Goal: Task Accomplishment & Management: Manage account settings

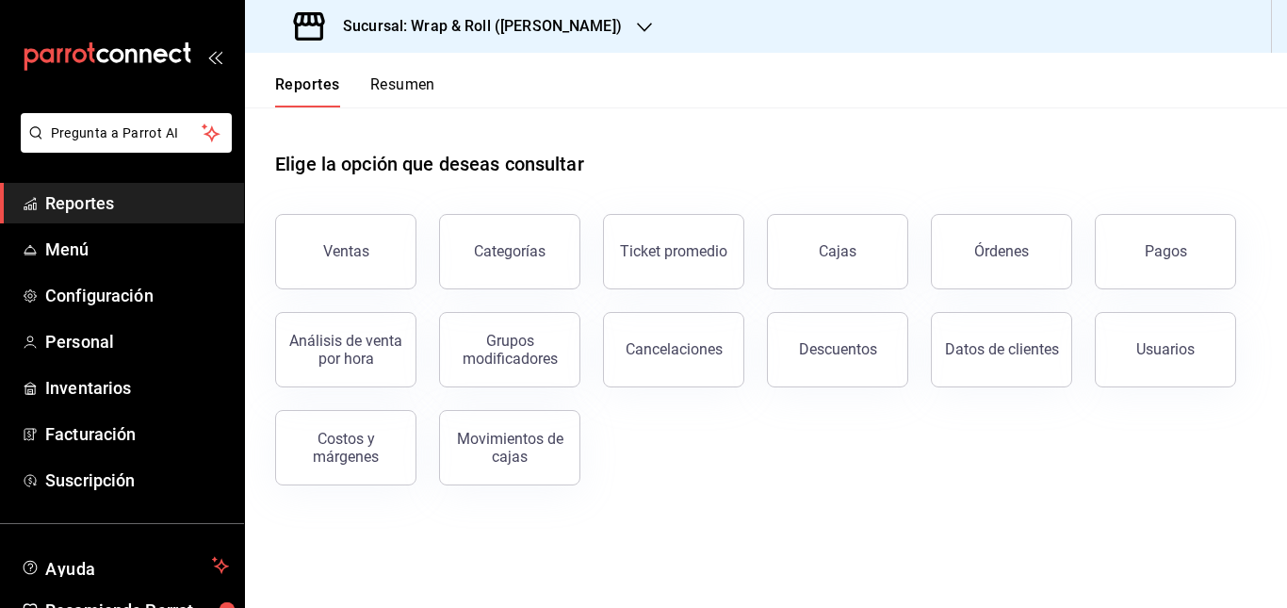
click at [596, 22] on div "Sucursal: Wrap & Roll ([PERSON_NAME])" at bounding box center [460, 26] width 400 height 53
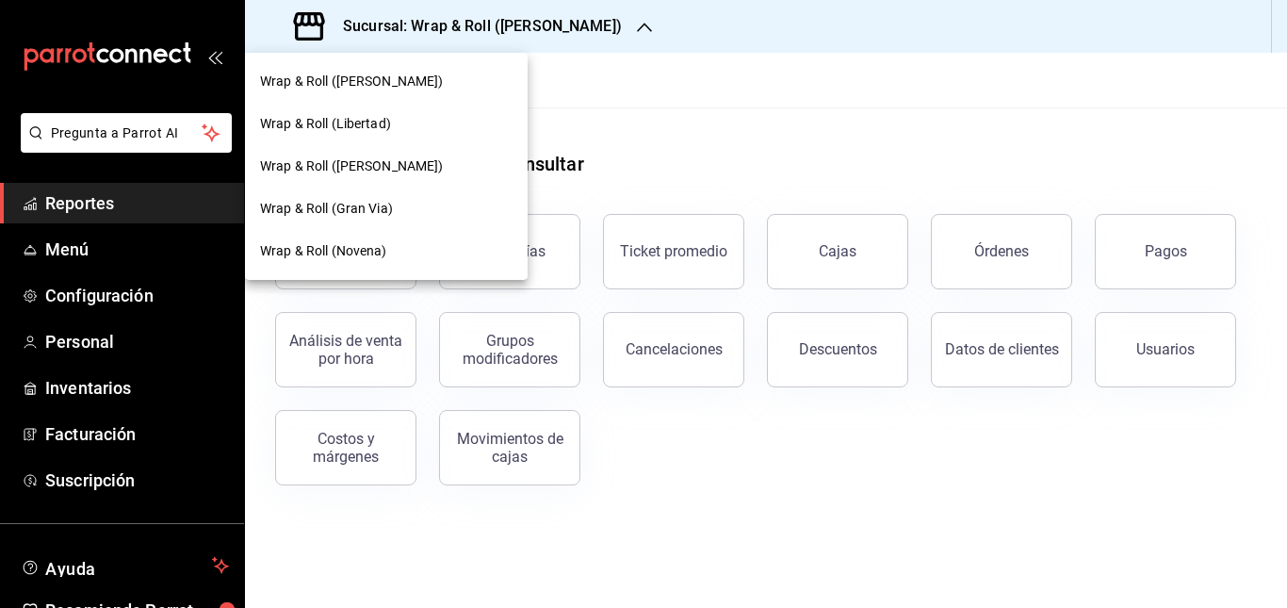
click at [451, 78] on div "Wrap & Roll ([PERSON_NAME])" at bounding box center [386, 82] width 253 height 20
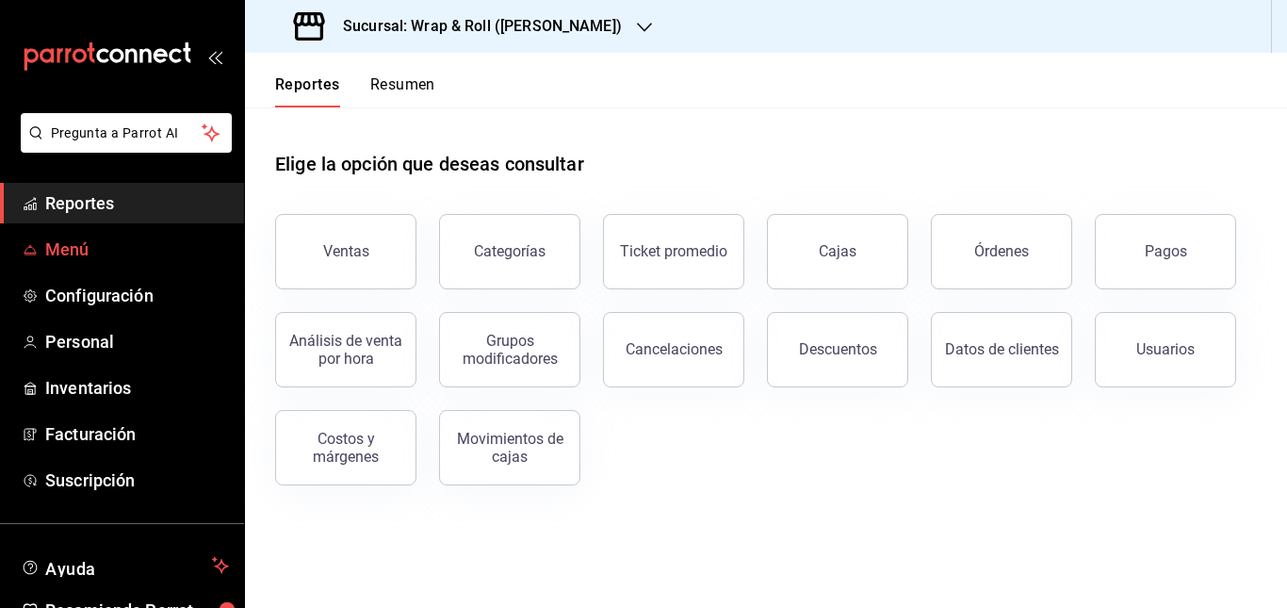
click at [85, 263] on link "Menú" at bounding box center [122, 249] width 244 height 41
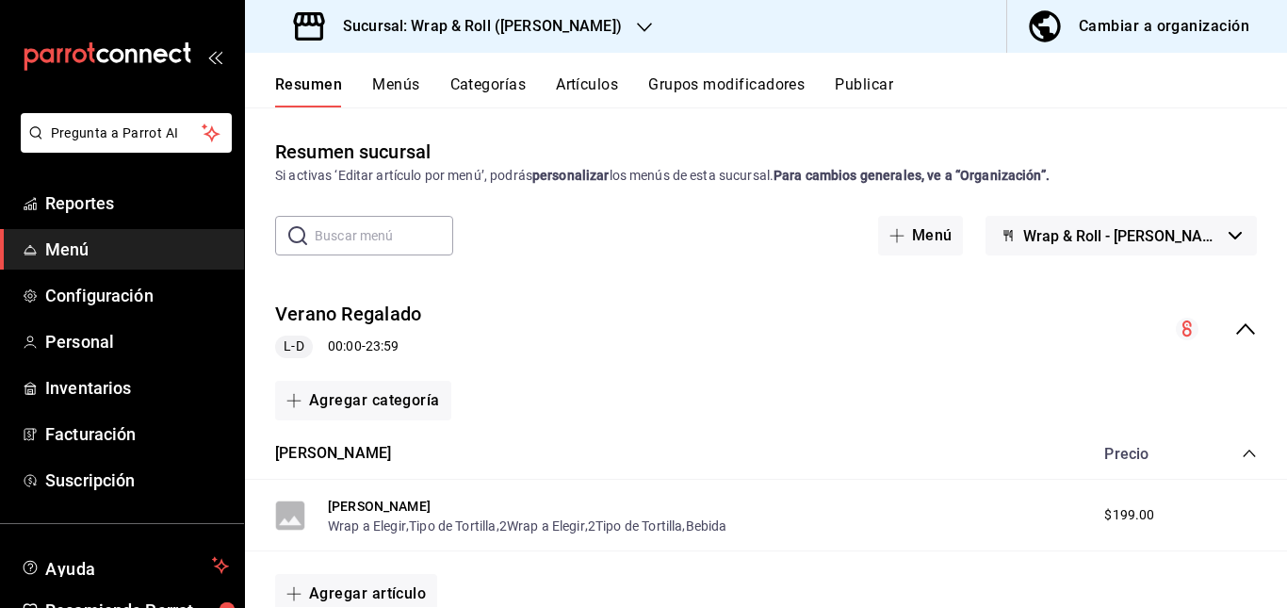
click at [563, 333] on div "Verano Regalado L-D 00:00 - 23:59" at bounding box center [766, 330] width 1042 height 88
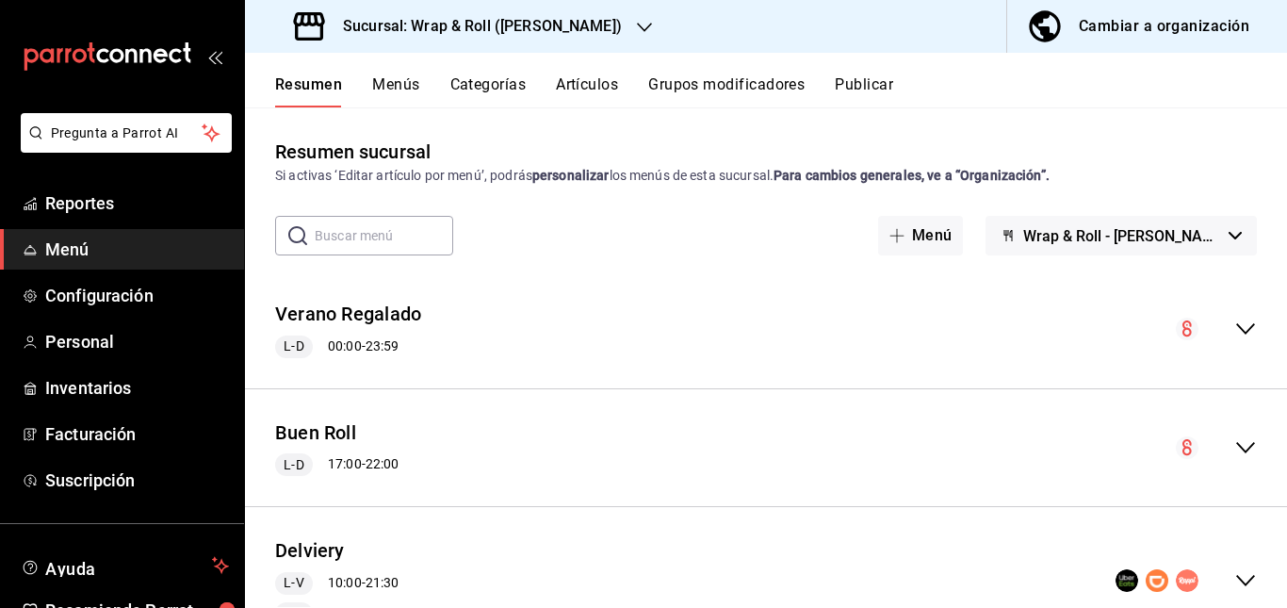
click at [553, 31] on h3 "Sucursal: Wrap & Roll ([PERSON_NAME])" at bounding box center [475, 26] width 294 height 23
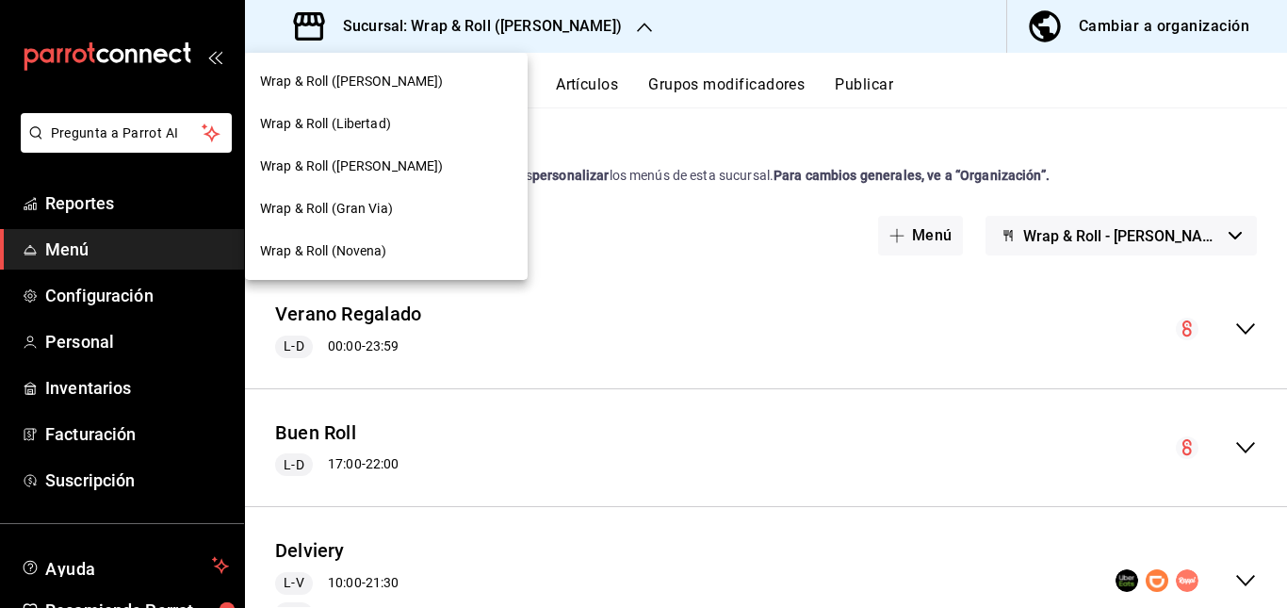
click at [693, 317] on div at bounding box center [643, 304] width 1287 height 608
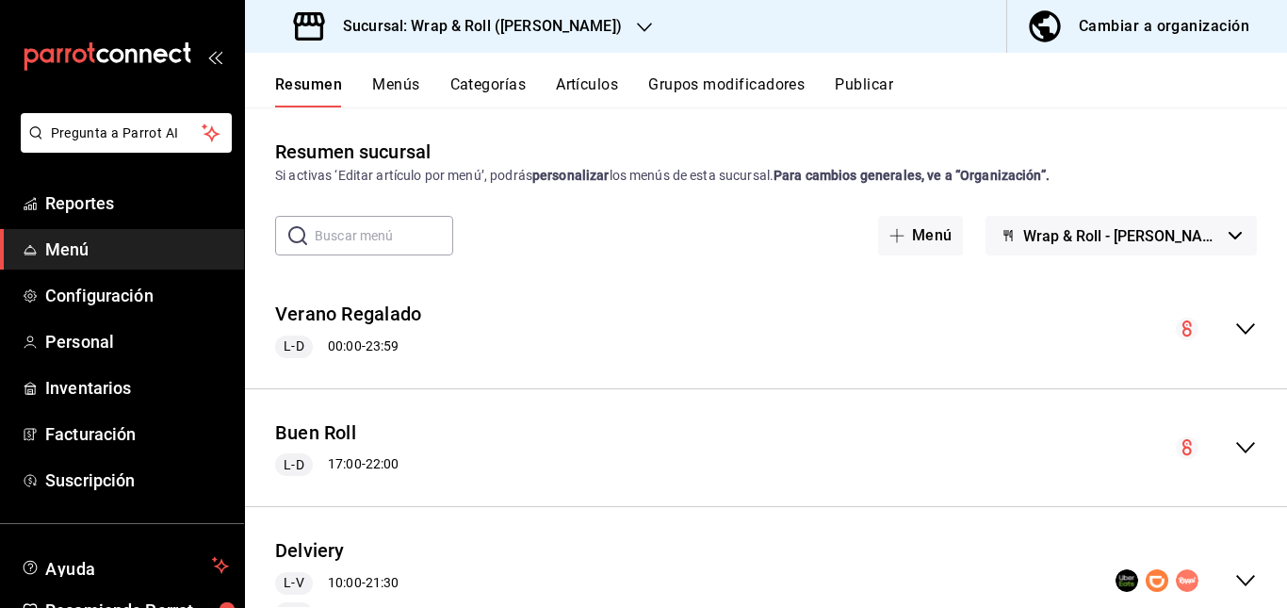
scroll to position [205, 0]
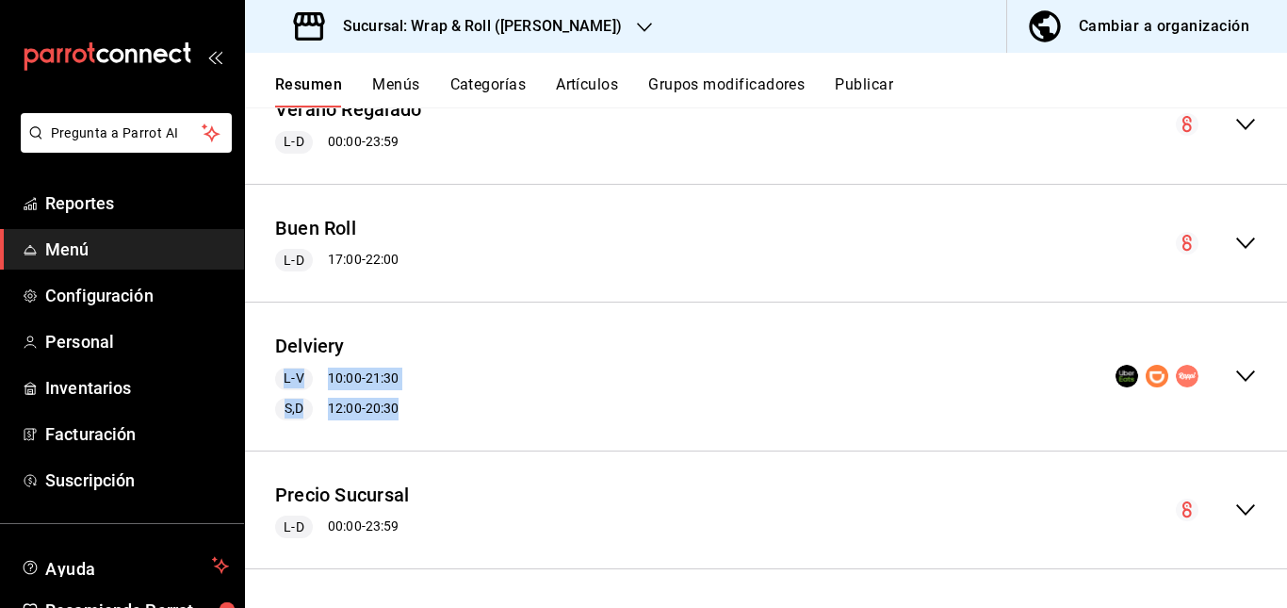
drag, startPoint x: 629, startPoint y: 417, endPoint x: 706, endPoint y: 270, distance: 165.3
click at [706, 270] on div "[PERSON_NAME] L-D 00:00 - 23:59 Agregar categoría Promo Verano Precio Promo Ver…" at bounding box center [766, 336] width 1042 height 541
click at [548, 360] on div "Delviery L-V 10:00 - 21:30 S,D 12:00 - 20:30" at bounding box center [766, 377] width 1042 height 118
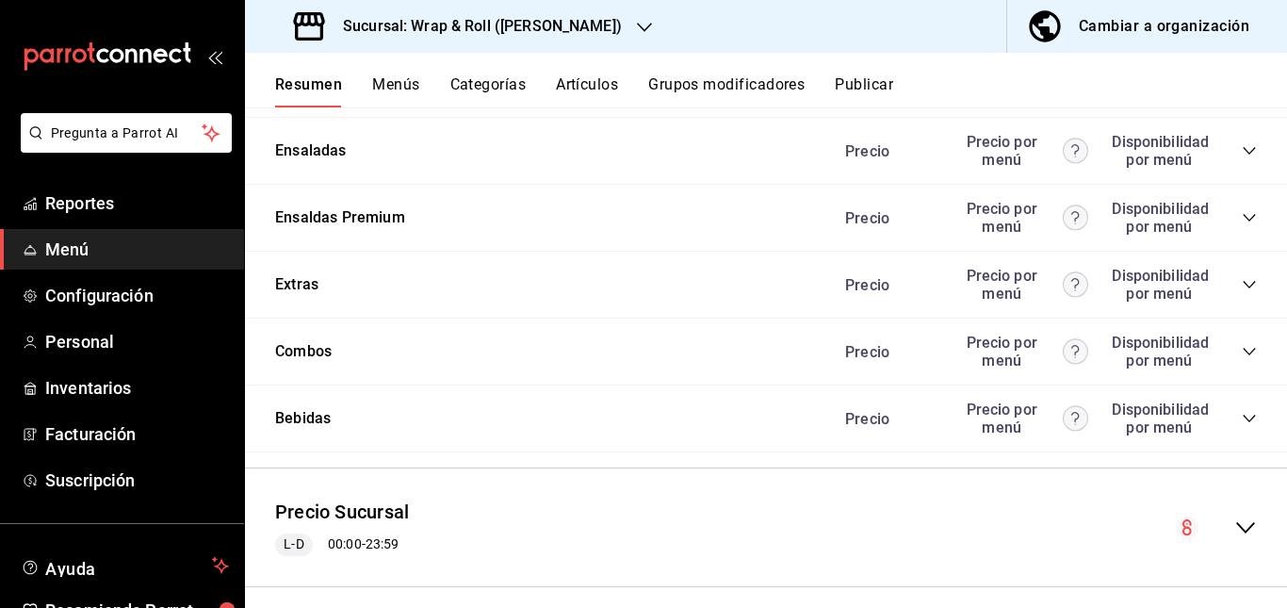
scroll to position [1731, 0]
click at [1243, 87] on icon "collapse-category-row" at bounding box center [1249, 83] width 12 height 8
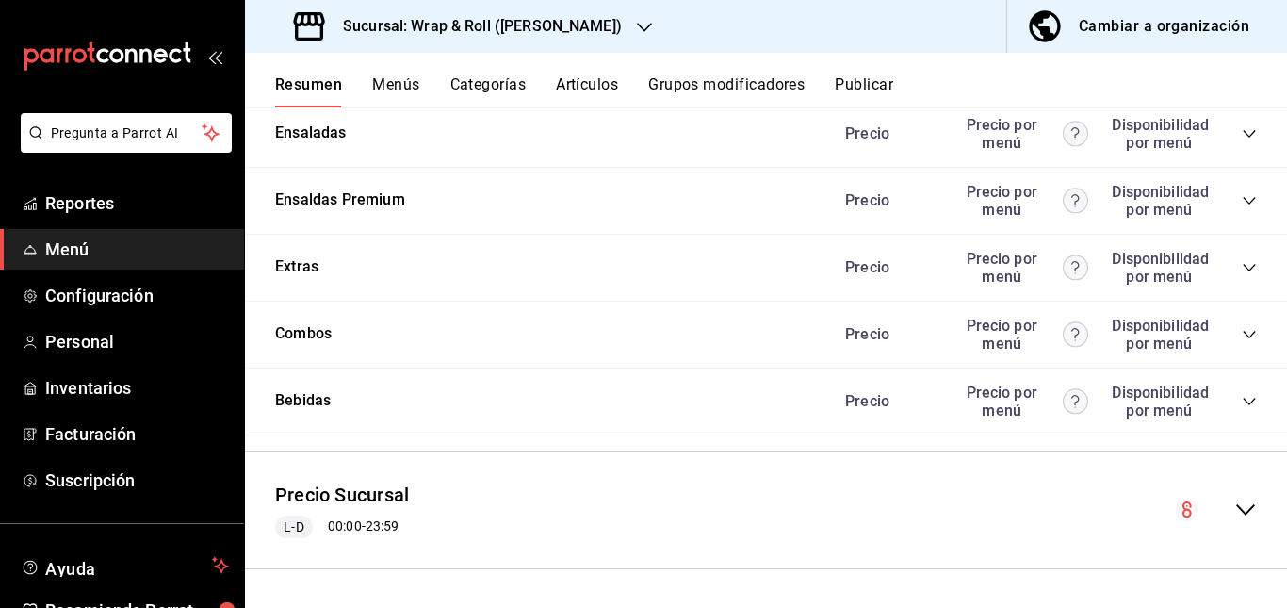
scroll to position [2257, 0]
click at [1242, 208] on icon "collapse-category-row" at bounding box center [1249, 200] width 15 height 15
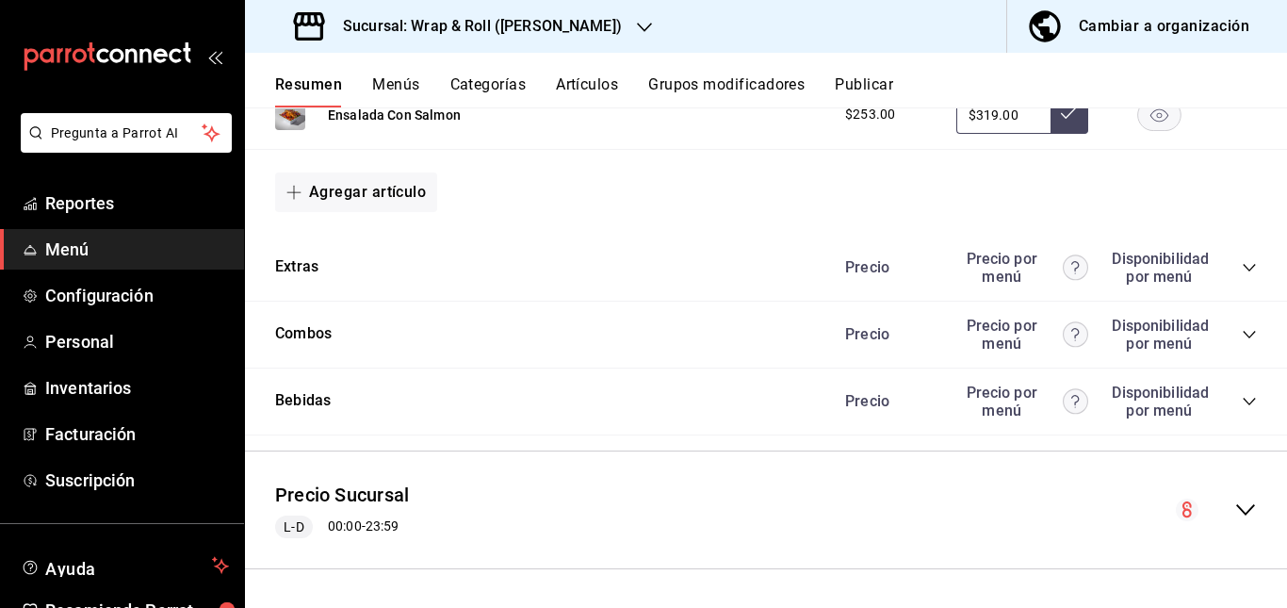
scroll to position [2517, 0]
click at [1242, 275] on icon "collapse-category-row" at bounding box center [1249, 267] width 15 height 15
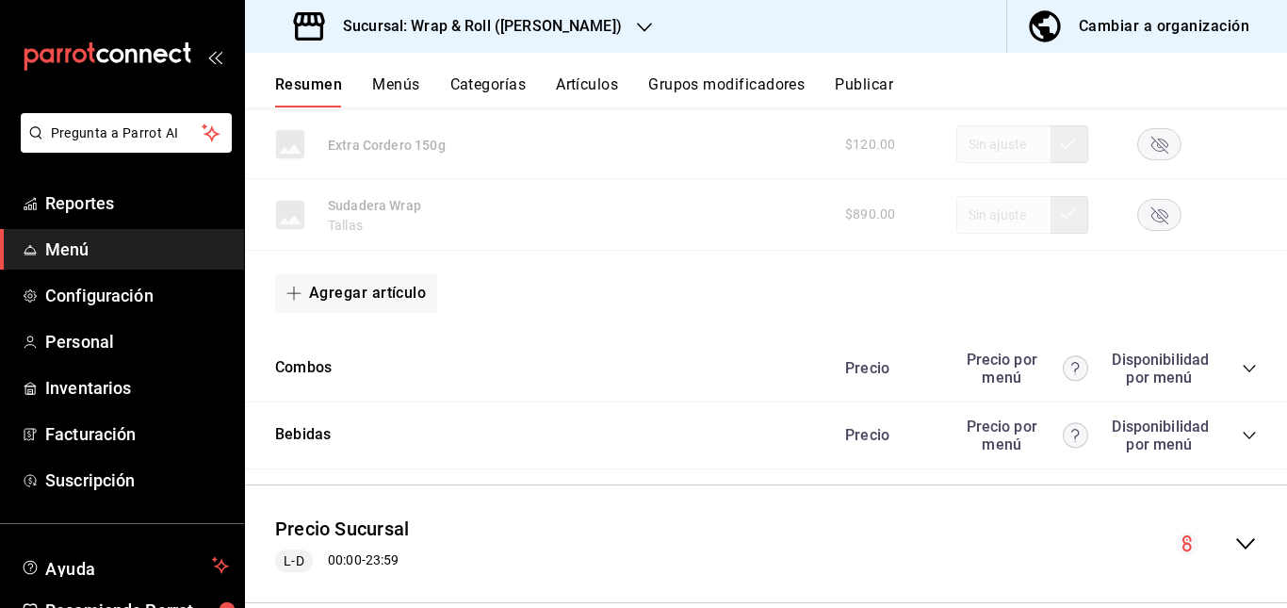
scroll to position [4047, 0]
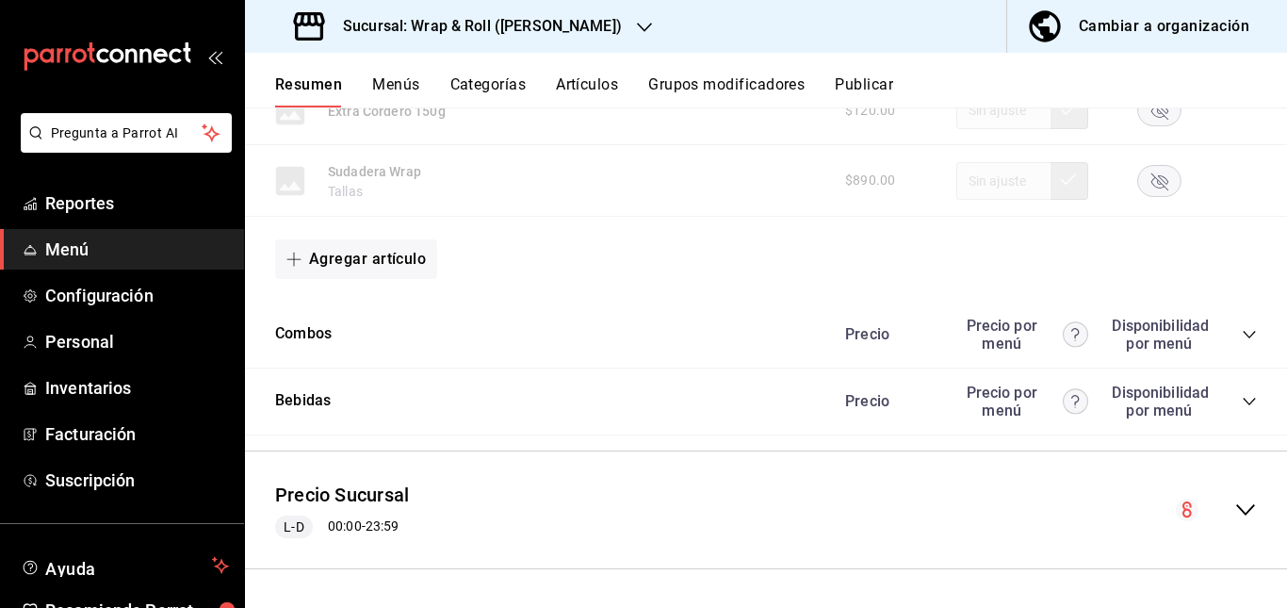
click at [1242, 337] on icon "collapse-category-row" at bounding box center [1249, 334] width 15 height 15
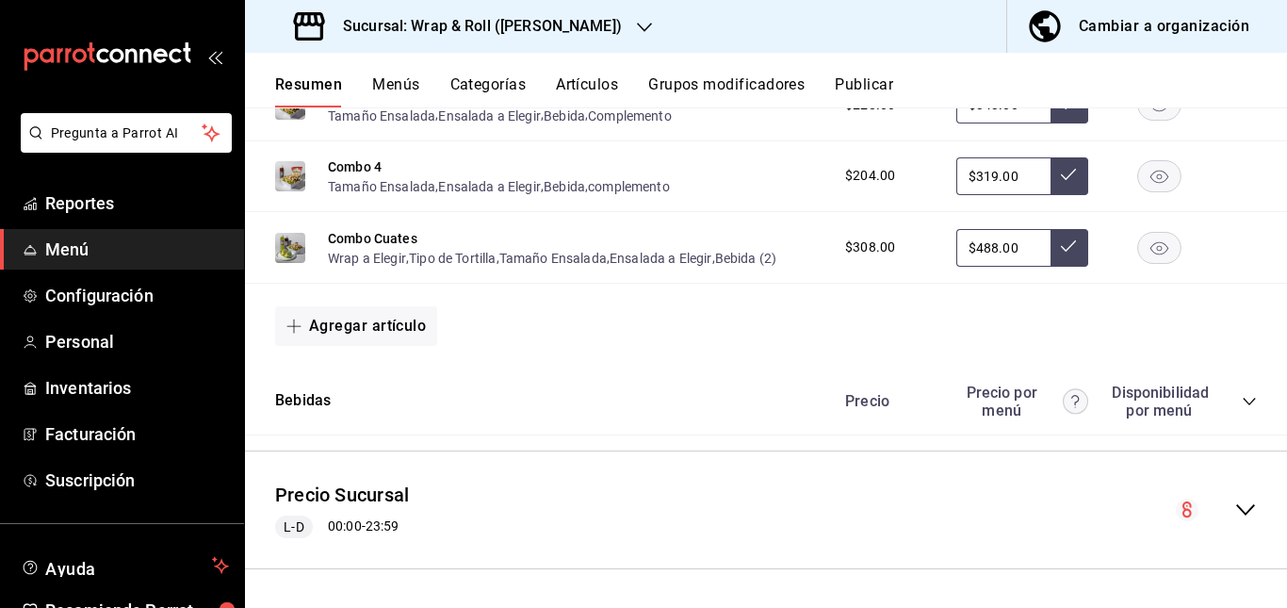
scroll to position [4488, 0]
click at [1242, 394] on icon "collapse-category-row" at bounding box center [1249, 401] width 15 height 15
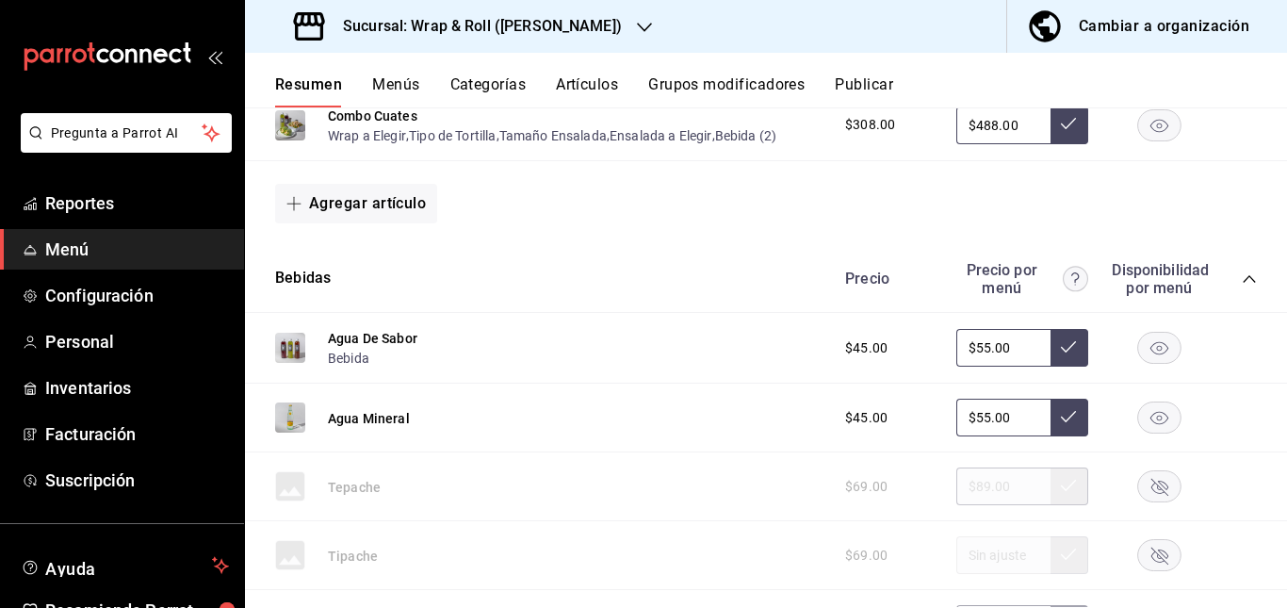
scroll to position [4243, 0]
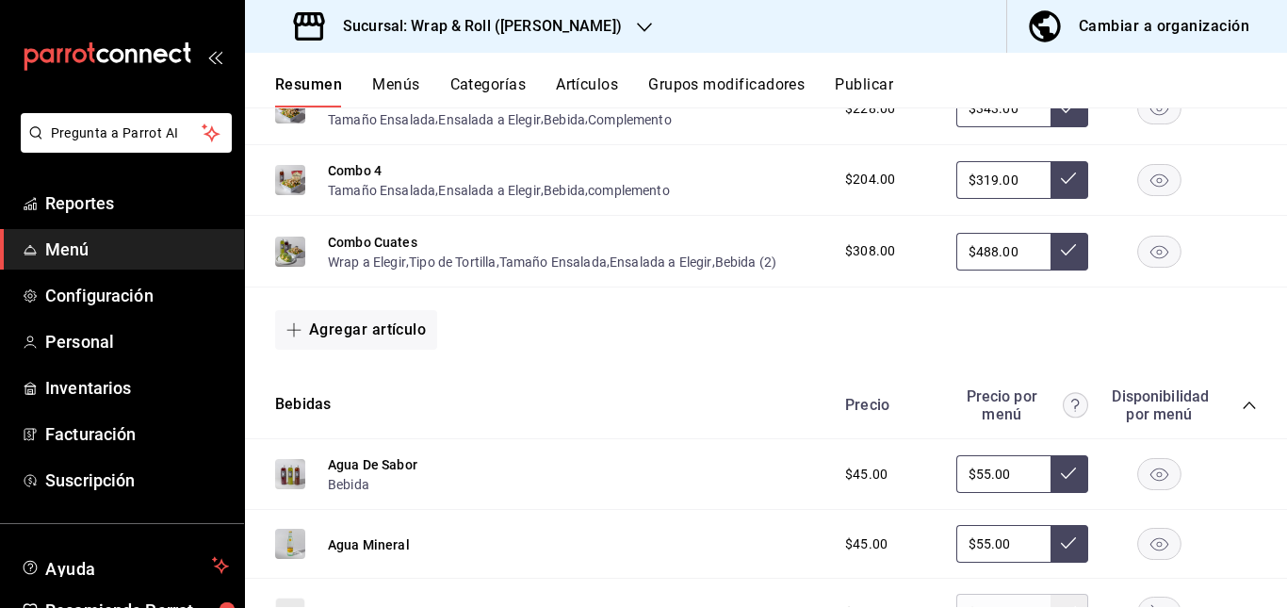
click at [587, 79] on button "Artículos" at bounding box center [587, 91] width 62 height 32
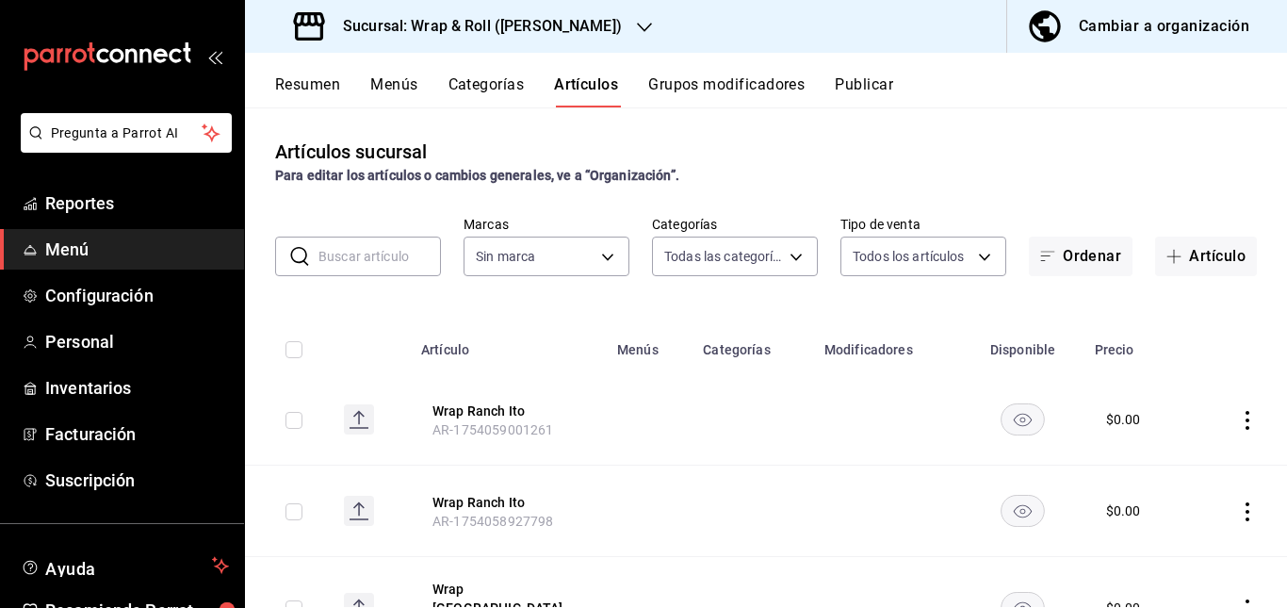
type input "90a958d4-80bb-40f7-9be8-f3b7302f18b2,6b196204-5ec4-4f8e-a2f7-289c7823bad6,99ec4…"
type input "acfbddca-dfdd-43bd-a64c-bf25b5834239"
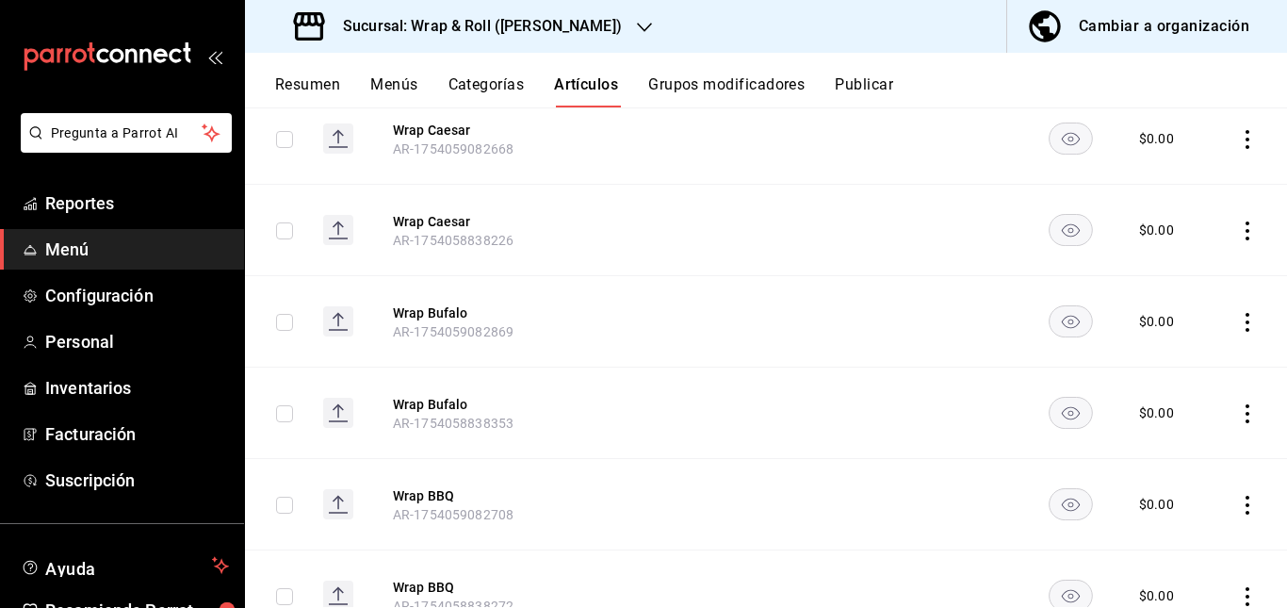
scroll to position [4734, 0]
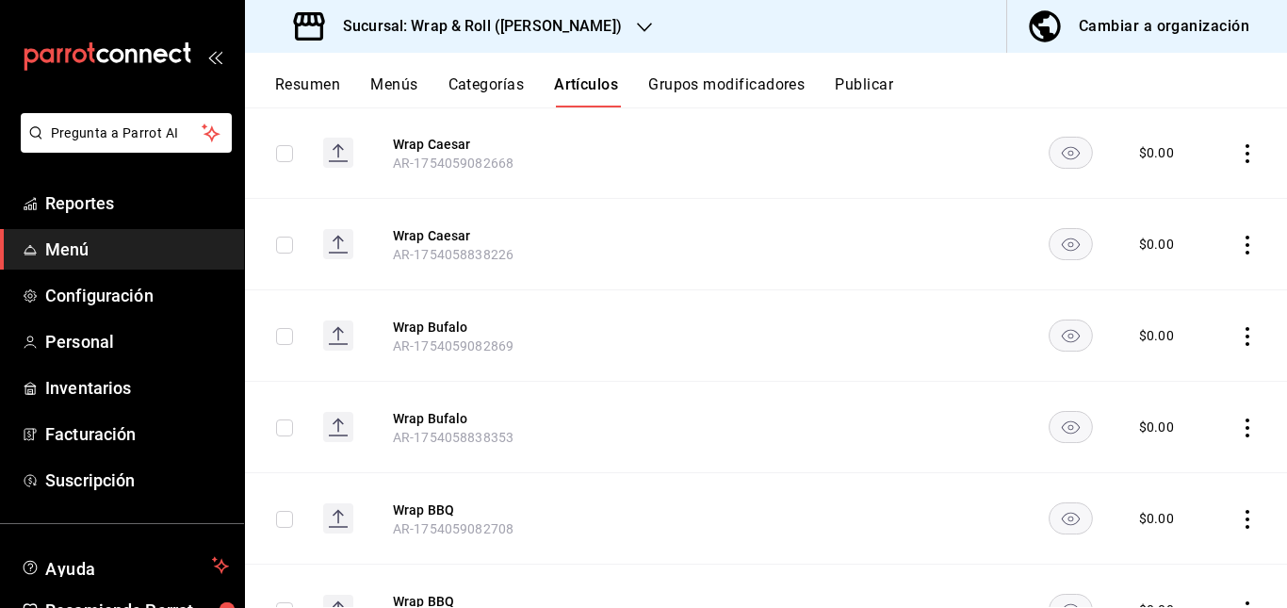
click at [864, 89] on button "Publicar" at bounding box center [864, 91] width 58 height 32
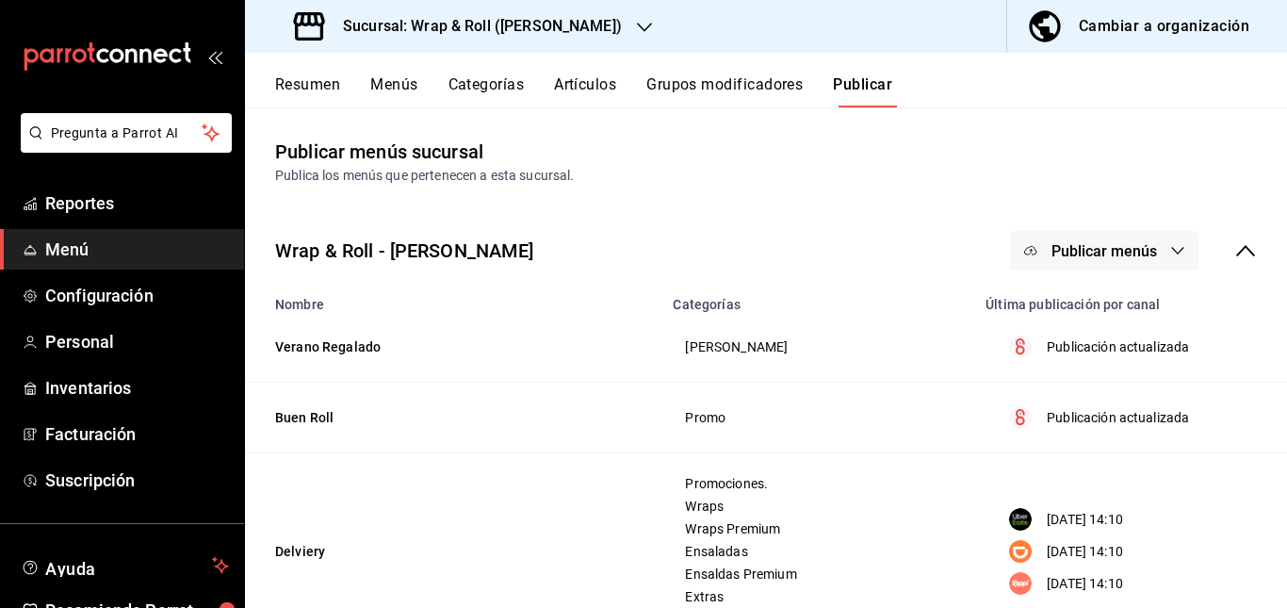
click at [591, 24] on div "Sucursal: Wrap & Roll ([PERSON_NAME])" at bounding box center [460, 26] width 400 height 53
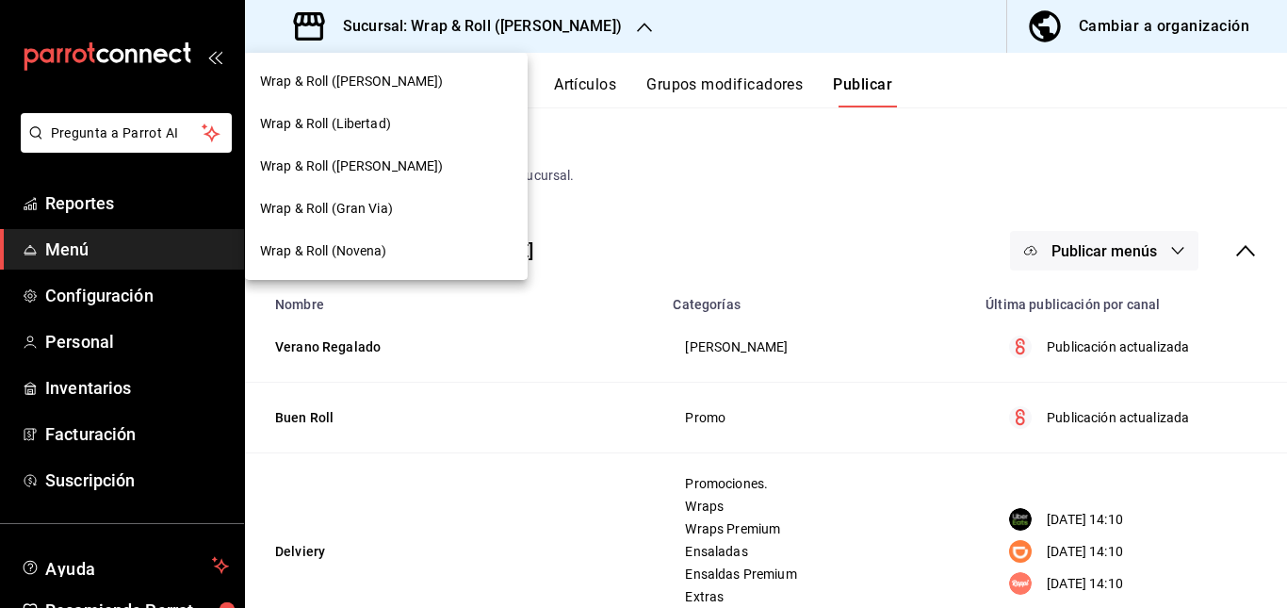
click at [432, 155] on div "Wrap & Roll ([PERSON_NAME])" at bounding box center [386, 166] width 283 height 42
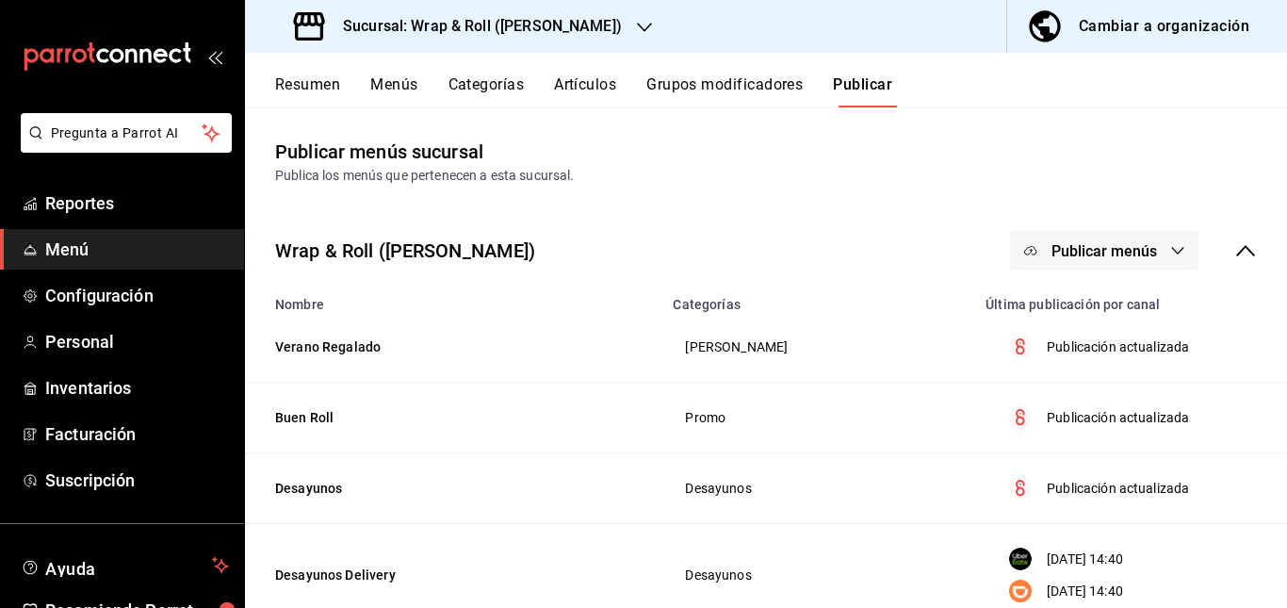
click at [294, 83] on button "Resumen" at bounding box center [307, 91] width 65 height 32
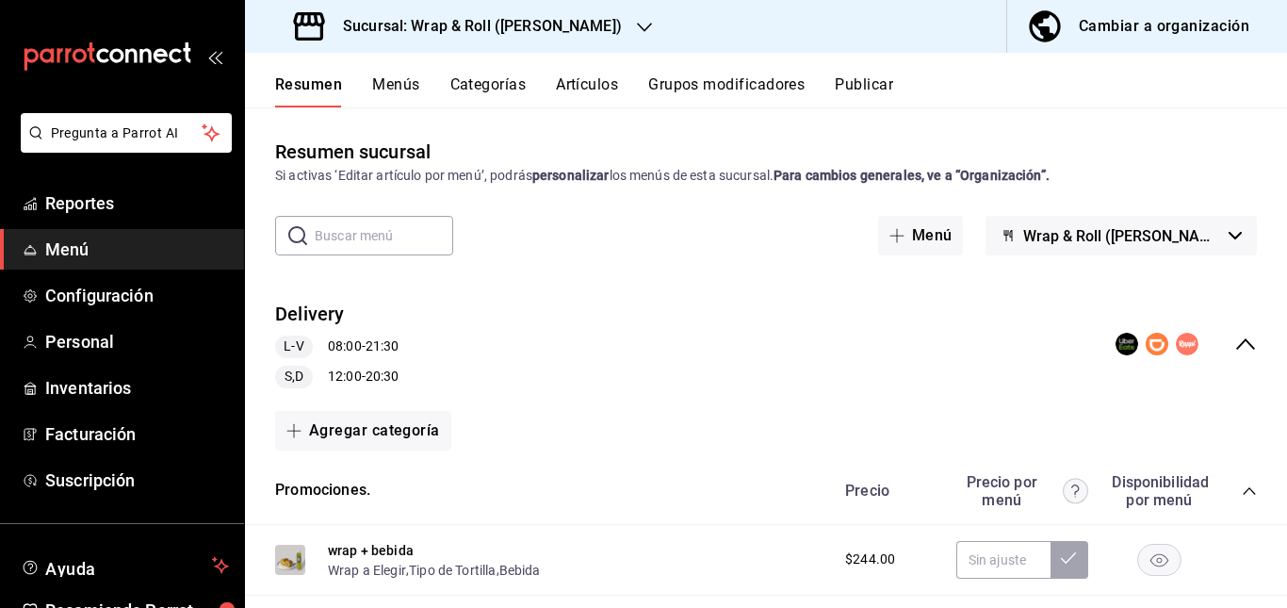
click at [557, 338] on div "Delivery L-V 08:00 - 21:30 S,D 12:00 - 20:30" at bounding box center [766, 345] width 1042 height 118
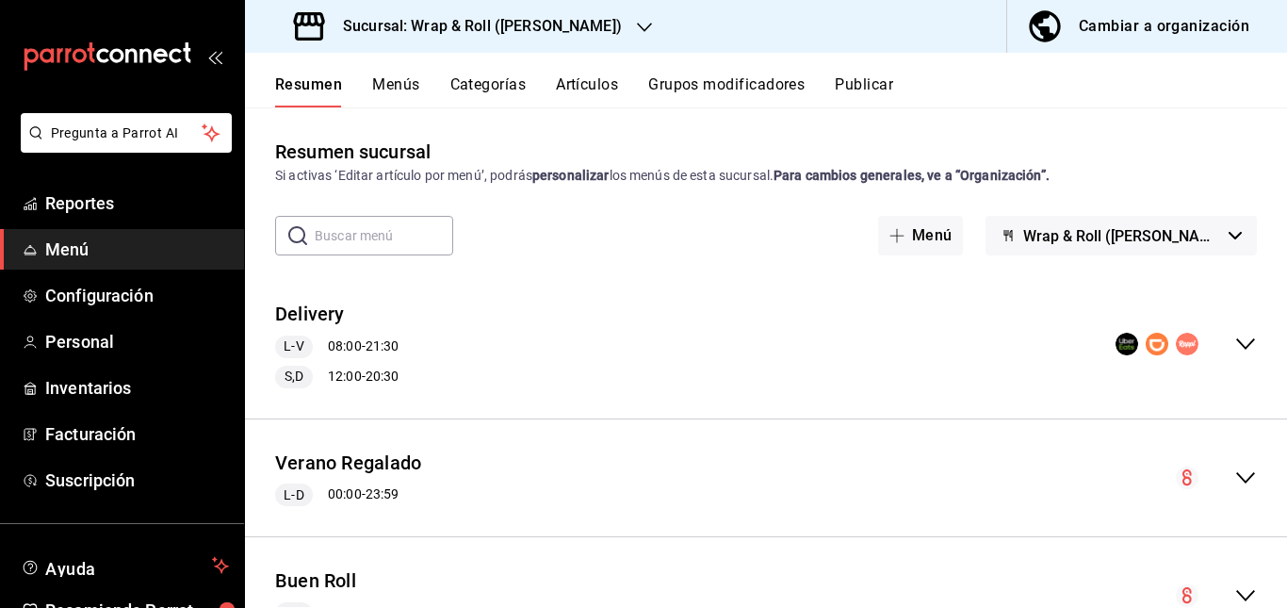
click at [557, 338] on div "Delivery L-V 08:00 - 21:30 S,D 12:00 - 20:30" at bounding box center [766, 345] width 1042 height 118
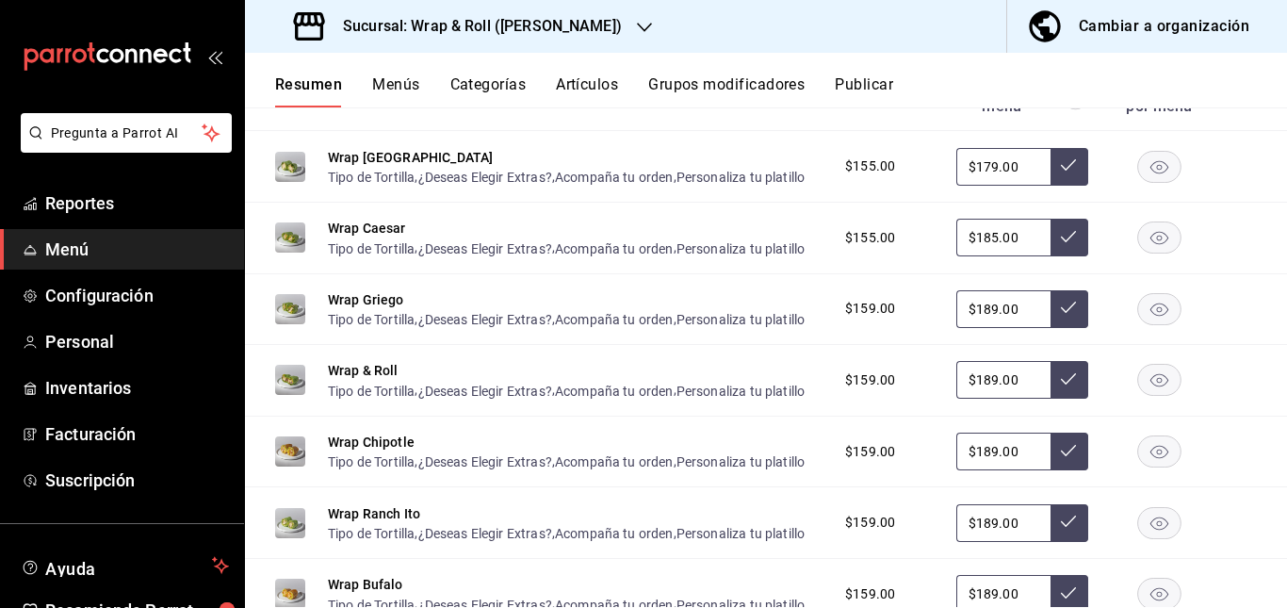
scroll to position [794, 0]
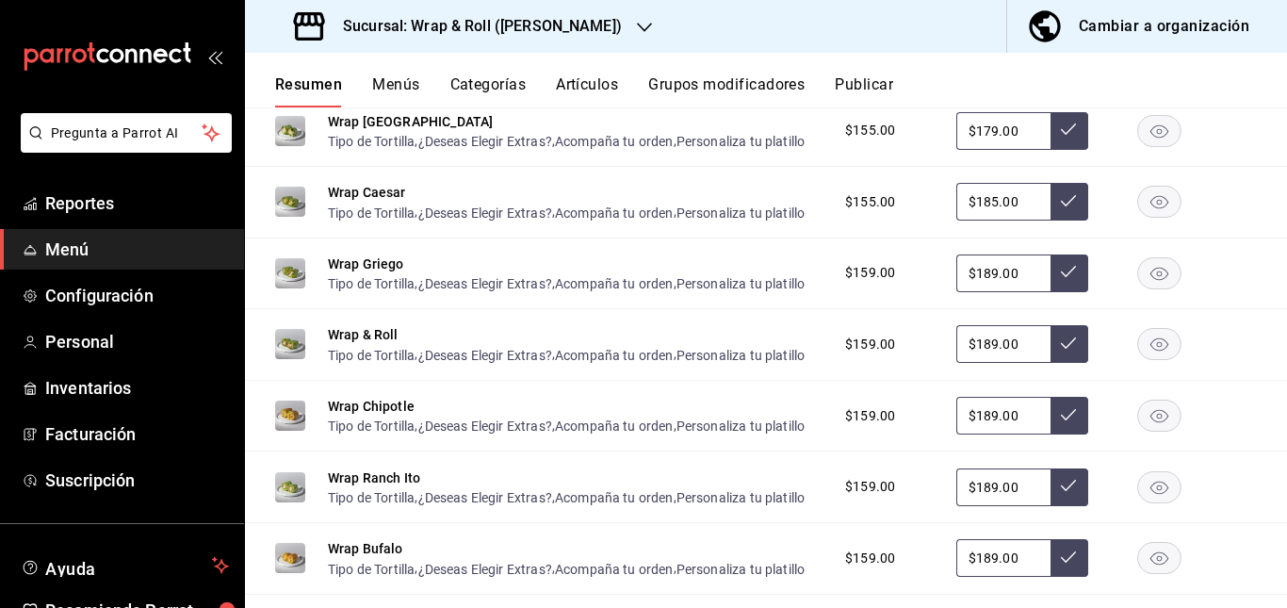
drag, startPoint x: 1143, startPoint y: 325, endPoint x: 917, endPoint y: 221, distance: 249.2
click at [917, 221] on div "Wrap Little [GEOGRAPHIC_DATA] Tipo de Tortilla , ¿Deseas Elegir Extras? , Acomp…" at bounding box center [766, 422] width 1042 height 655
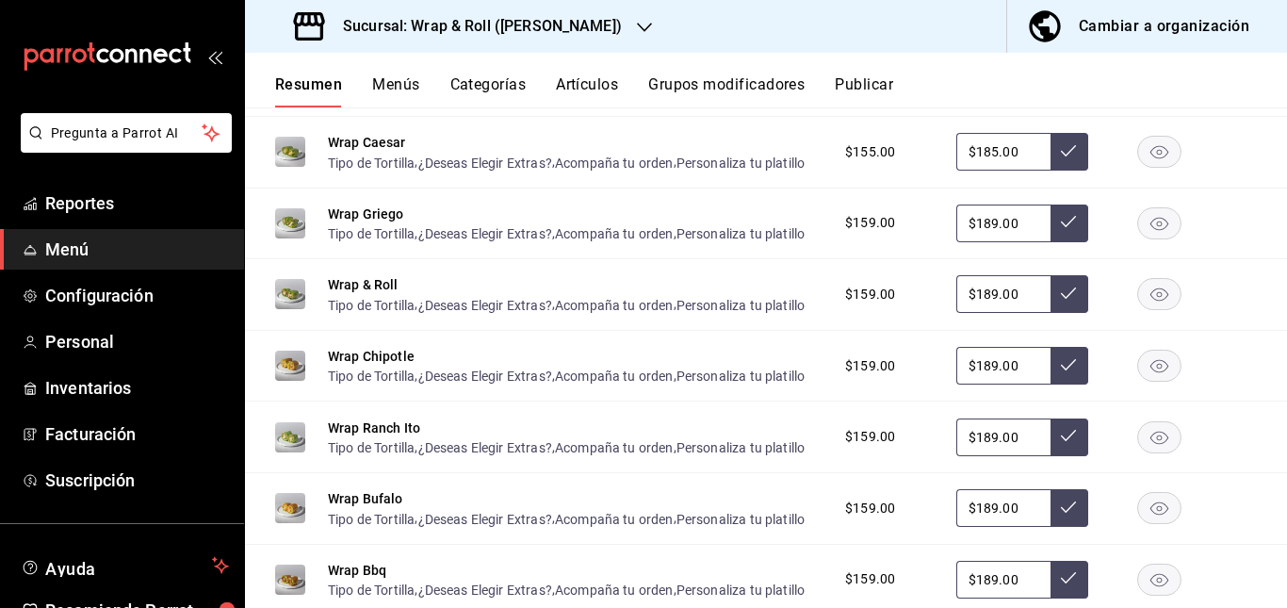
click at [1145, 238] on rect "button" at bounding box center [1159, 222] width 43 height 31
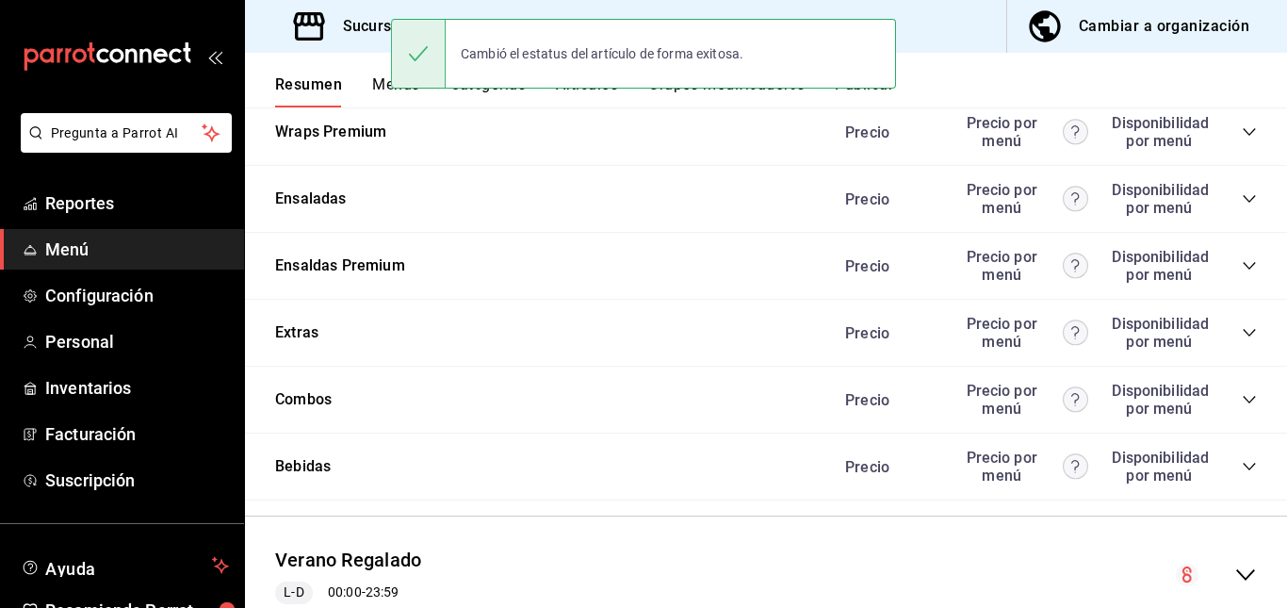
scroll to position [1447, 0]
click at [1242, 139] on icon "collapse-category-row" at bounding box center [1249, 130] width 15 height 15
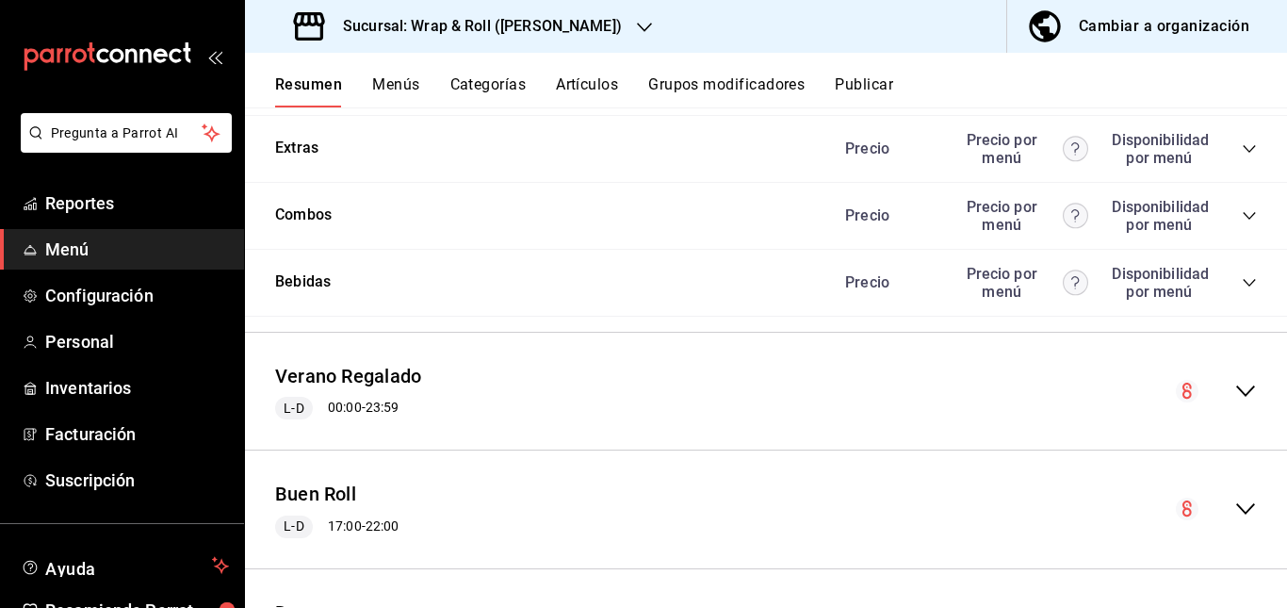
scroll to position [2001, 0]
click at [1242, 22] on icon "collapse-category-row" at bounding box center [1249, 14] width 15 height 15
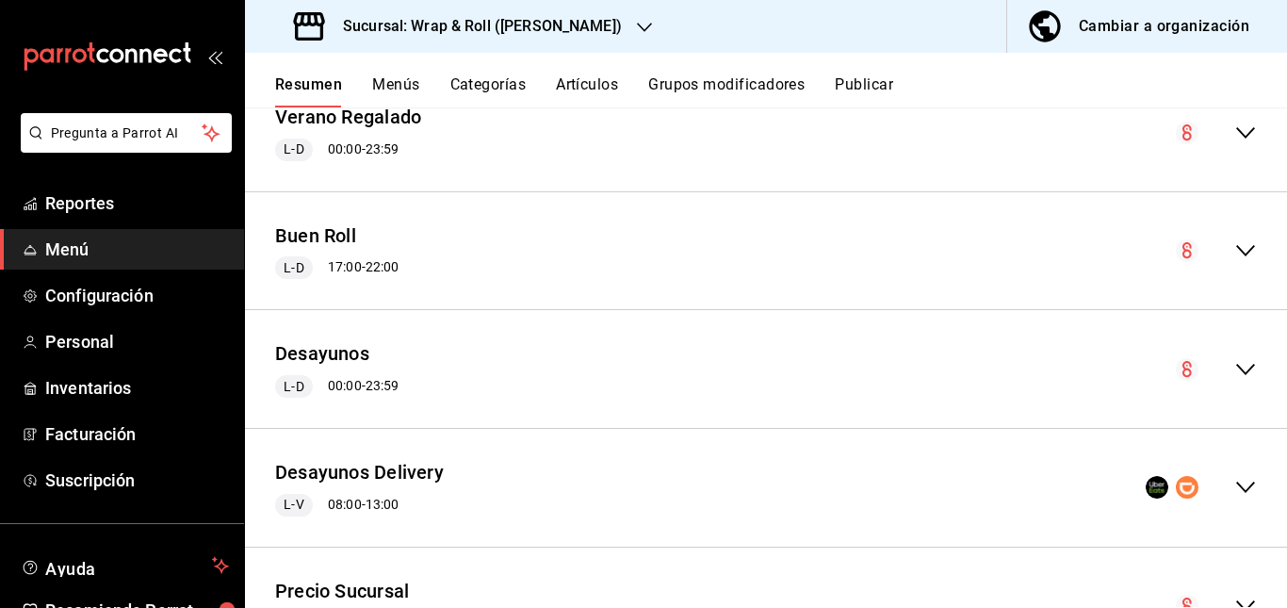
scroll to position [2914, 0]
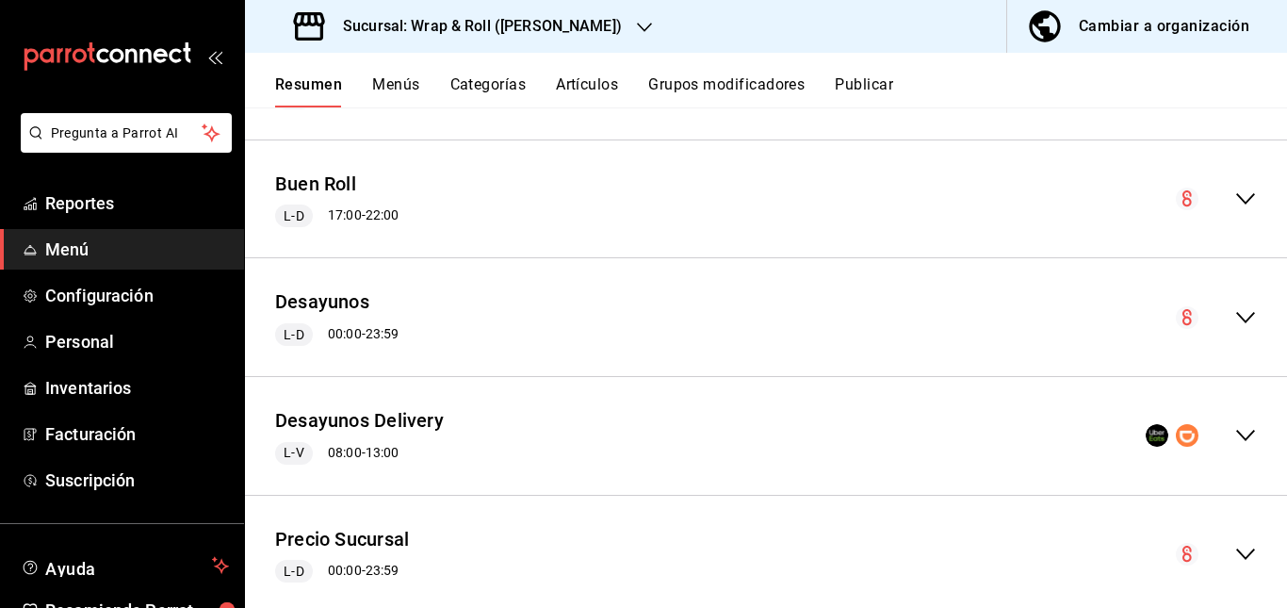
scroll to position [3257, 0]
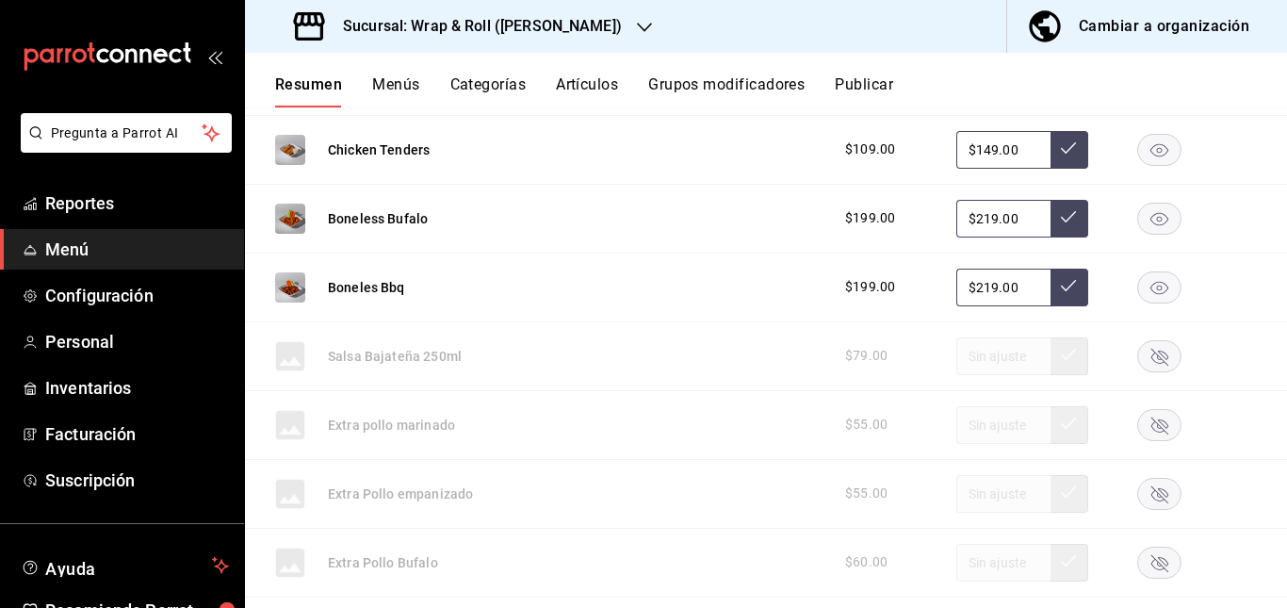
scroll to position [3467, 0]
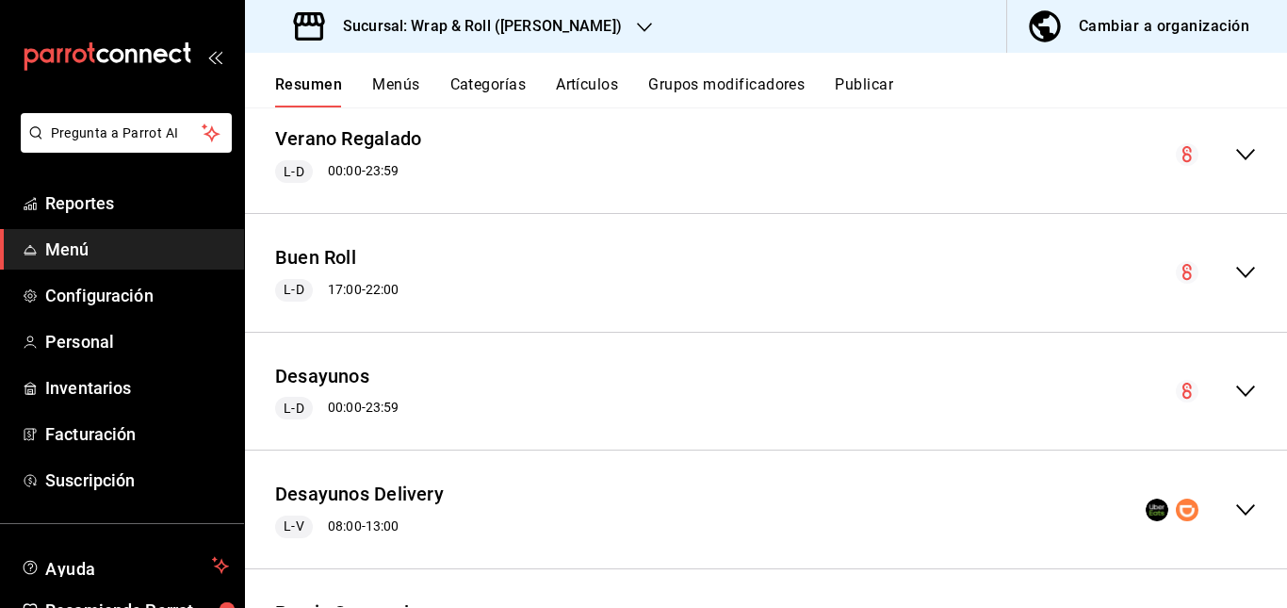
scroll to position [4577, 0]
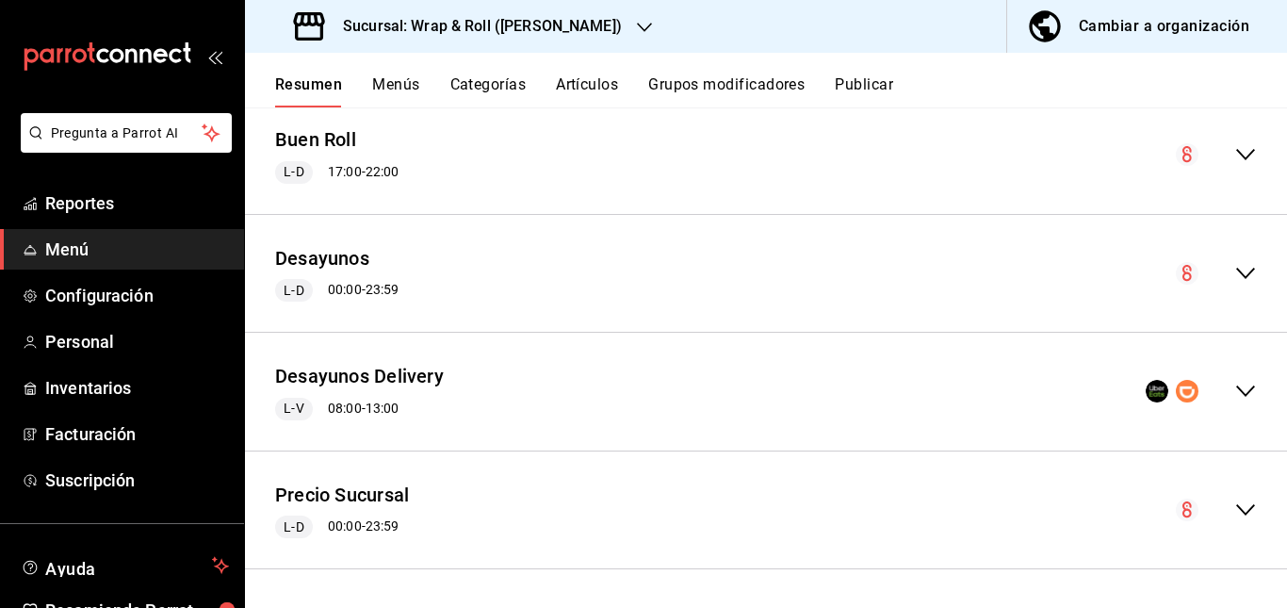
scroll to position [5254, 0]
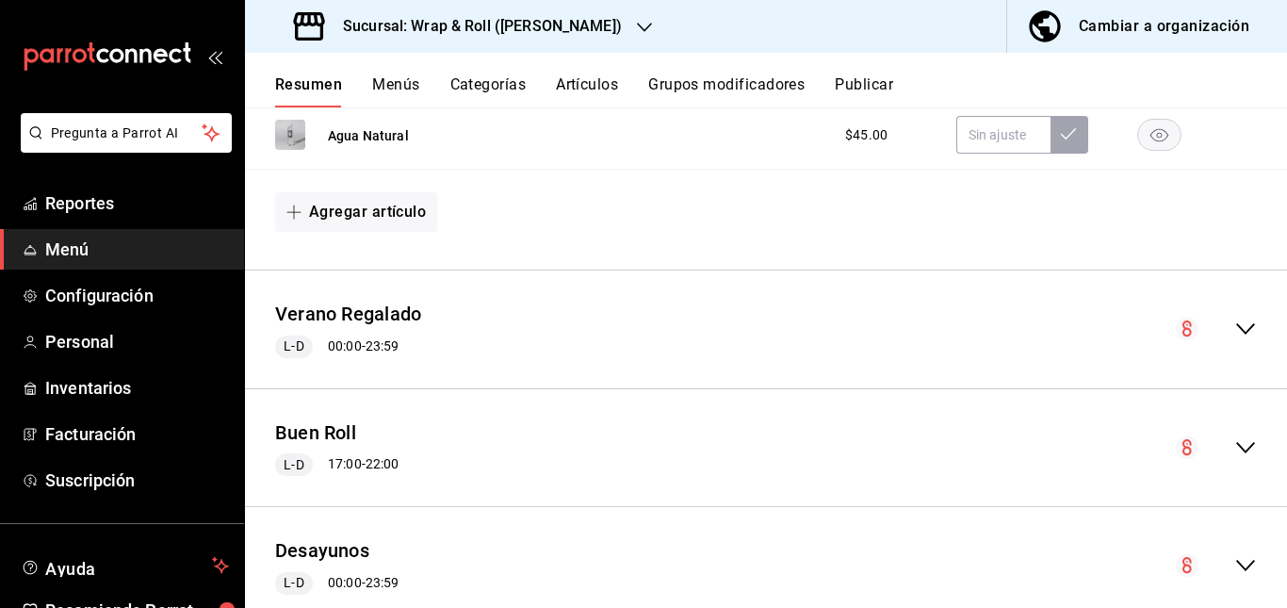
scroll to position [5279, 0]
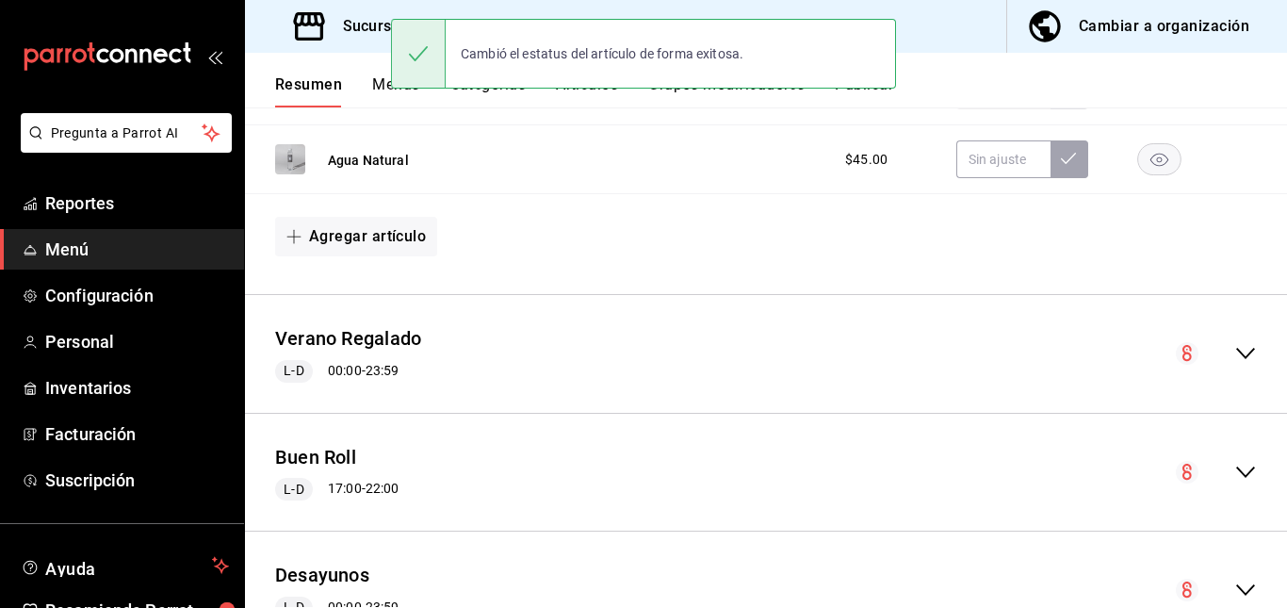
scroll to position [5254, 0]
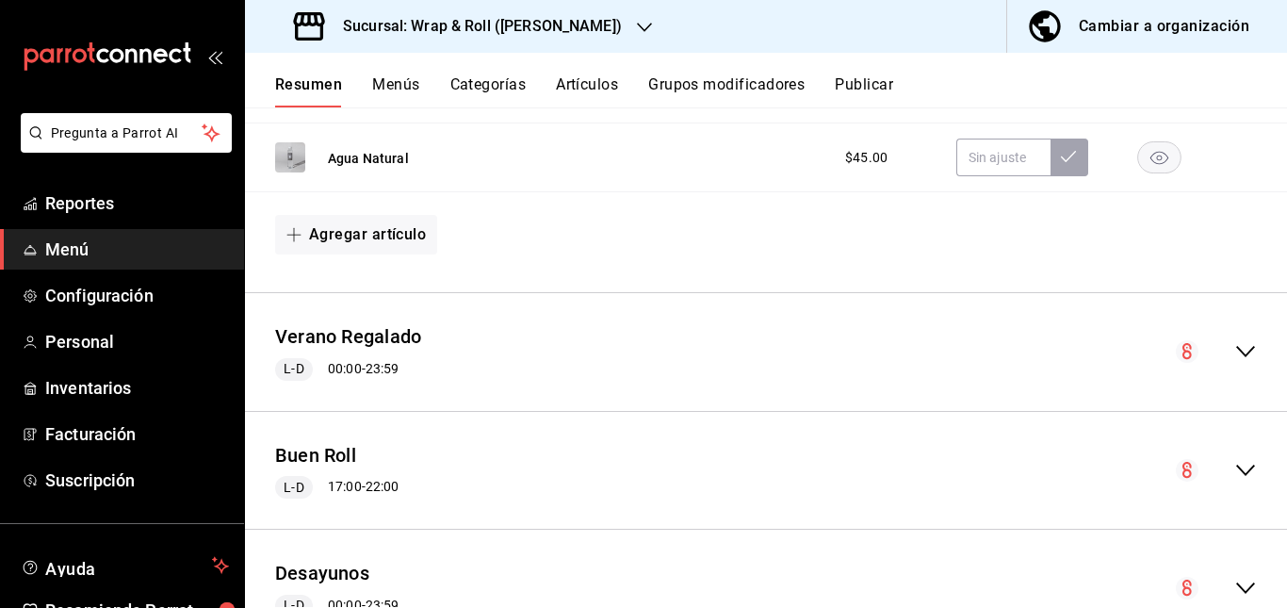
click at [597, 81] on button "Artículos" at bounding box center [587, 91] width 62 height 32
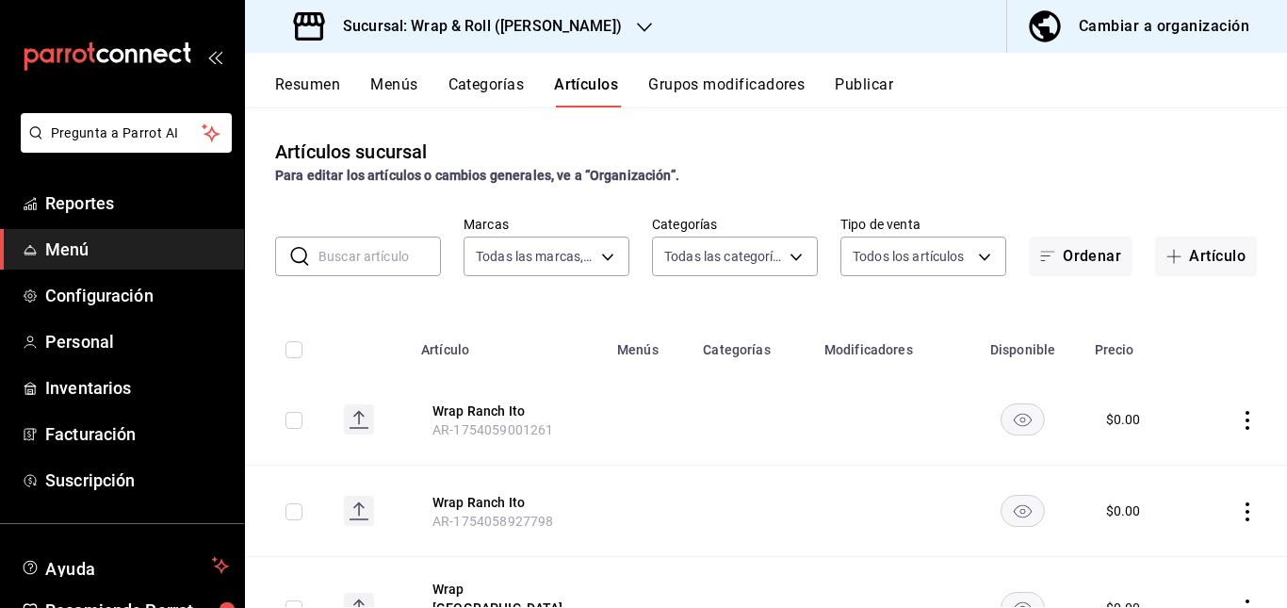
type input "7d263f60-237b-4a5e-827c-684bea1a4647"
type input "0cffcaa9-173e-47a8-938b-dca6a1bc21d4,b2760ed9-b7b1-4897-8a9f-c9dd110c8266,67b79…"
click at [379, 254] on input "text" at bounding box center [380, 256] width 123 height 38
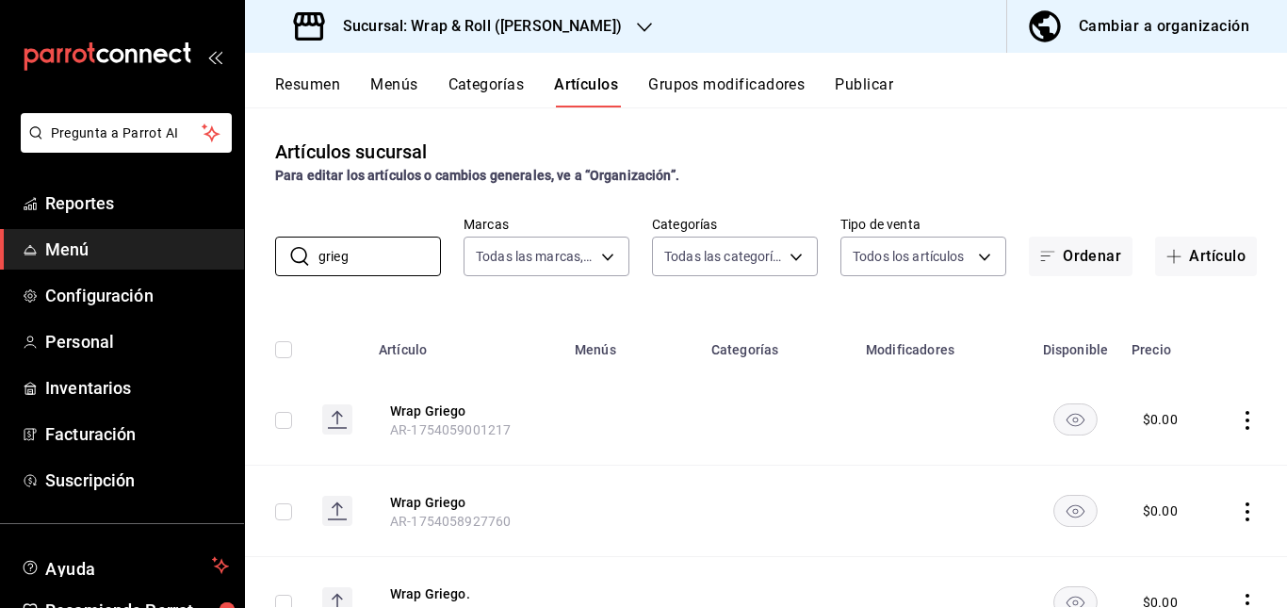
click at [713, 421] on td at bounding box center [777, 419] width 155 height 91
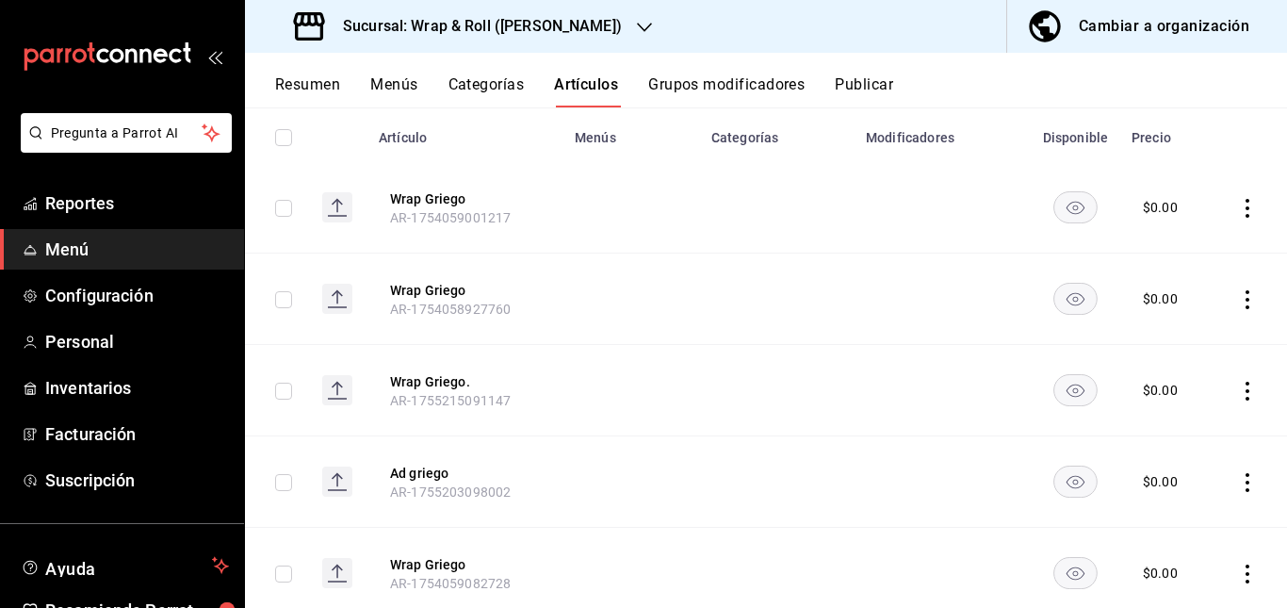
scroll to position [215, 0]
click at [1055, 198] on rect "availability-product" at bounding box center [1076, 203] width 43 height 31
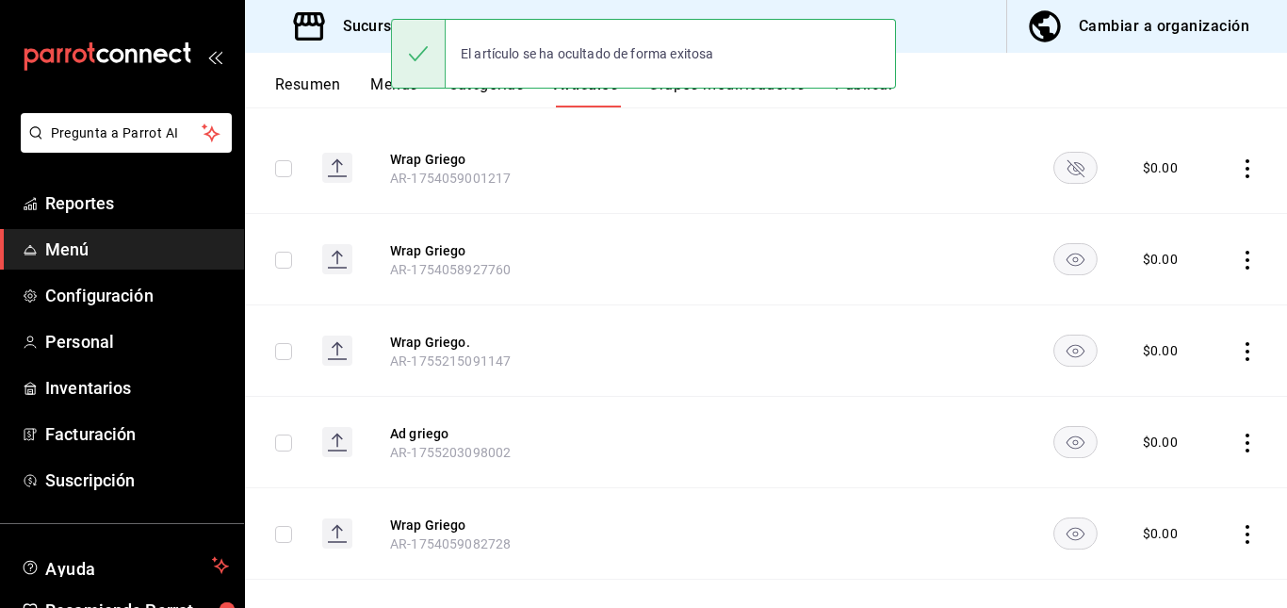
scroll to position [264, 0]
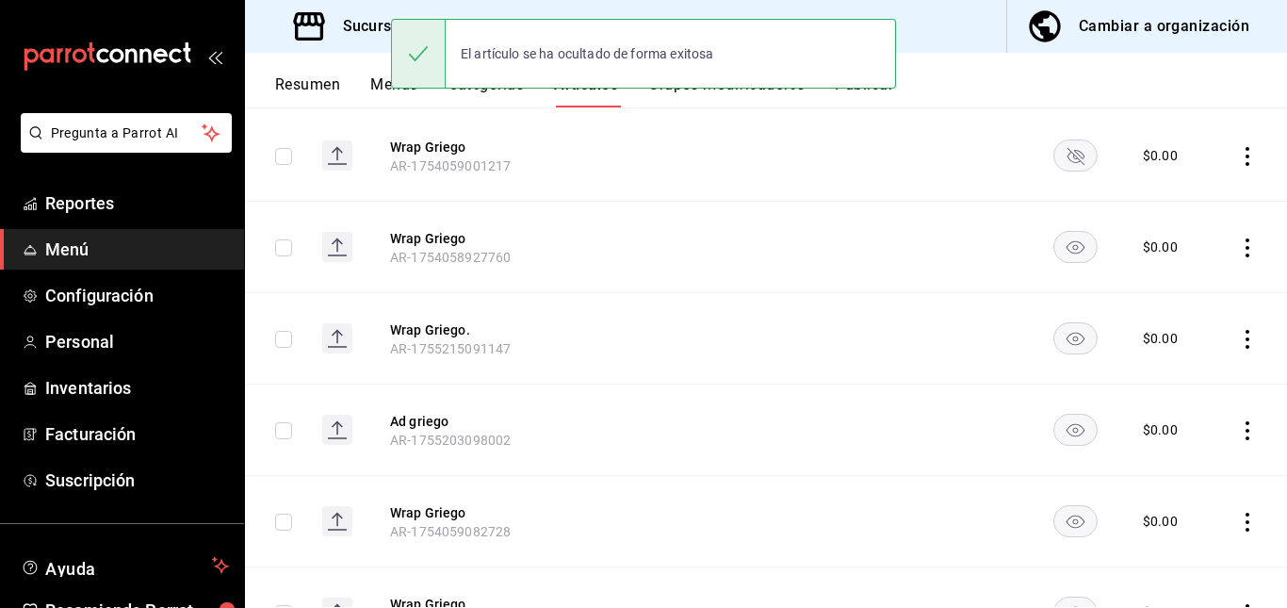
click at [1058, 259] on rect "availability-product" at bounding box center [1076, 246] width 43 height 31
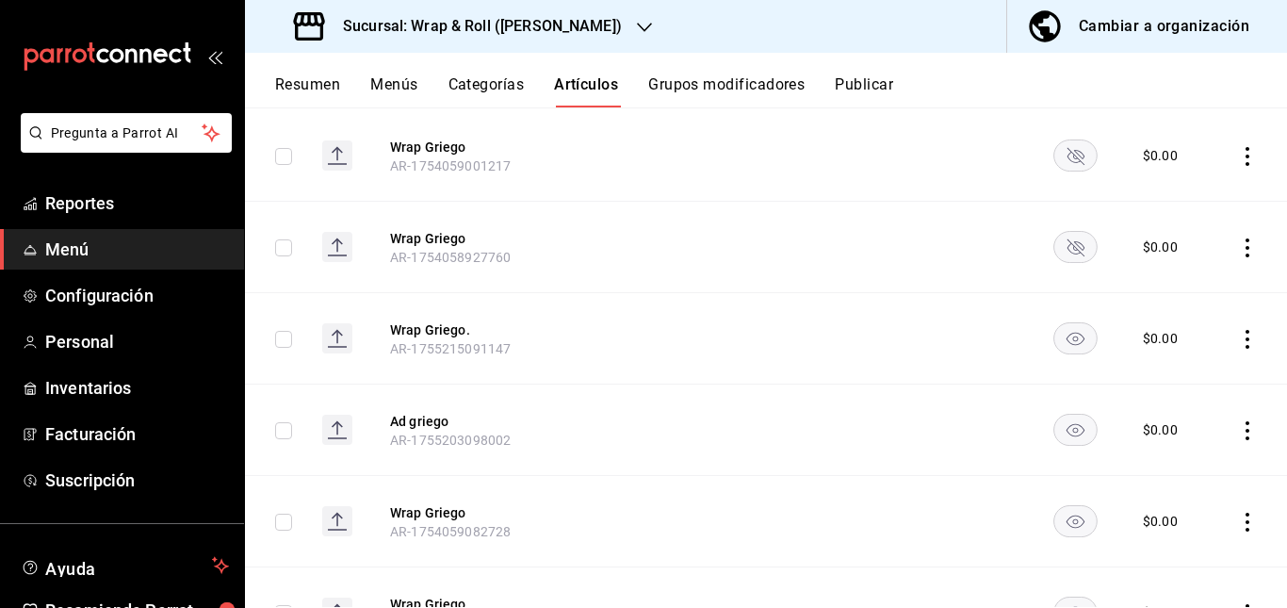
click at [1061, 335] on rect "availability-product" at bounding box center [1076, 337] width 43 height 31
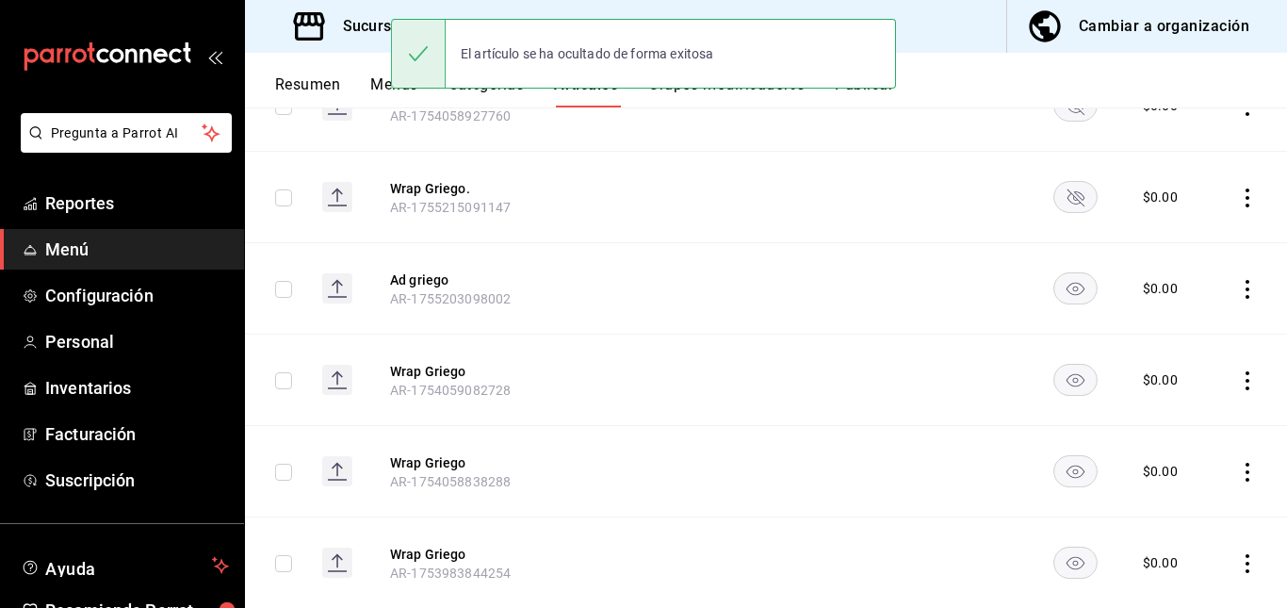
scroll to position [406, 0]
click at [1058, 282] on rect "availability-product" at bounding box center [1076, 286] width 43 height 31
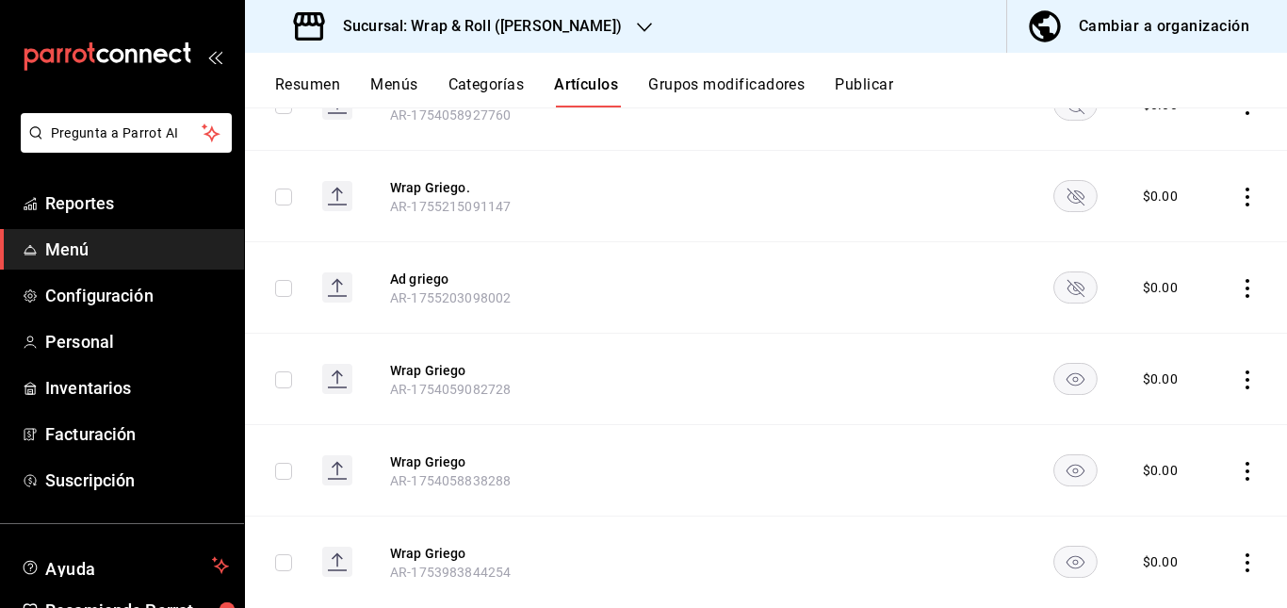
click at [1056, 385] on rect "availability-product" at bounding box center [1076, 378] width 43 height 31
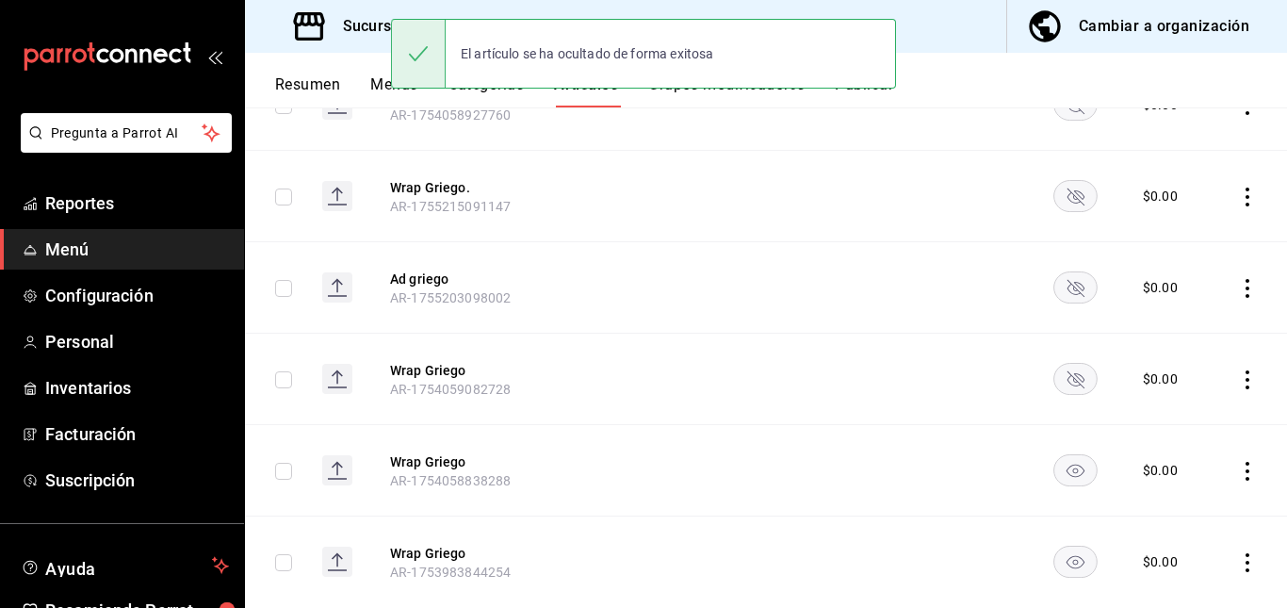
click at [1055, 470] on rect "availability-product" at bounding box center [1076, 469] width 43 height 31
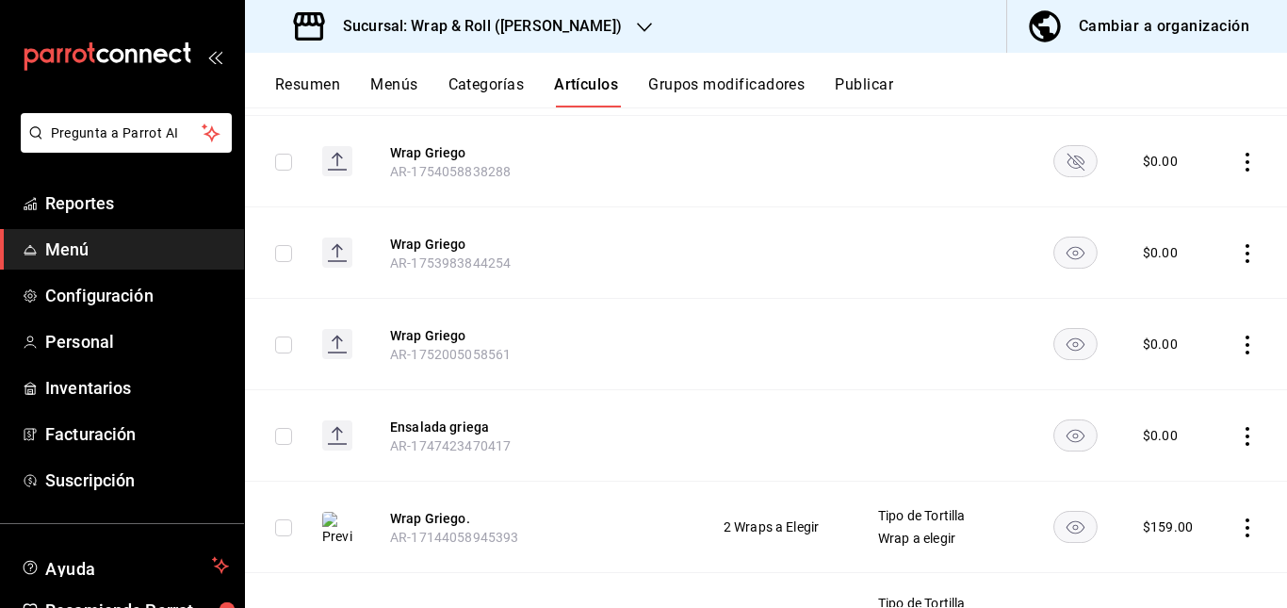
scroll to position [717, 0]
click at [1062, 237] on rect "availability-product" at bounding box center [1076, 250] width 43 height 31
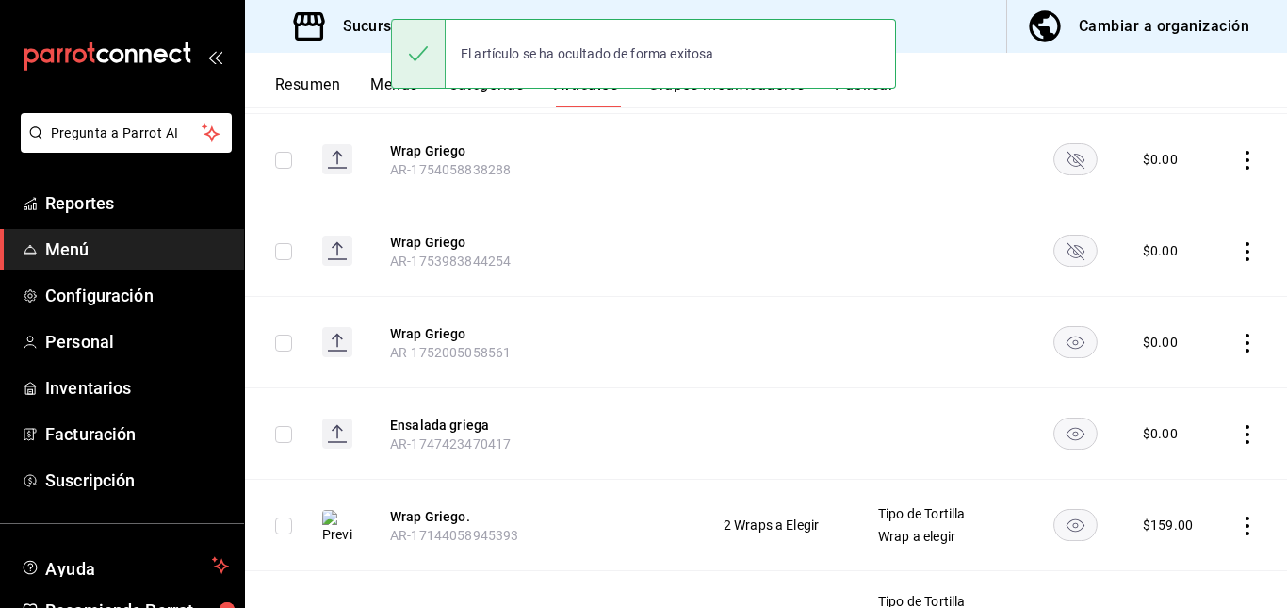
click at [1055, 353] on rect "availability-product" at bounding box center [1076, 341] width 43 height 31
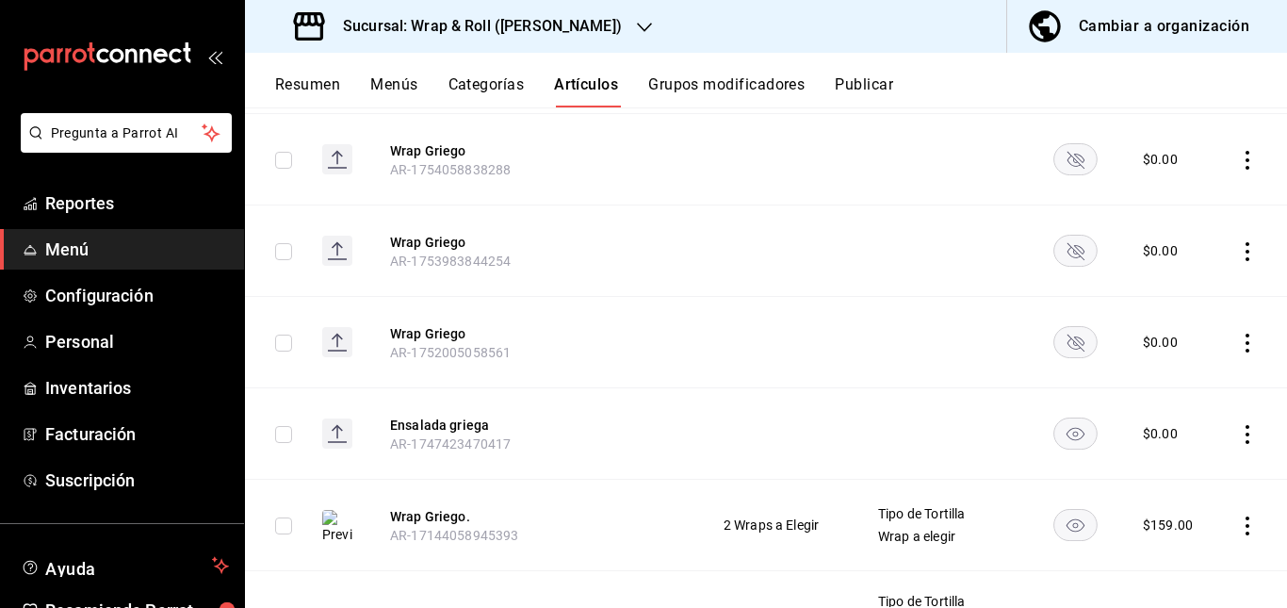
click at [1059, 432] on rect "availability-product" at bounding box center [1076, 432] width 43 height 31
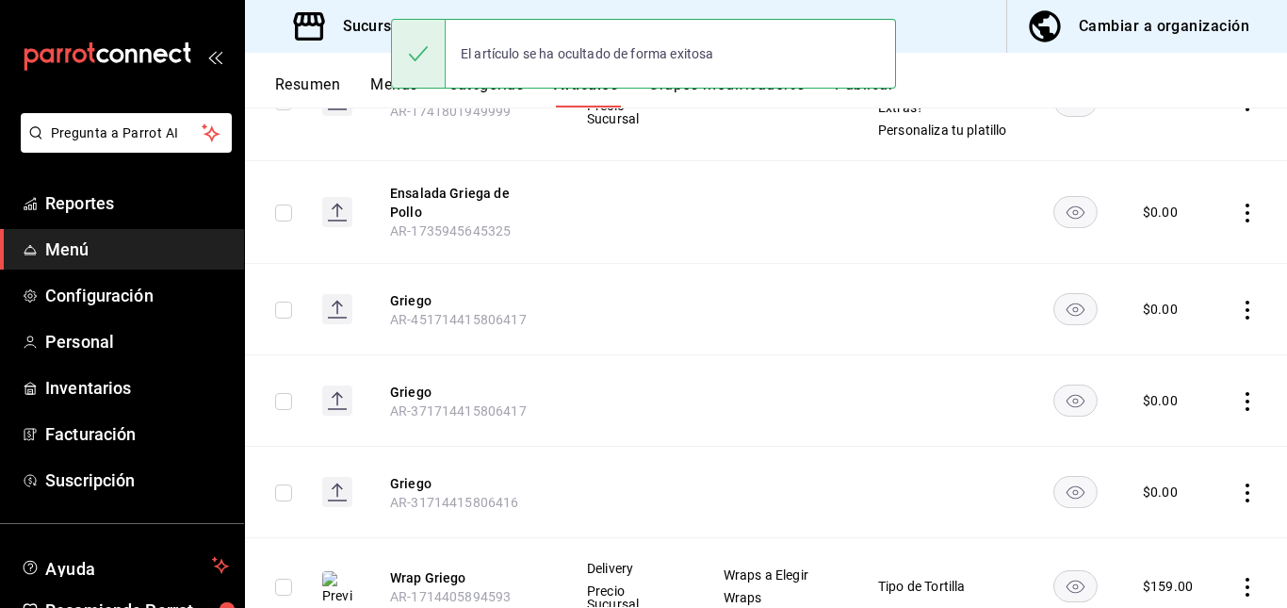
scroll to position [1255, 0]
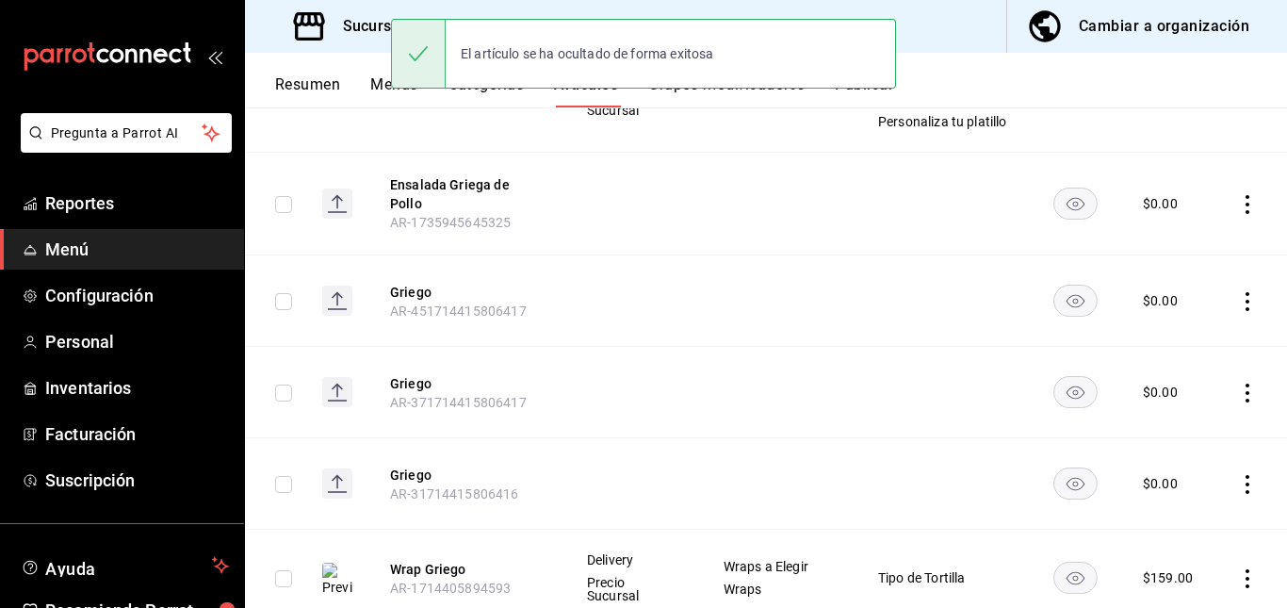
click at [1059, 219] on rect "availability-product" at bounding box center [1076, 203] width 43 height 31
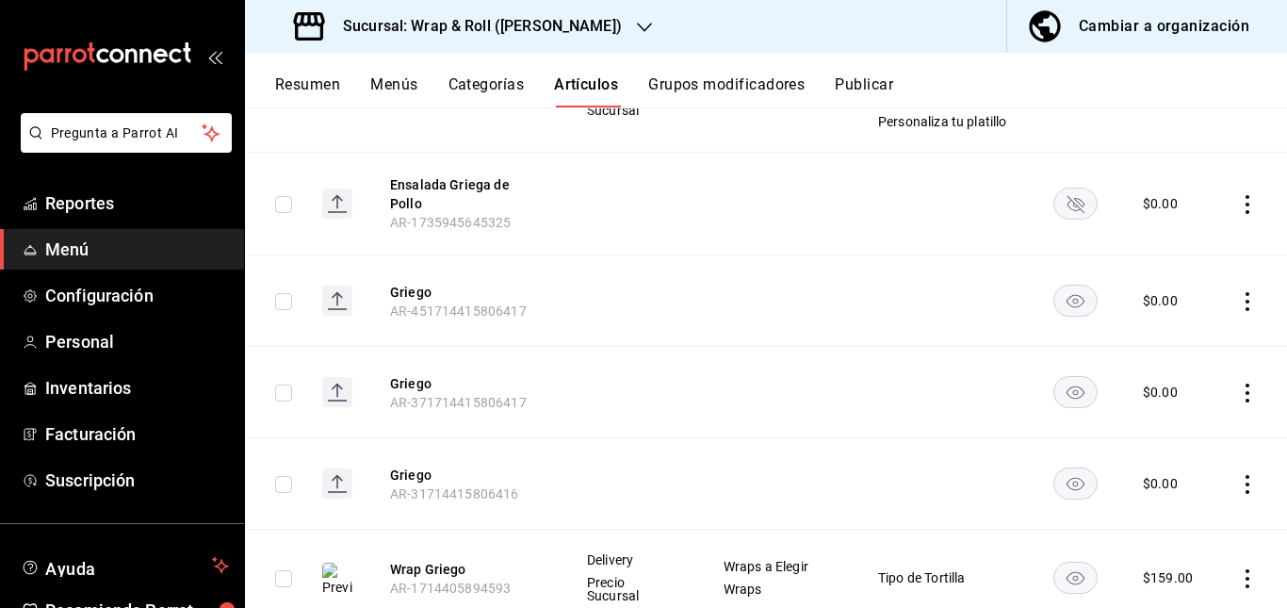
click at [1067, 311] on rect "availability-product" at bounding box center [1076, 301] width 43 height 31
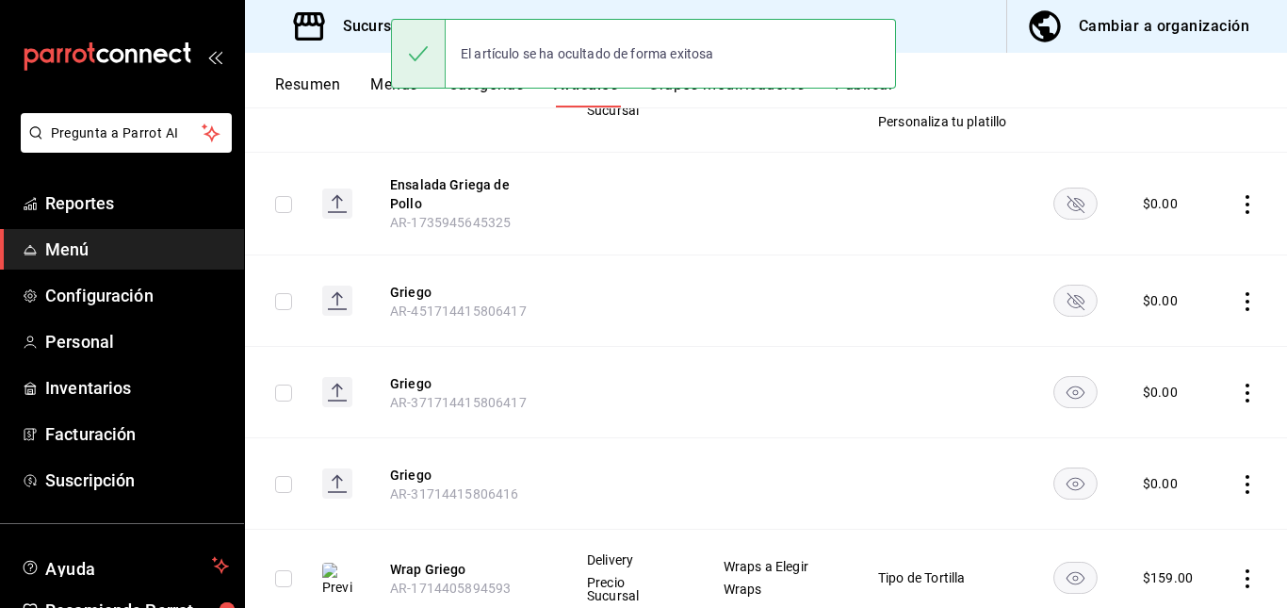
click at [1055, 395] on rect "availability-product" at bounding box center [1076, 392] width 43 height 31
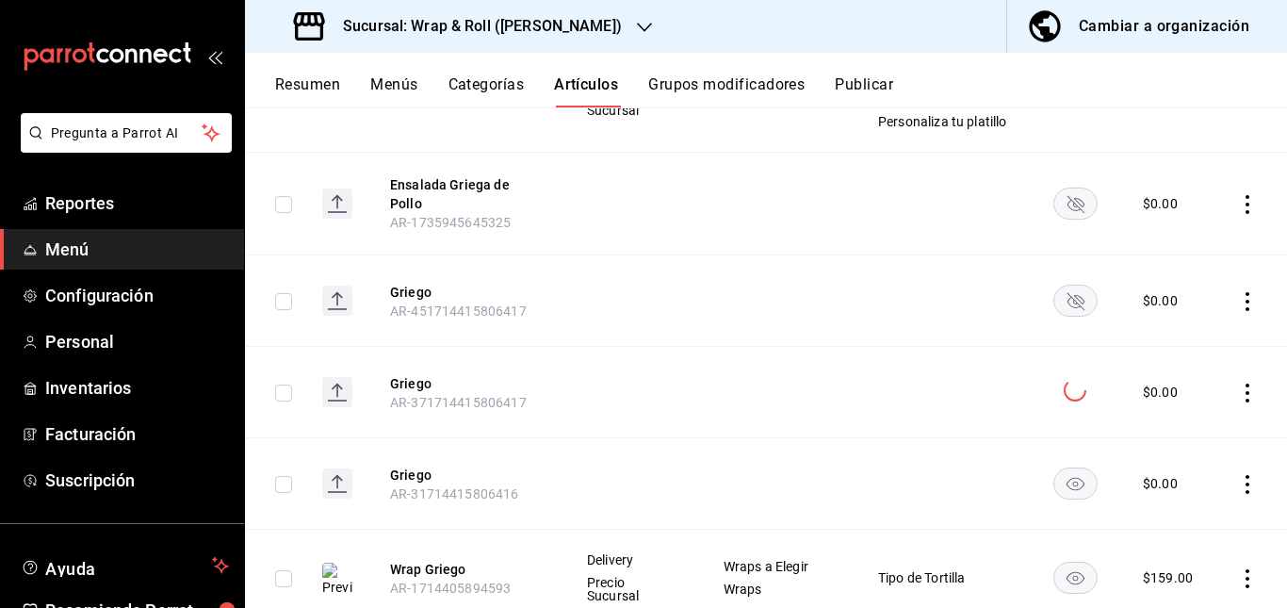
click at [1055, 492] on rect "availability-product" at bounding box center [1076, 483] width 43 height 31
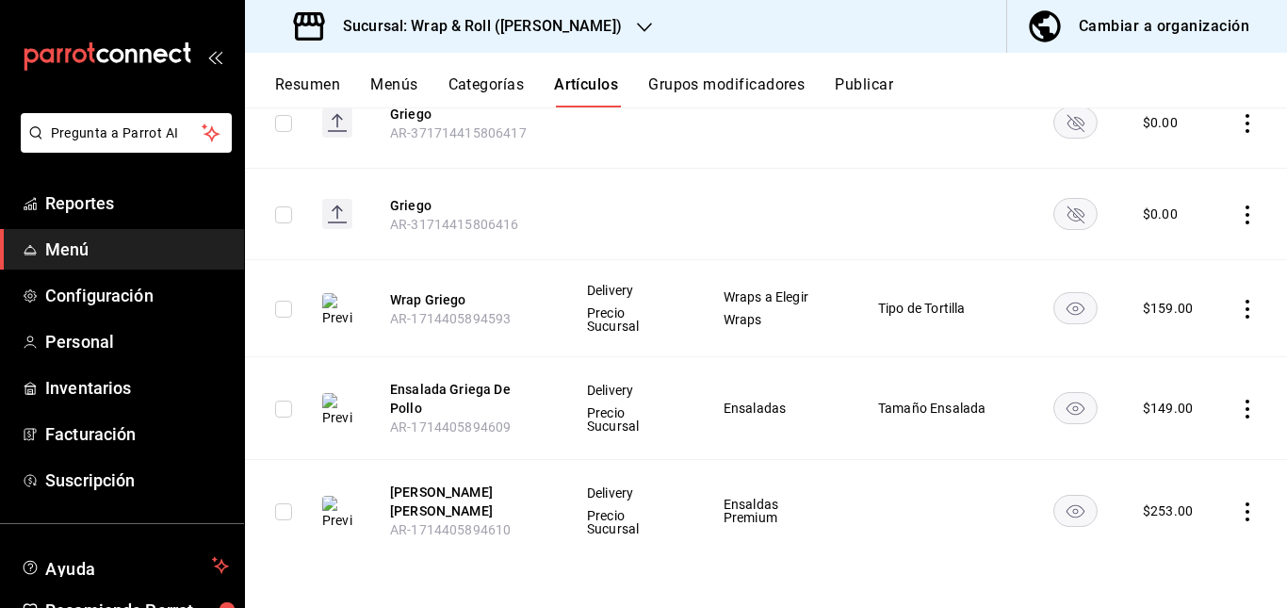
scroll to position [0, 0]
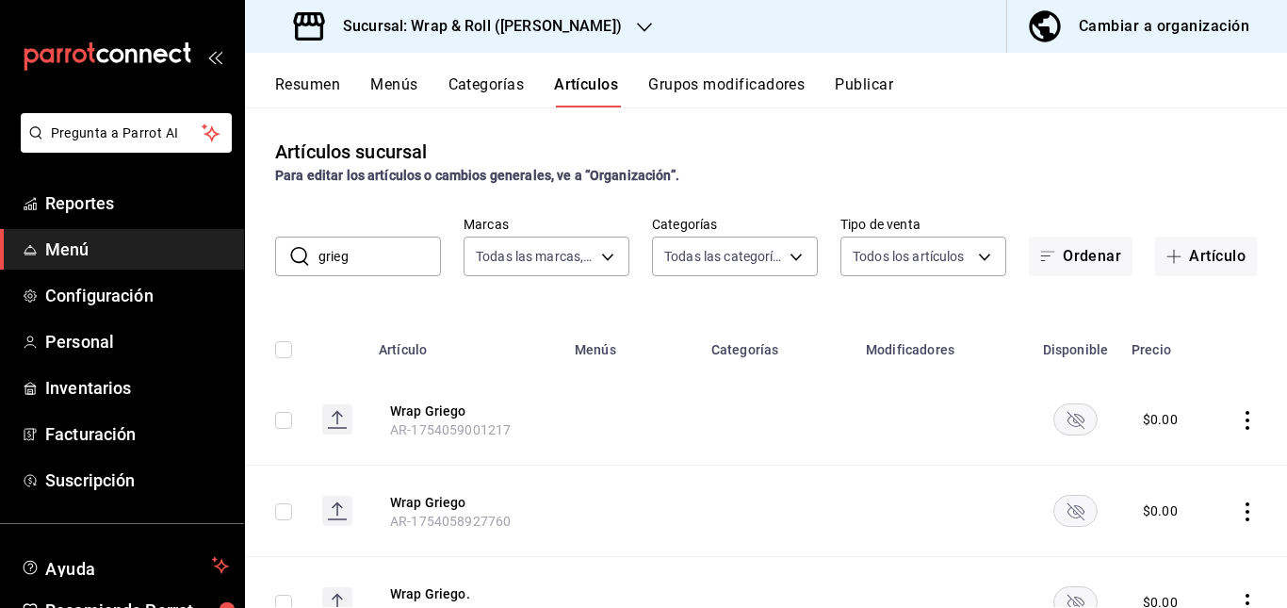
click at [391, 244] on input "grieg" at bounding box center [380, 256] width 123 height 38
type input "g"
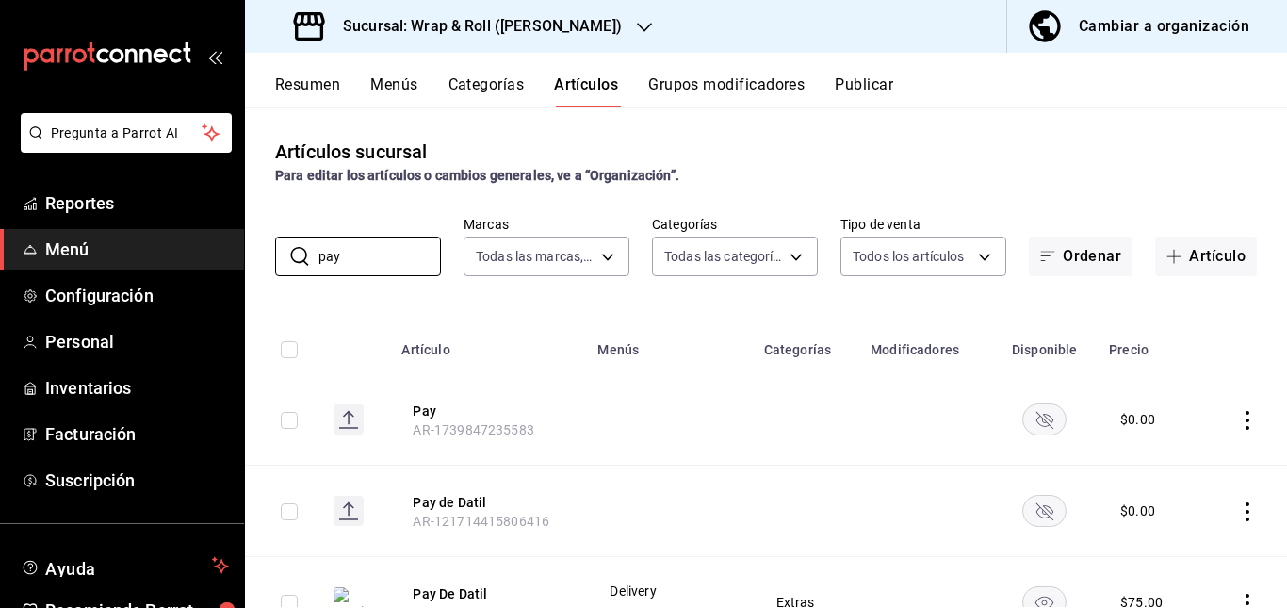
scroll to position [86, 0]
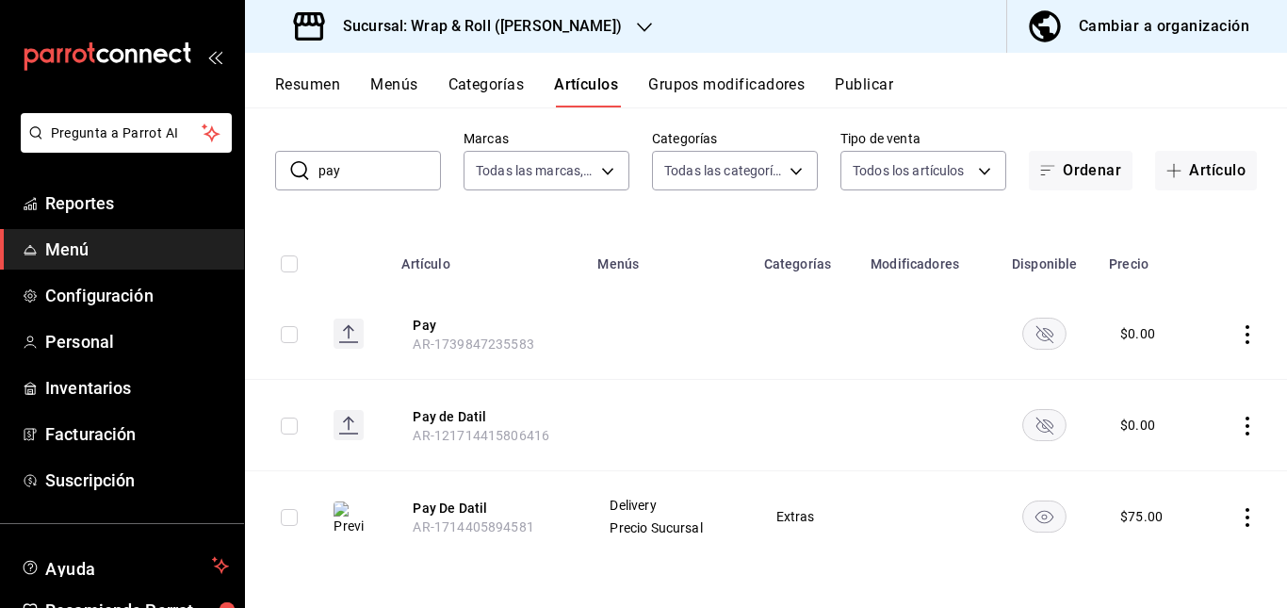
click at [1027, 327] on rect "availability-product" at bounding box center [1044, 333] width 43 height 31
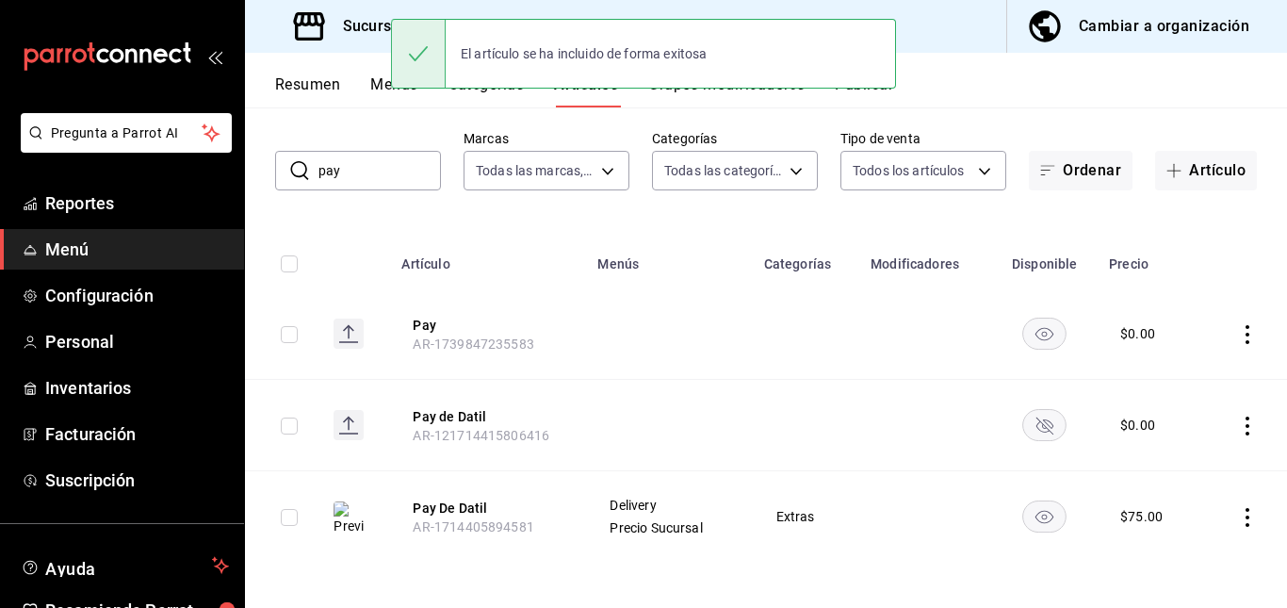
click at [1033, 414] on rect "availability-product" at bounding box center [1044, 424] width 43 height 31
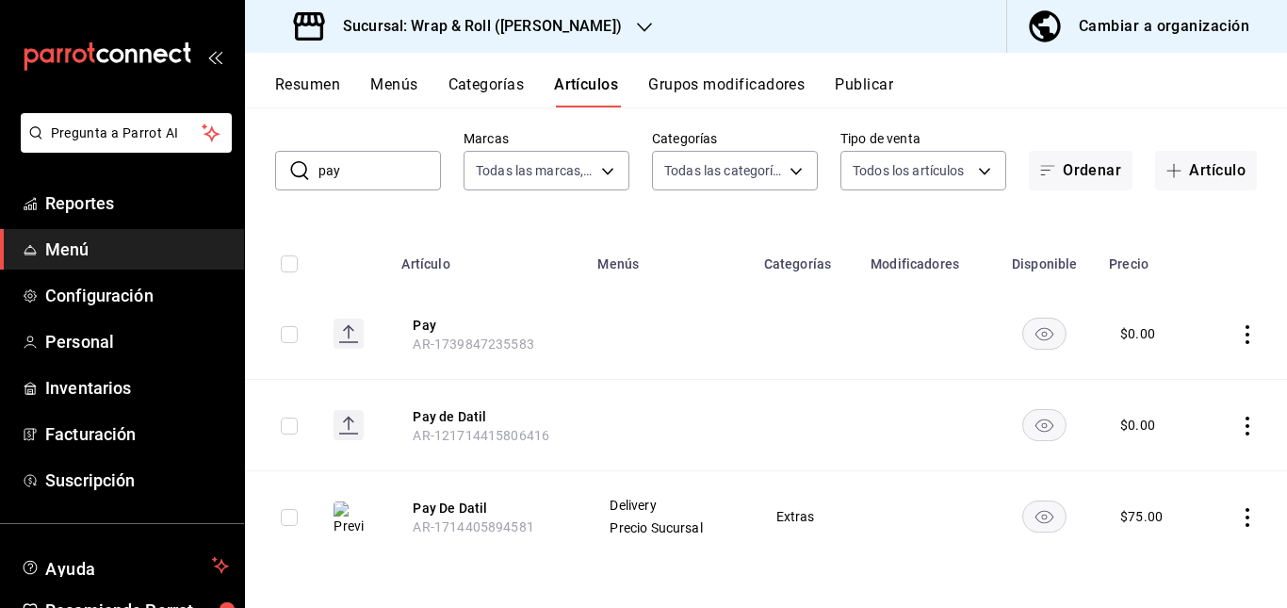
click at [374, 172] on input "pay" at bounding box center [380, 171] width 123 height 38
type input "p"
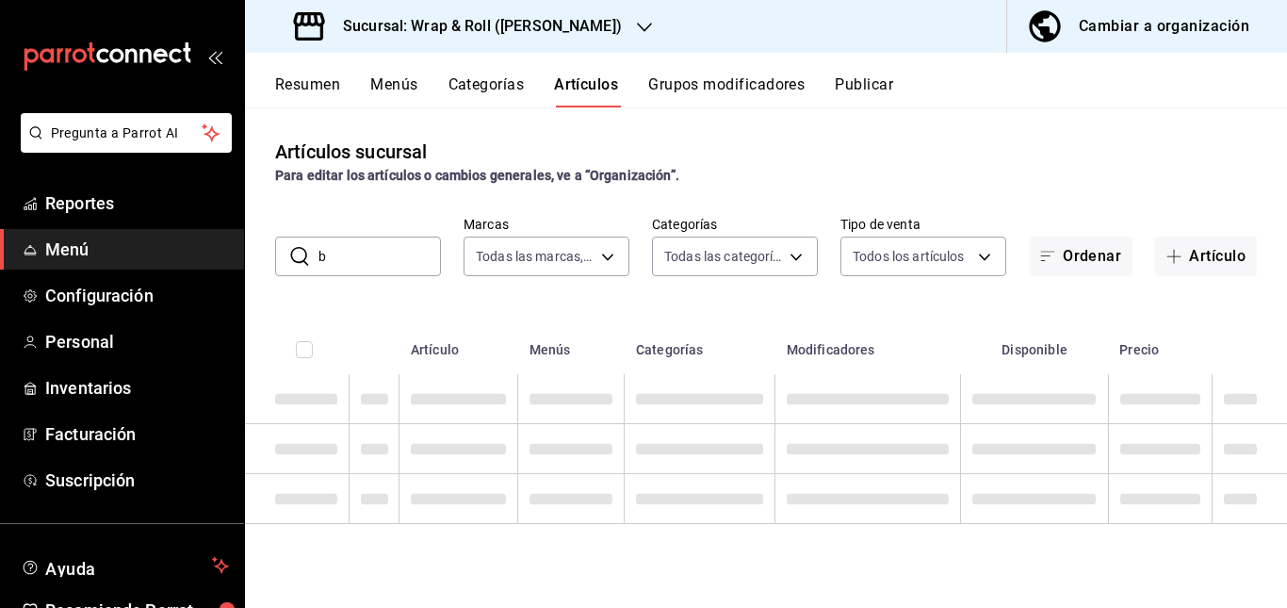
scroll to position [0, 0]
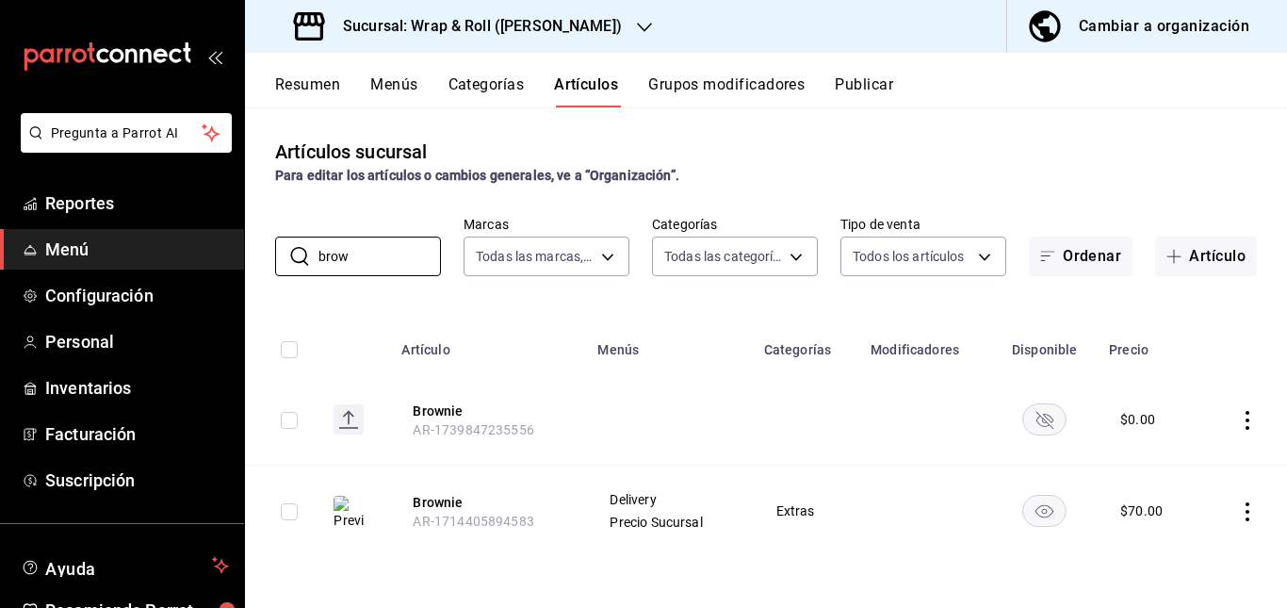
click at [1048, 408] on rect "availability-product" at bounding box center [1044, 418] width 43 height 31
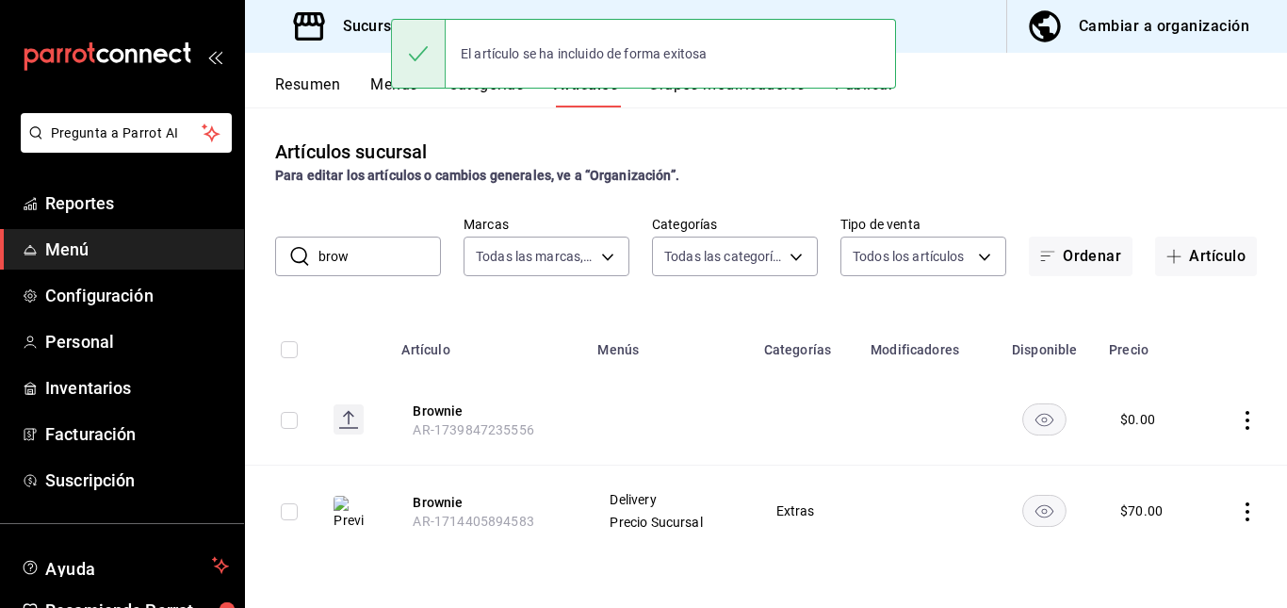
click at [377, 254] on input "brow" at bounding box center [380, 256] width 123 height 38
type input "b"
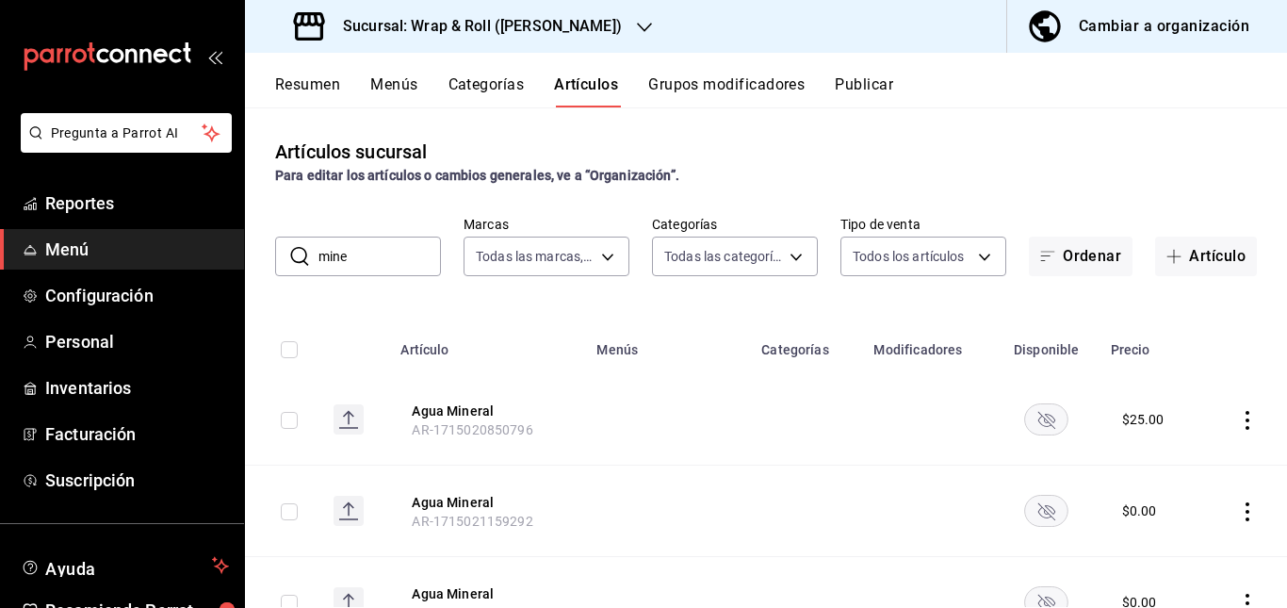
click at [676, 474] on td at bounding box center [667, 511] width 165 height 91
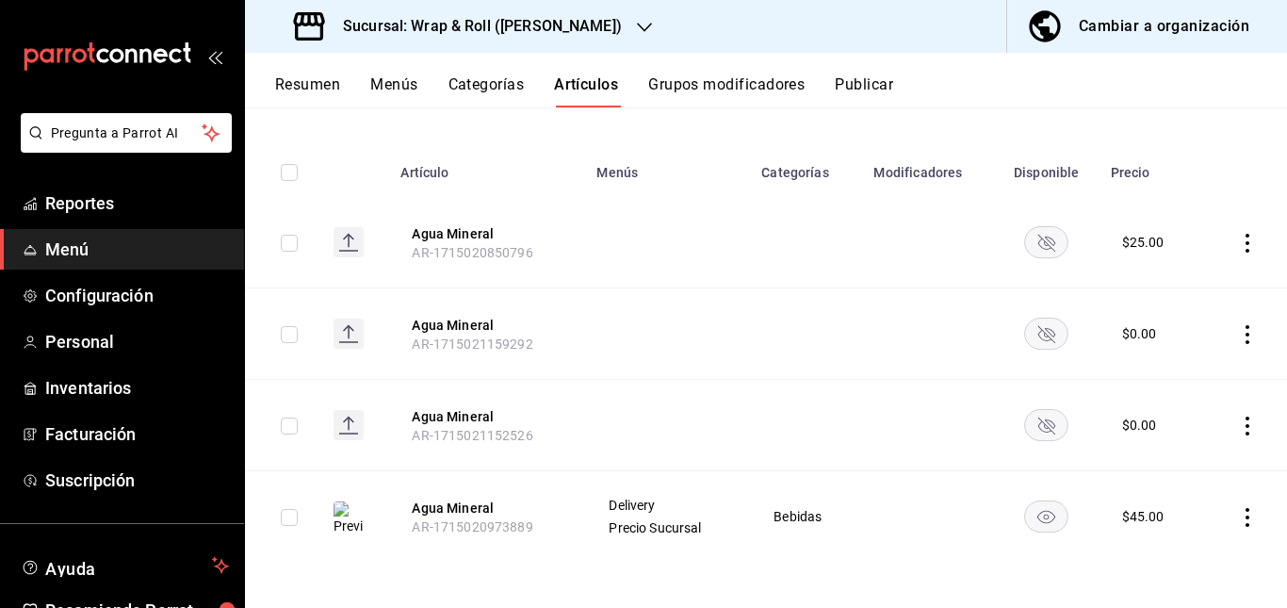
click at [1036, 264] on td at bounding box center [1047, 242] width 106 height 91
drag, startPoint x: 1034, startPoint y: 254, endPoint x: 1029, endPoint y: 344, distance: 89.7
click at [1029, 344] on tbody "Agua Mineral AR-1715020850796 $ 25.00 Agua Mineral AR-1715021159292 $ 0.00 Agua…" at bounding box center [766, 379] width 1042 height 365
click at [1029, 344] on rect "availability-product" at bounding box center [1046, 333] width 43 height 31
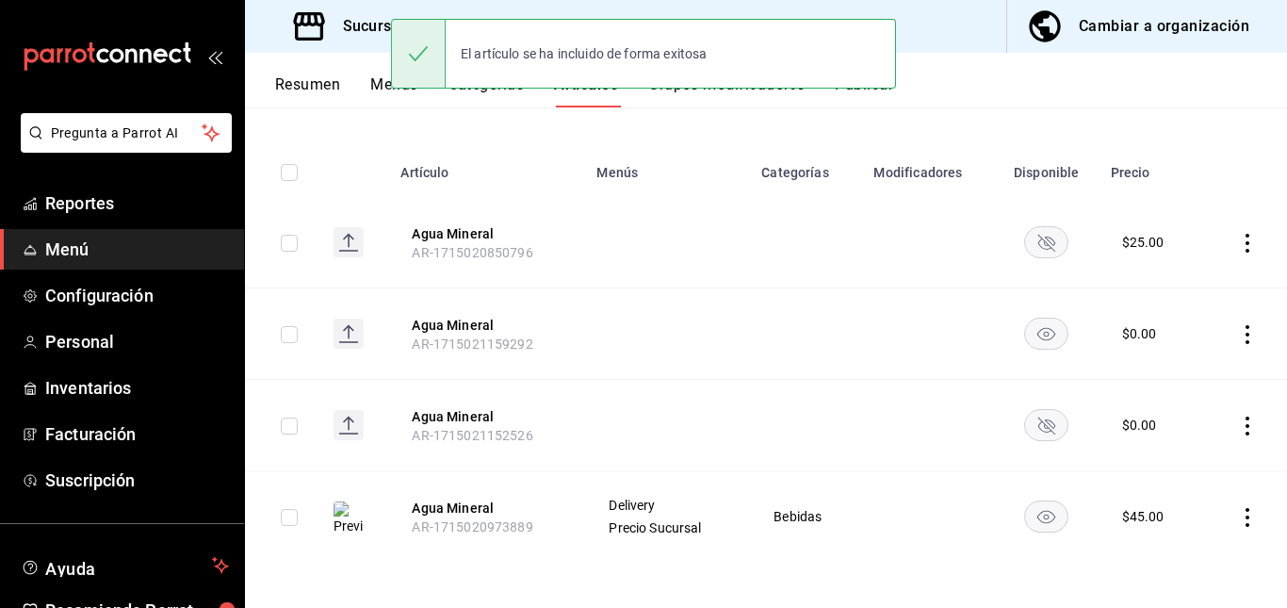
click at [1035, 424] on rect "availability-product" at bounding box center [1046, 424] width 43 height 31
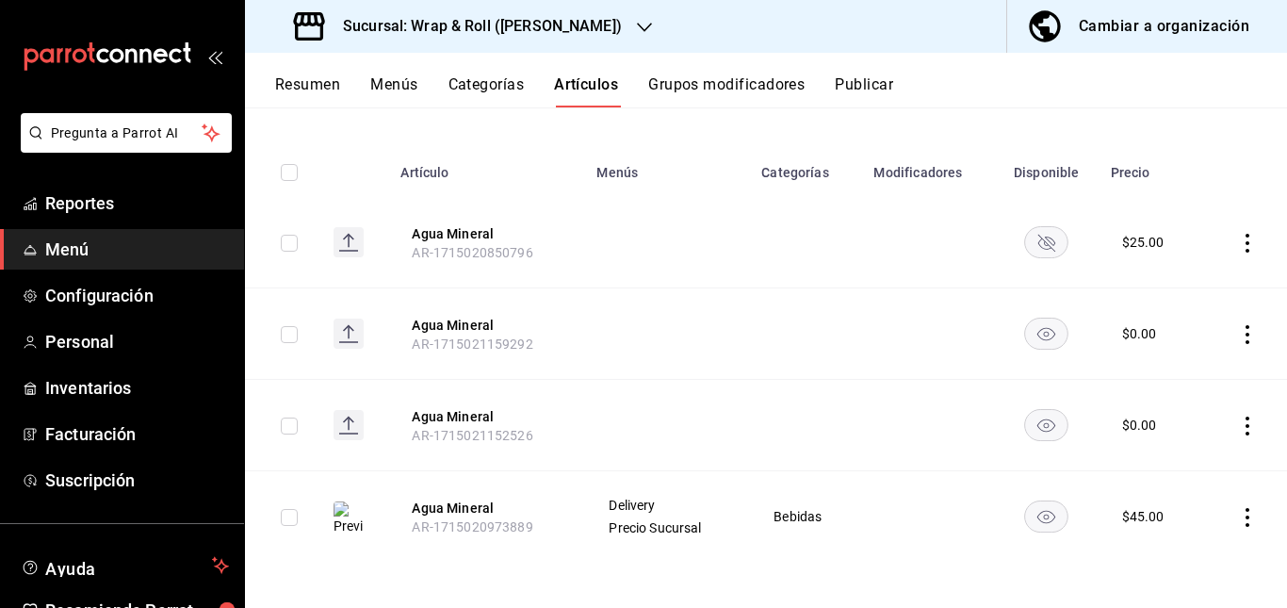
click at [1038, 245] on rect "availability-product" at bounding box center [1046, 241] width 43 height 31
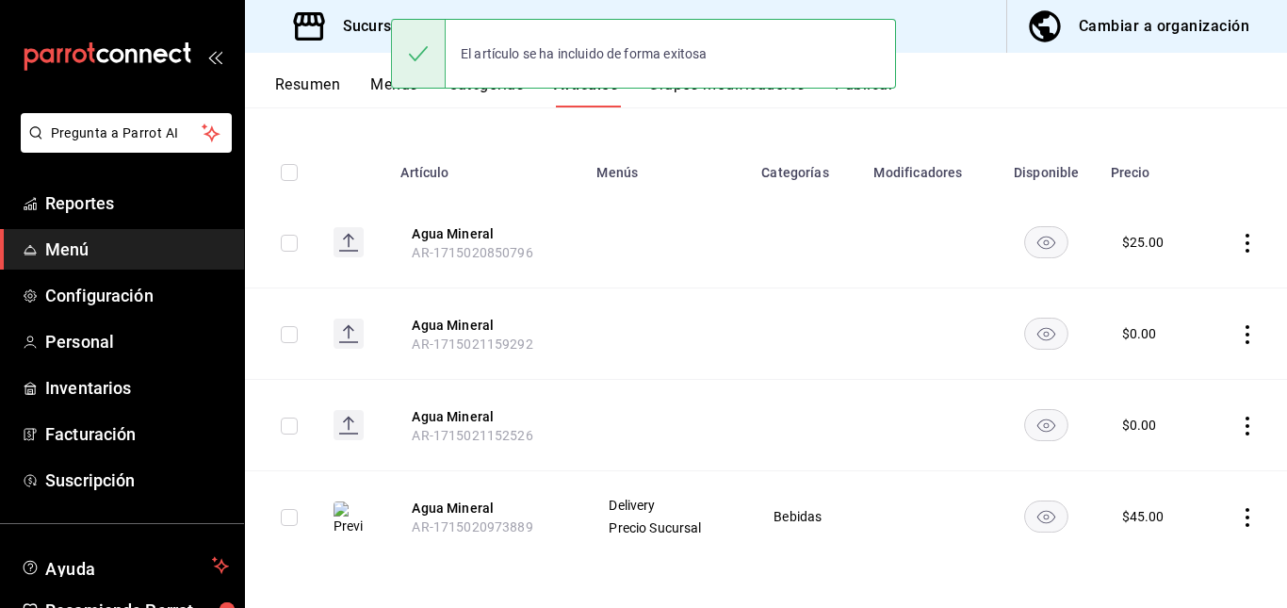
scroll to position [0, 0]
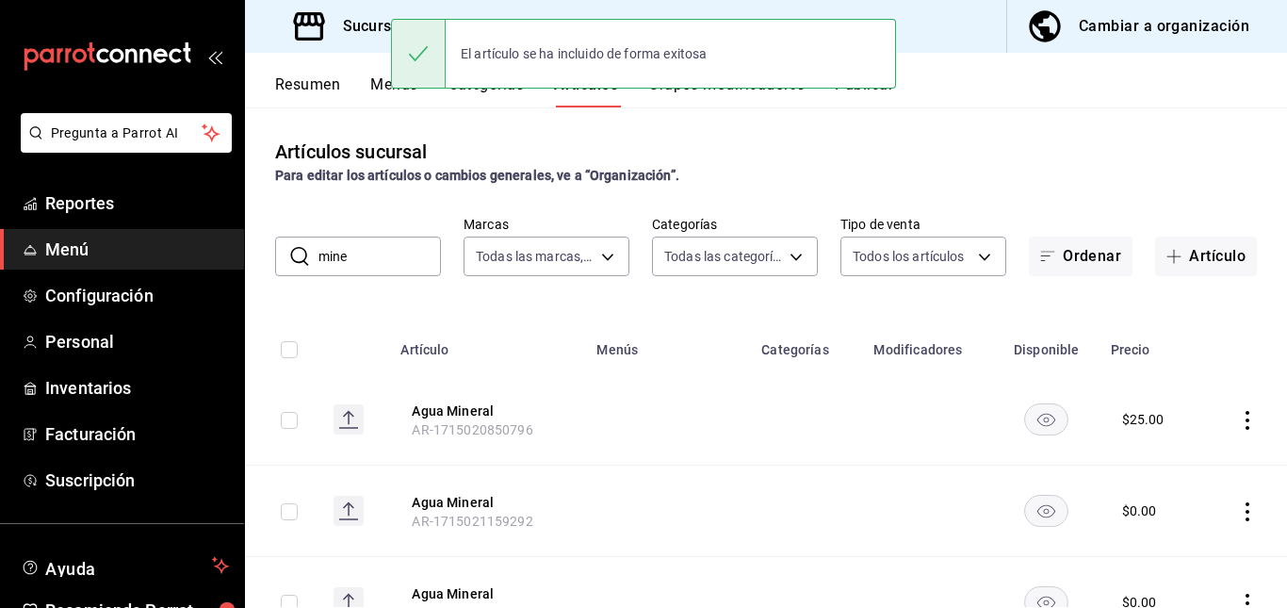
click at [396, 266] on input "mine" at bounding box center [380, 256] width 123 height 38
type input "m"
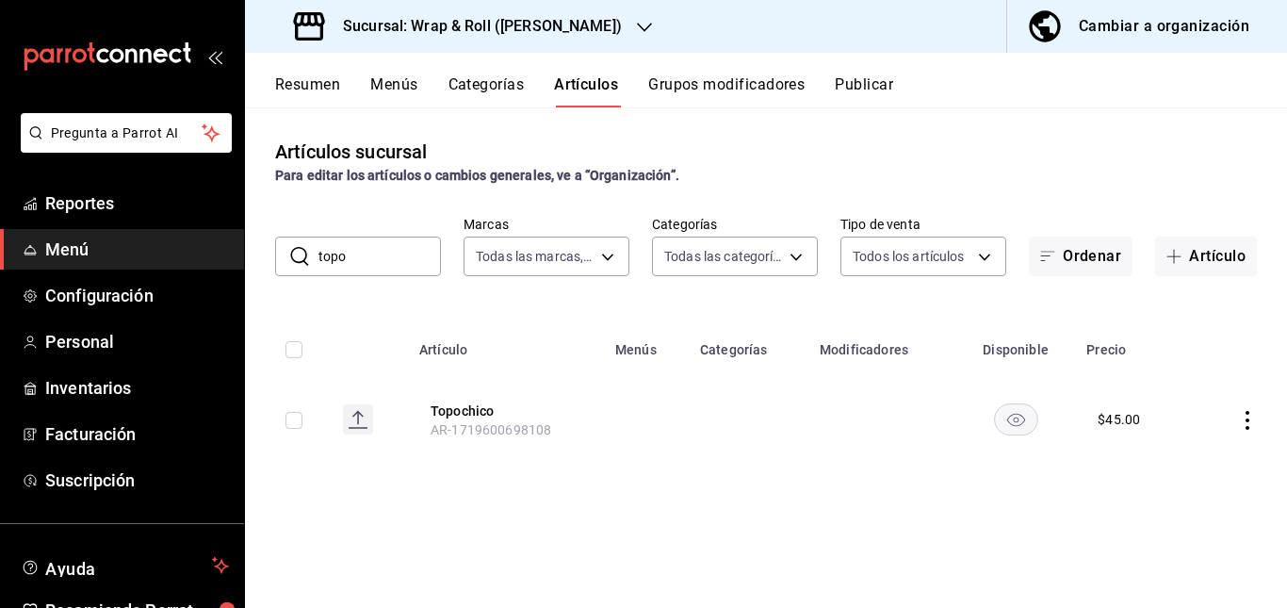
click at [699, 403] on td at bounding box center [749, 419] width 120 height 90
click at [371, 274] on input "topo" at bounding box center [380, 256] width 123 height 38
type input "t"
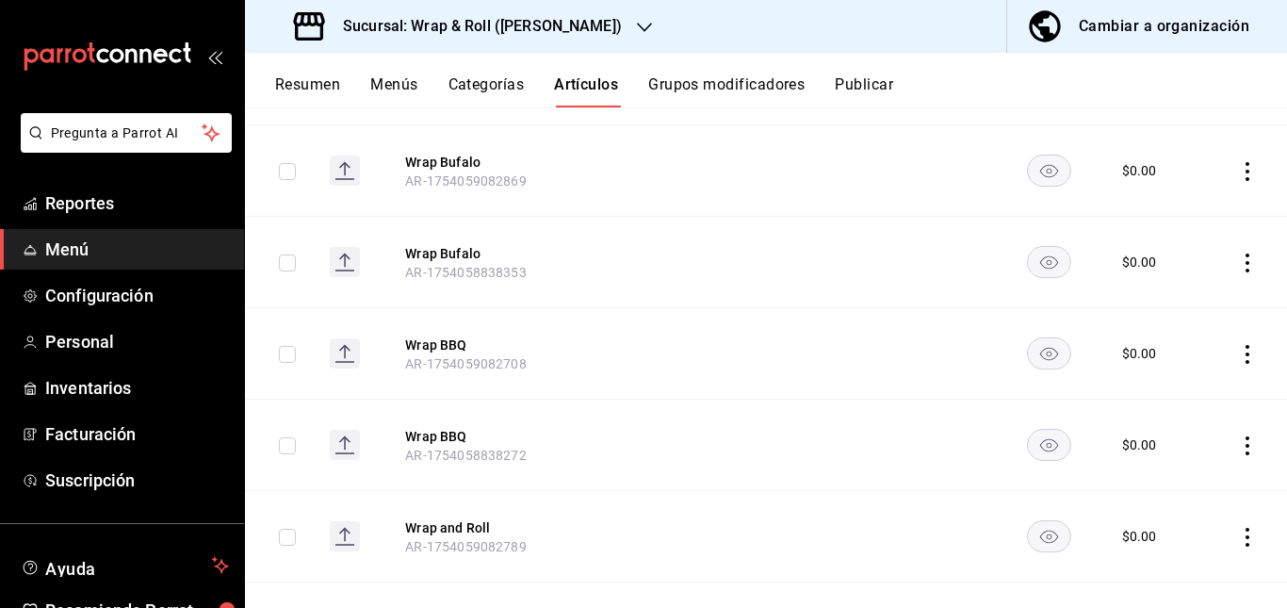
scroll to position [5081, 0]
click at [859, 79] on button "Publicar" at bounding box center [864, 91] width 58 height 32
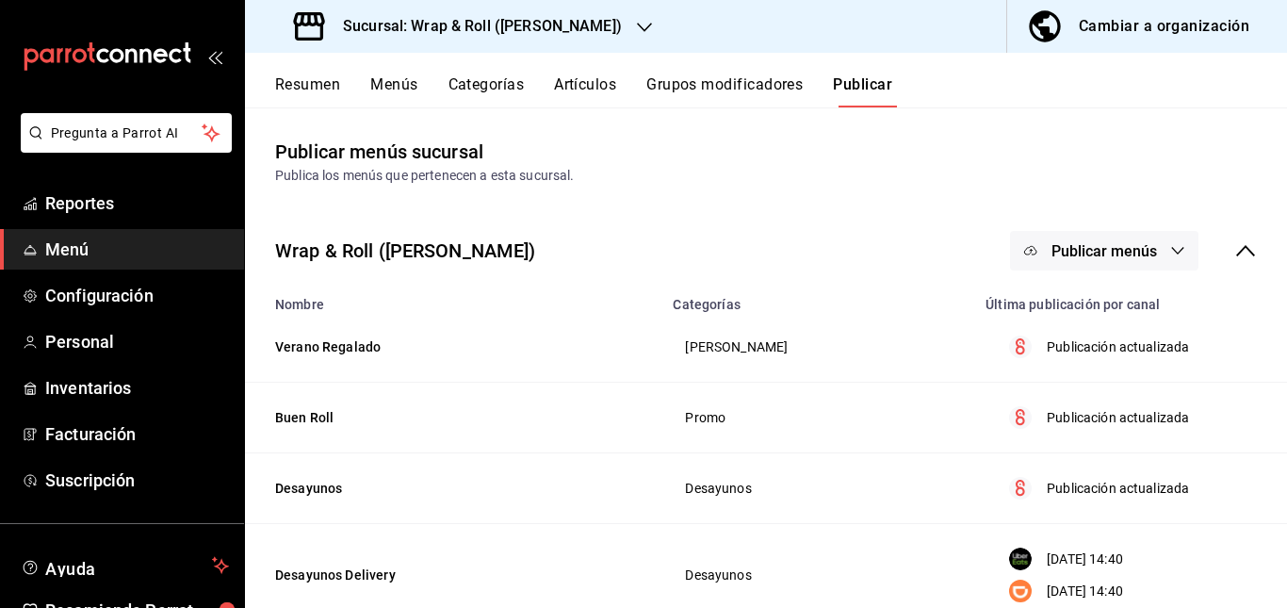
click at [1089, 243] on span "Publicar menús" at bounding box center [1105, 251] width 106 height 18
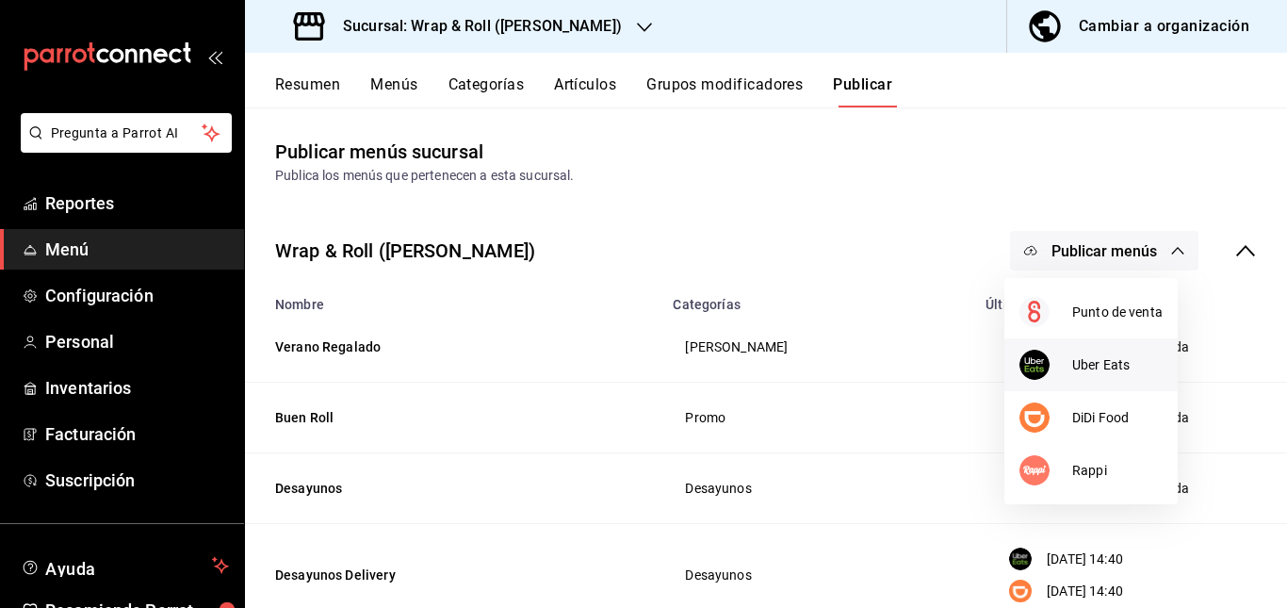
click at [1080, 369] on span "Uber Eats" at bounding box center [1117, 365] width 90 height 20
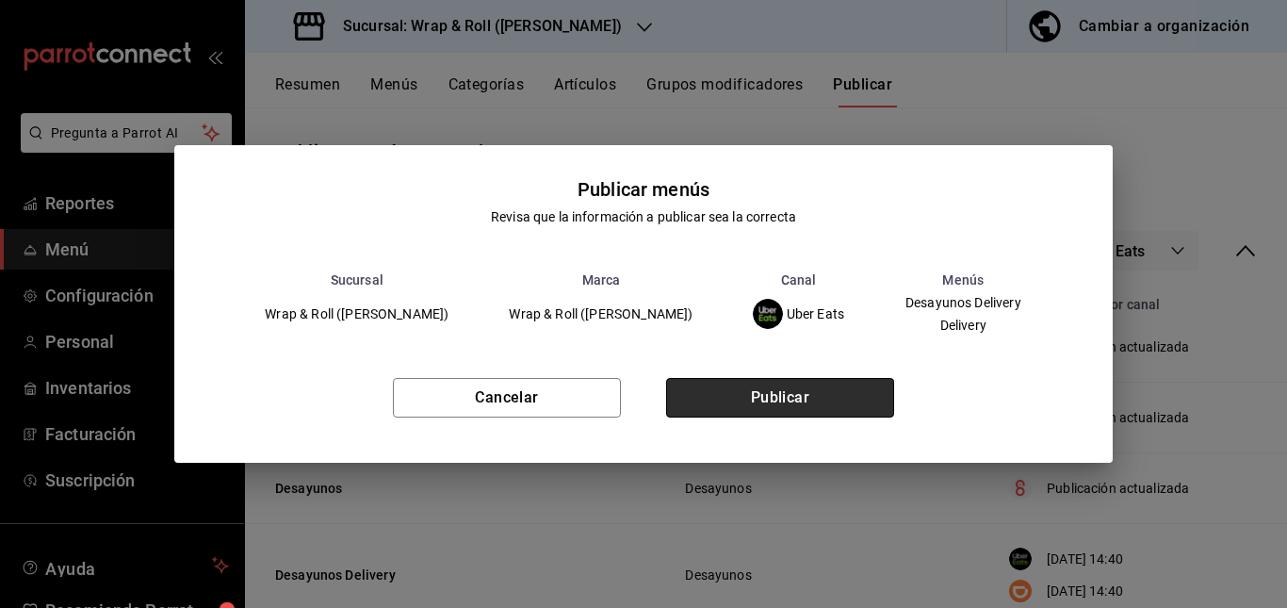
click at [797, 400] on button "Publicar" at bounding box center [780, 398] width 228 height 40
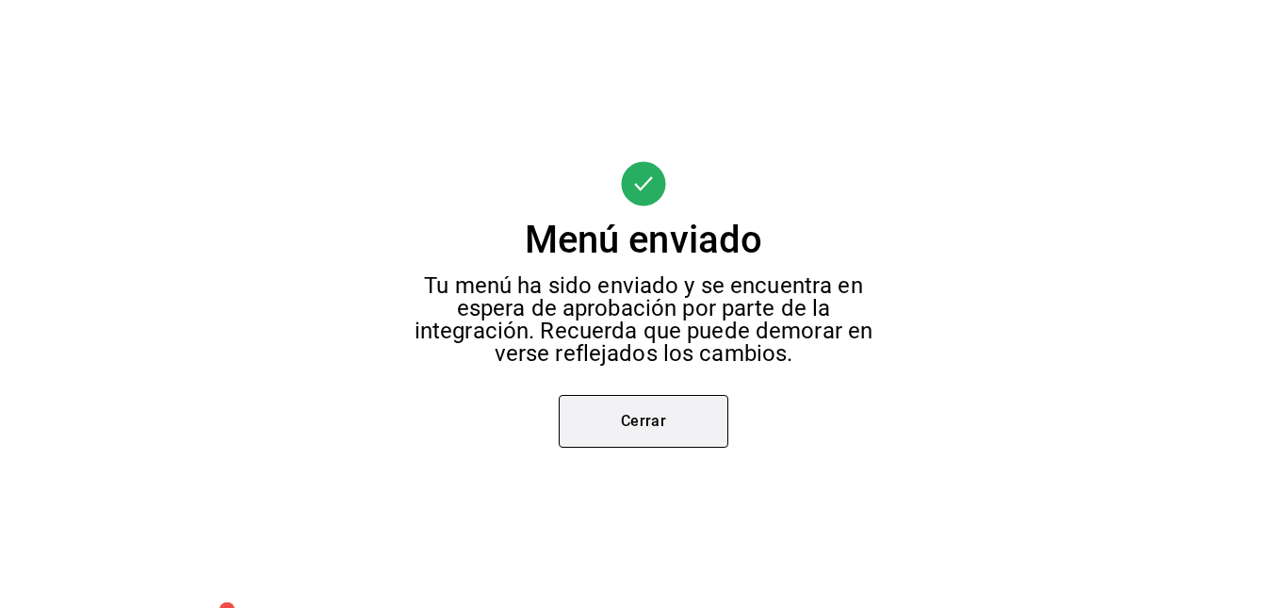
click at [649, 438] on button "Cerrar" at bounding box center [644, 421] width 170 height 53
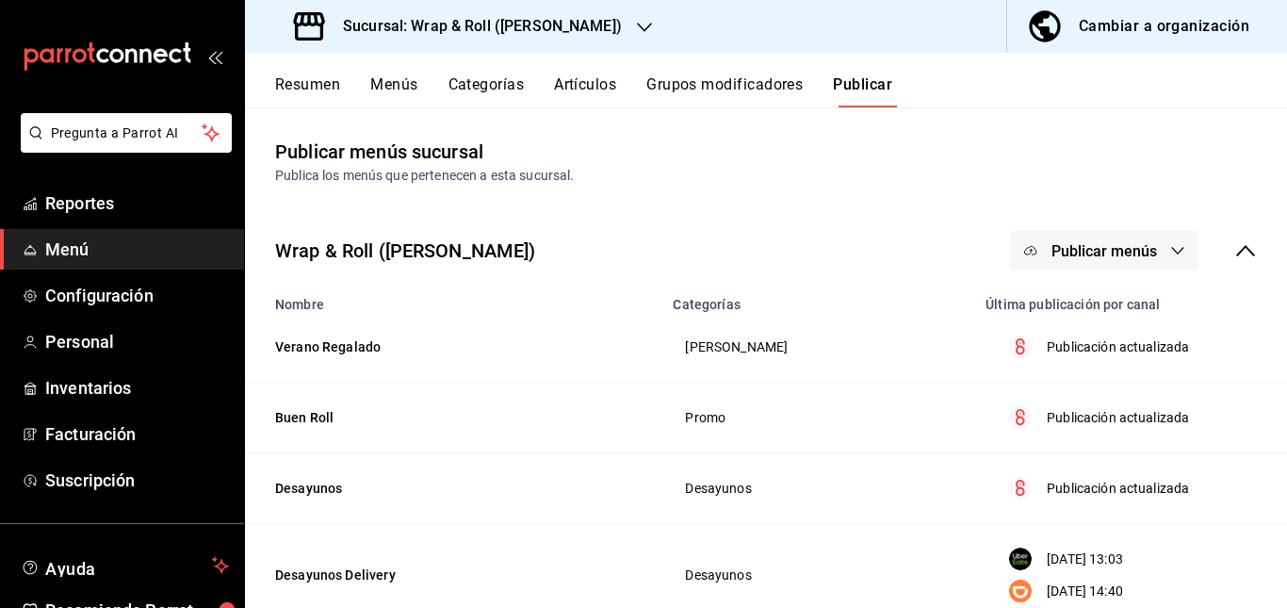
click at [1131, 256] on span "Publicar menús" at bounding box center [1105, 251] width 106 height 18
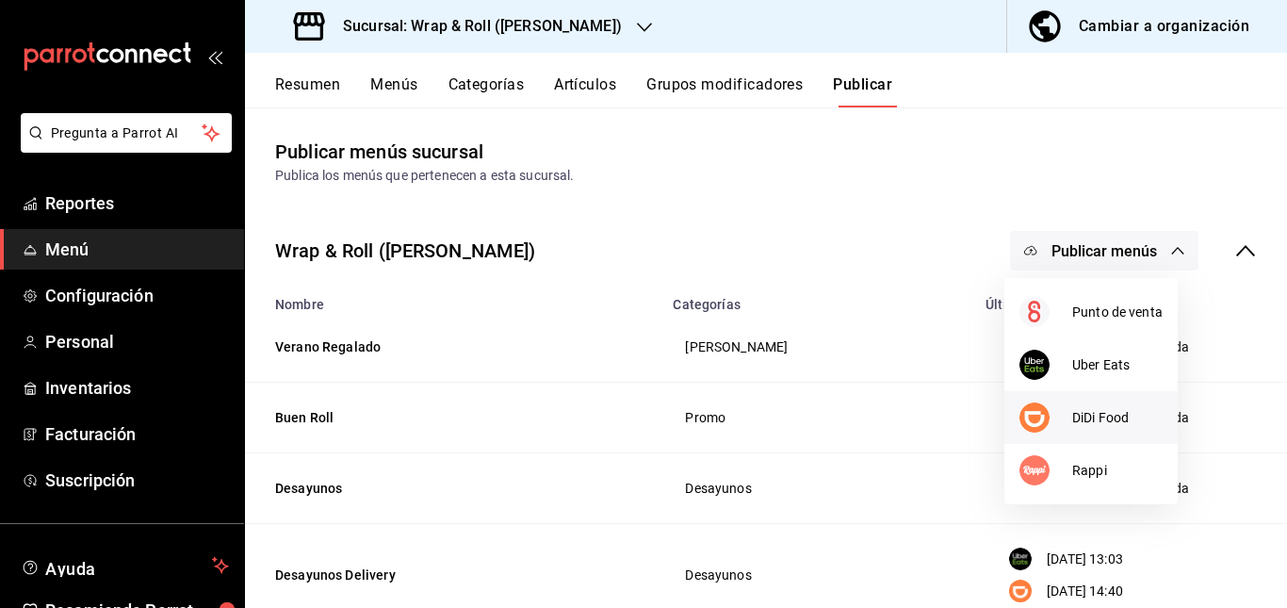
click at [1061, 420] on div at bounding box center [1046, 417] width 53 height 30
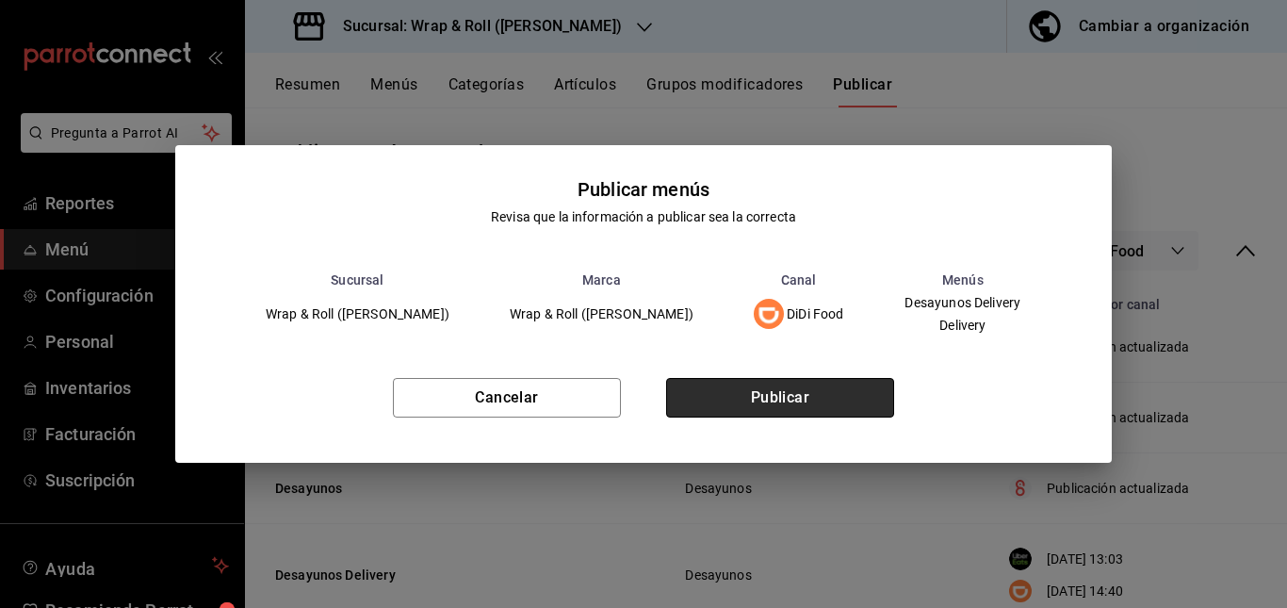
click at [797, 395] on button "Publicar" at bounding box center [780, 398] width 228 height 40
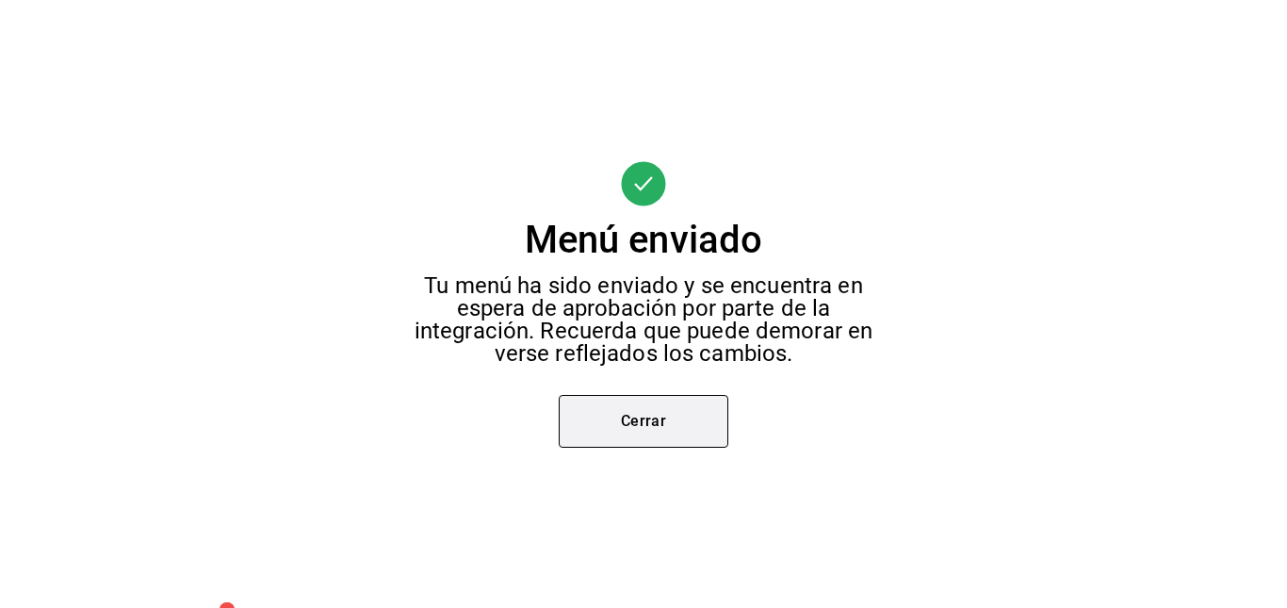
click at [679, 405] on button "Cerrar" at bounding box center [644, 421] width 170 height 53
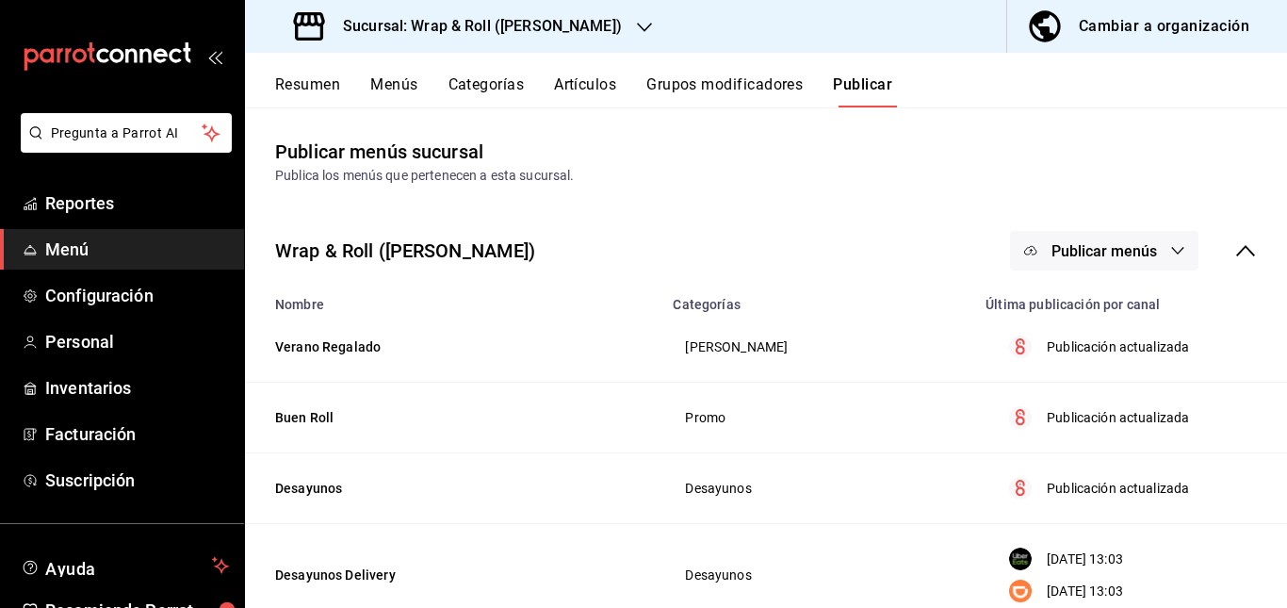
click at [1086, 245] on span "Publicar menús" at bounding box center [1105, 251] width 106 height 18
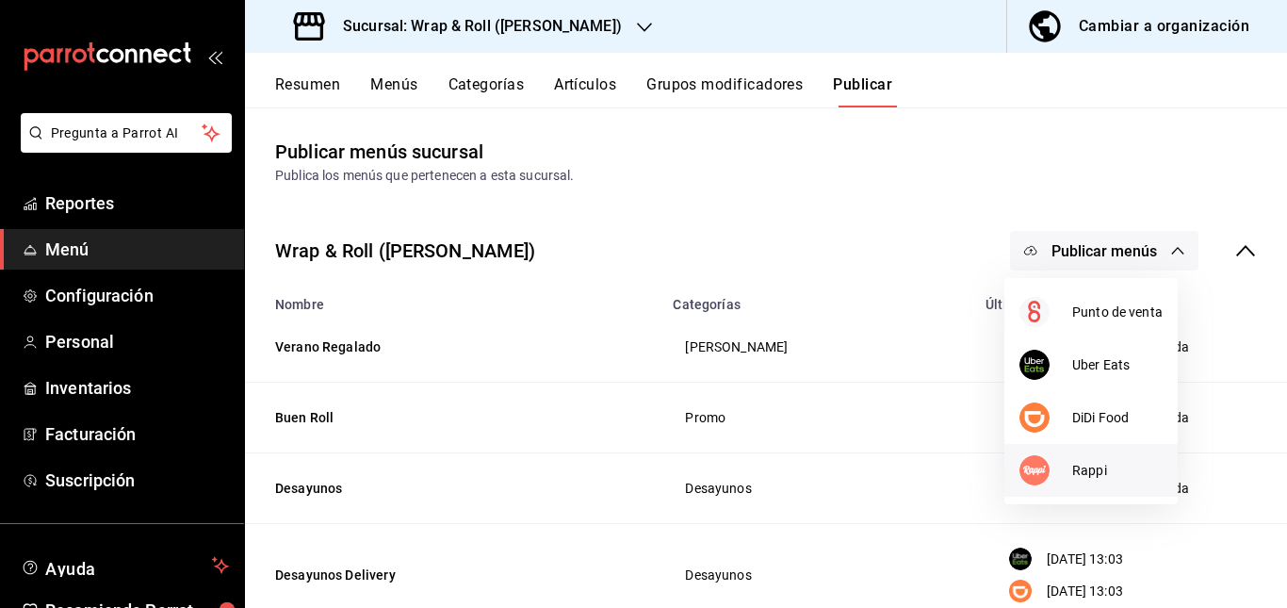
click at [1101, 464] on span "Rappi" at bounding box center [1117, 471] width 90 height 20
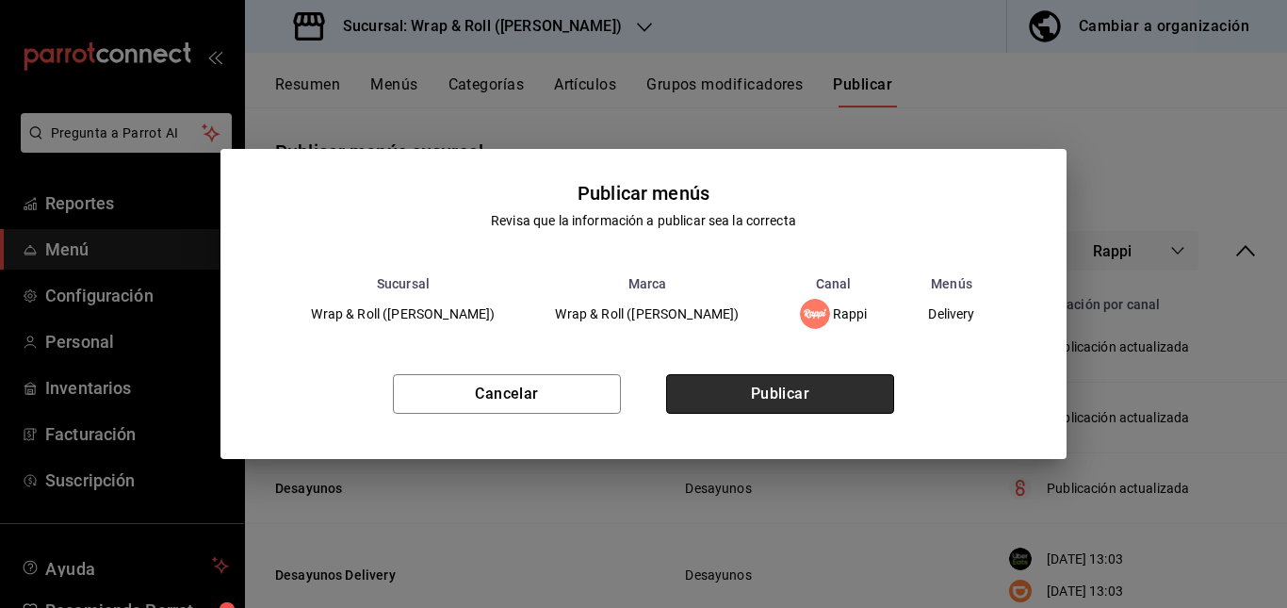
click at [757, 409] on button "Publicar" at bounding box center [780, 394] width 228 height 40
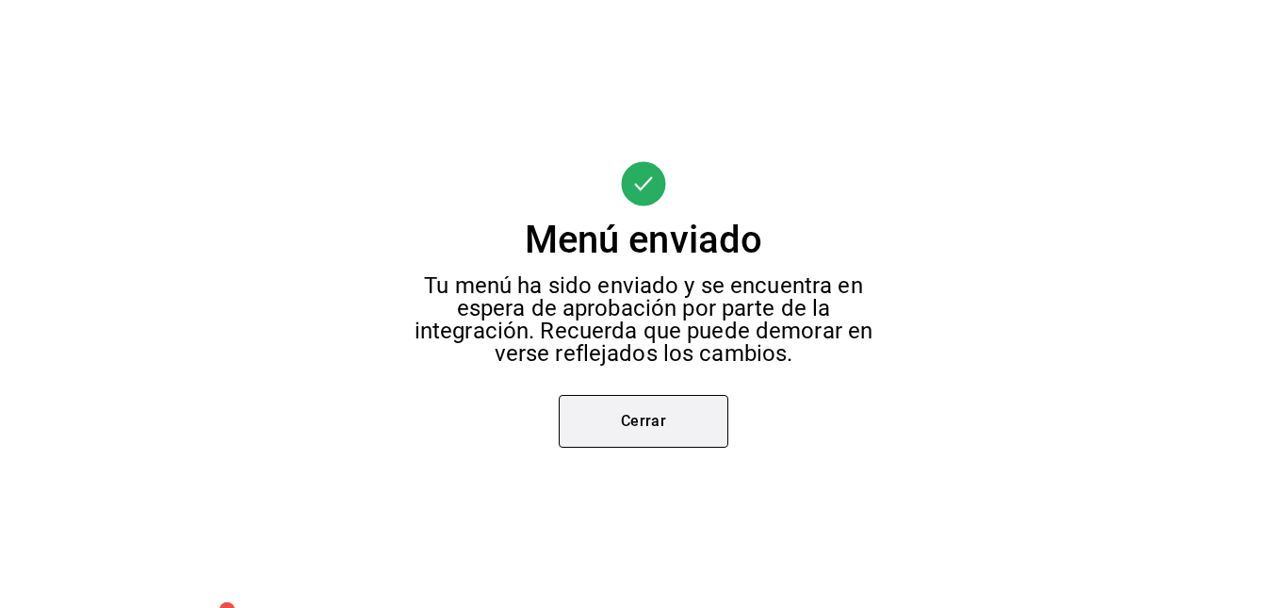
click at [648, 432] on button "Cerrar" at bounding box center [644, 421] width 170 height 53
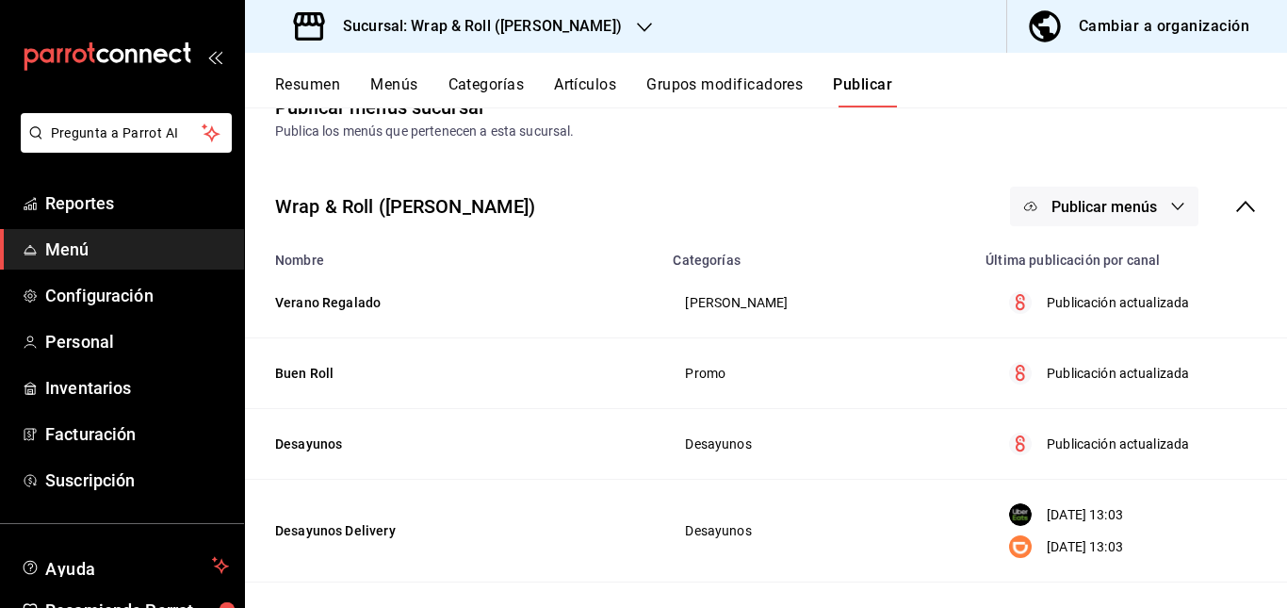
scroll to position [49, 0]
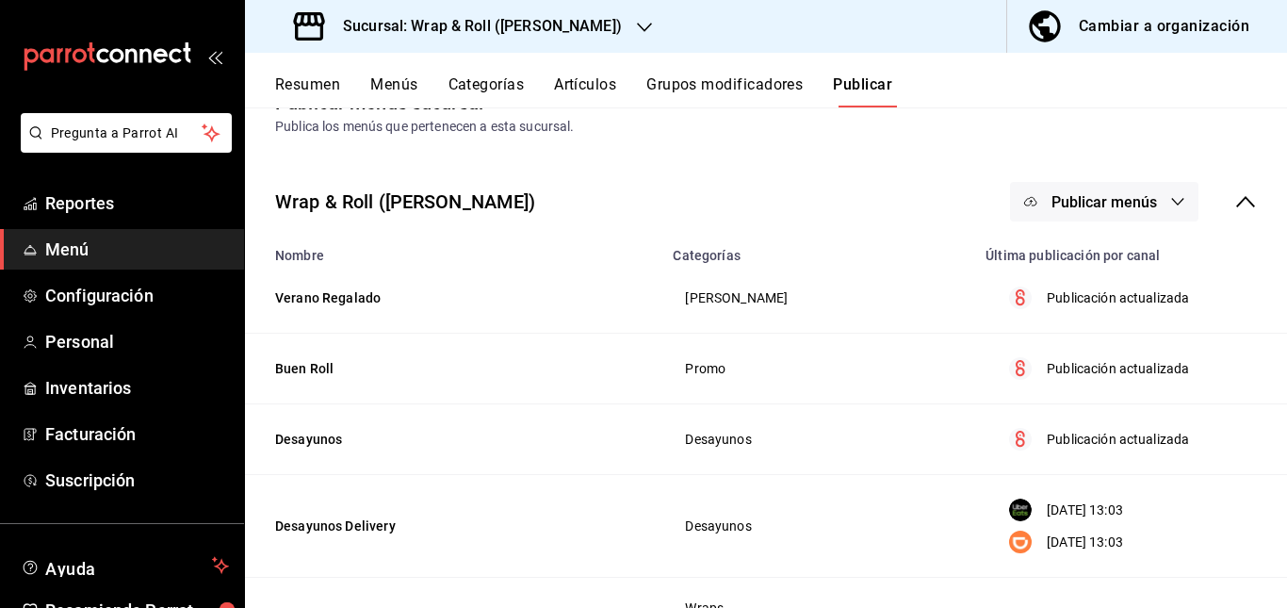
click at [589, 21] on h3 "Sucursal: Wrap & Roll ([PERSON_NAME])" at bounding box center [475, 26] width 294 height 23
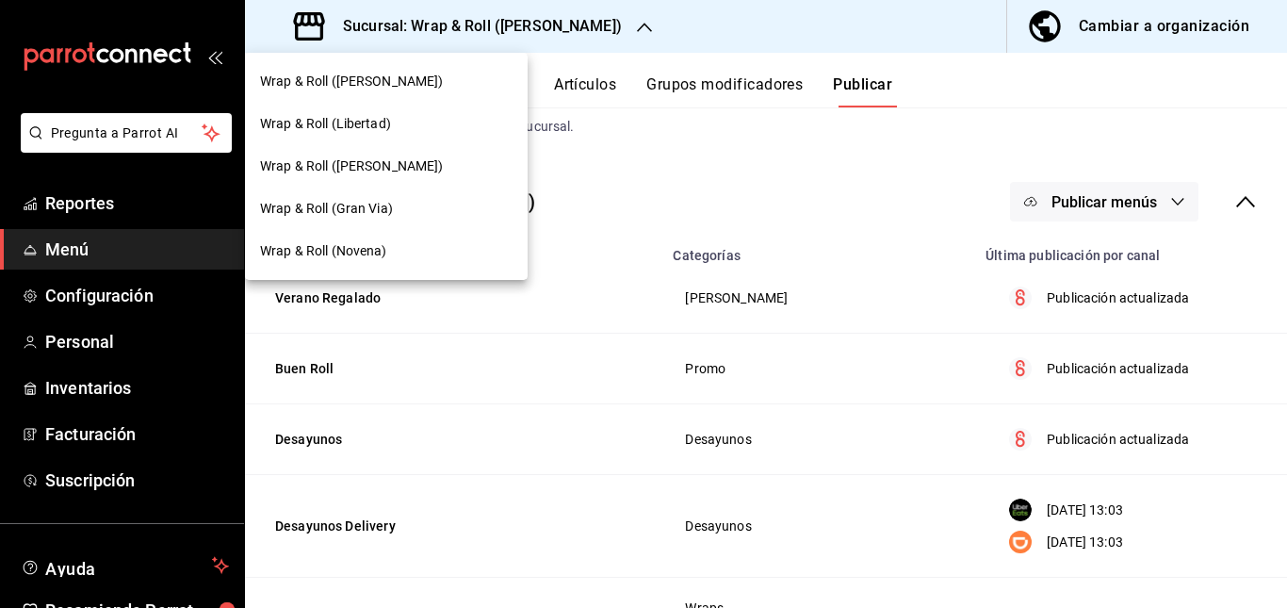
click at [590, 171] on div at bounding box center [643, 304] width 1287 height 608
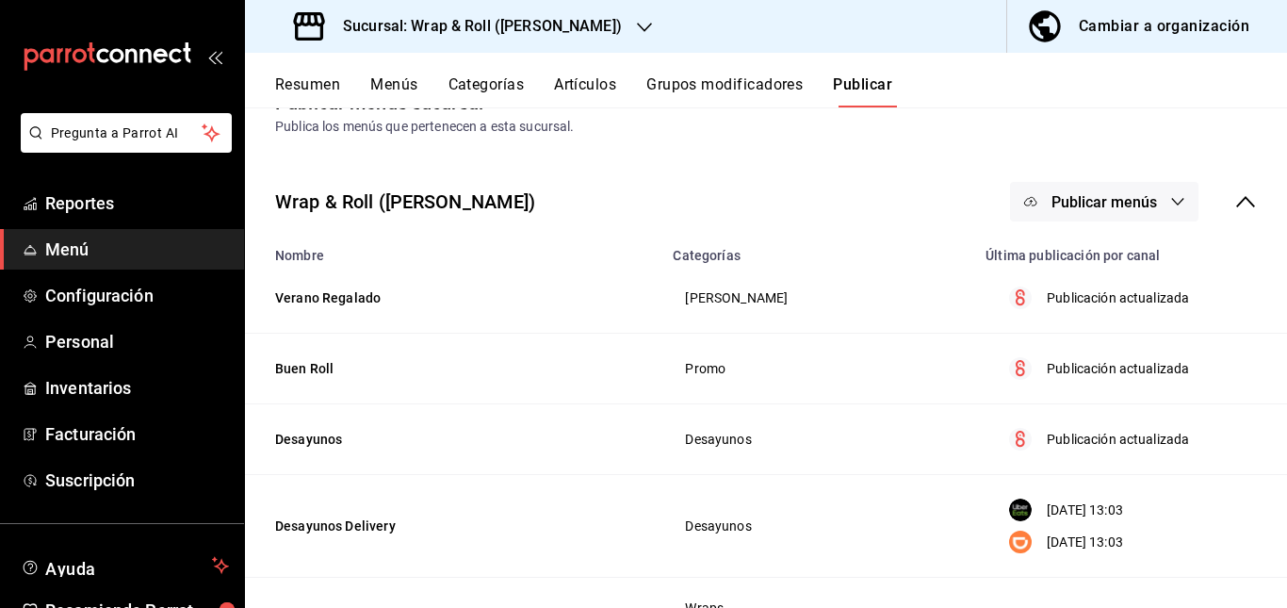
click at [607, 21] on div "Sucursal: Wrap & Roll ([PERSON_NAME])" at bounding box center [460, 26] width 400 height 53
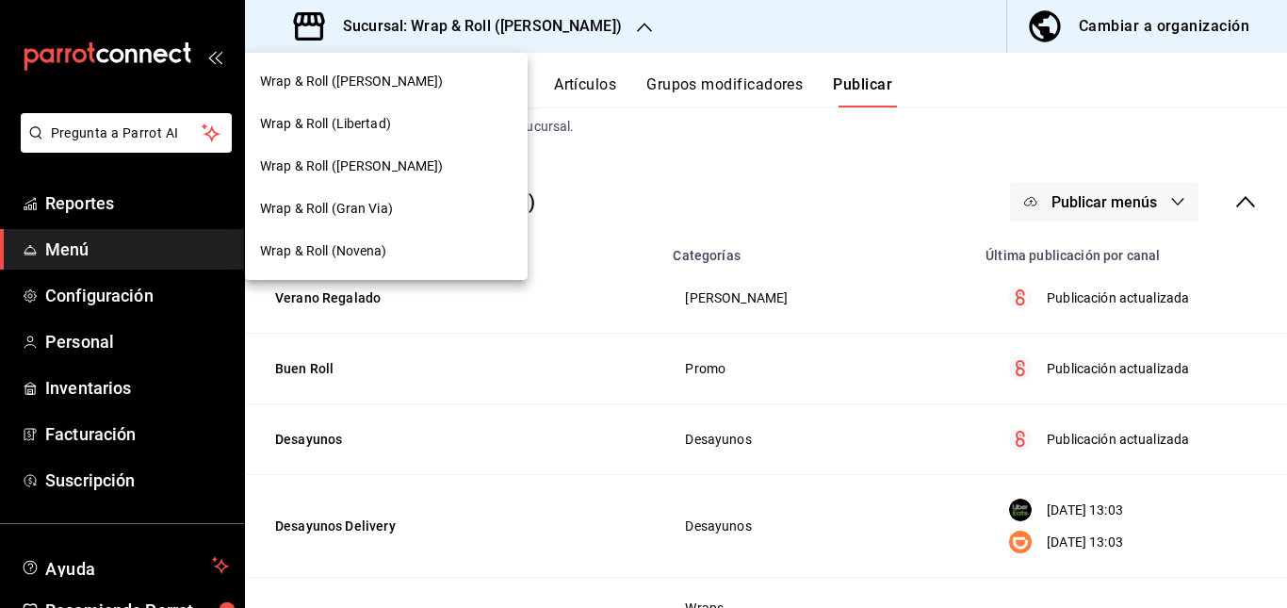
click at [409, 202] on div "Wrap & Roll (Gran Via)" at bounding box center [386, 209] width 253 height 20
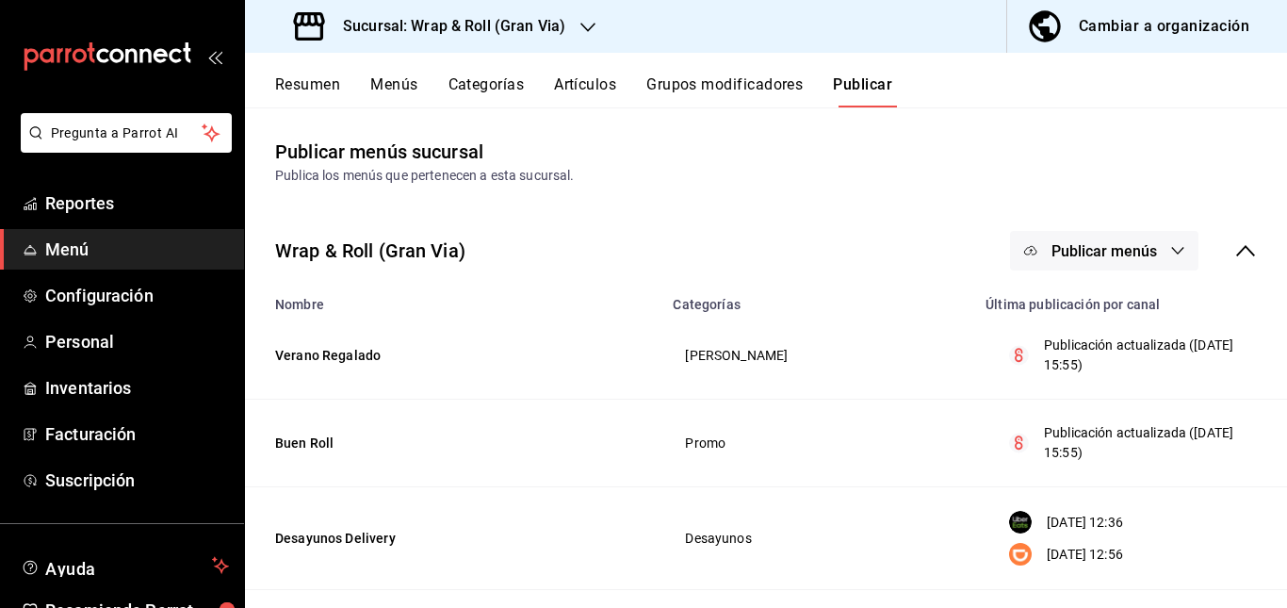
click at [307, 83] on button "Resumen" at bounding box center [307, 91] width 65 height 32
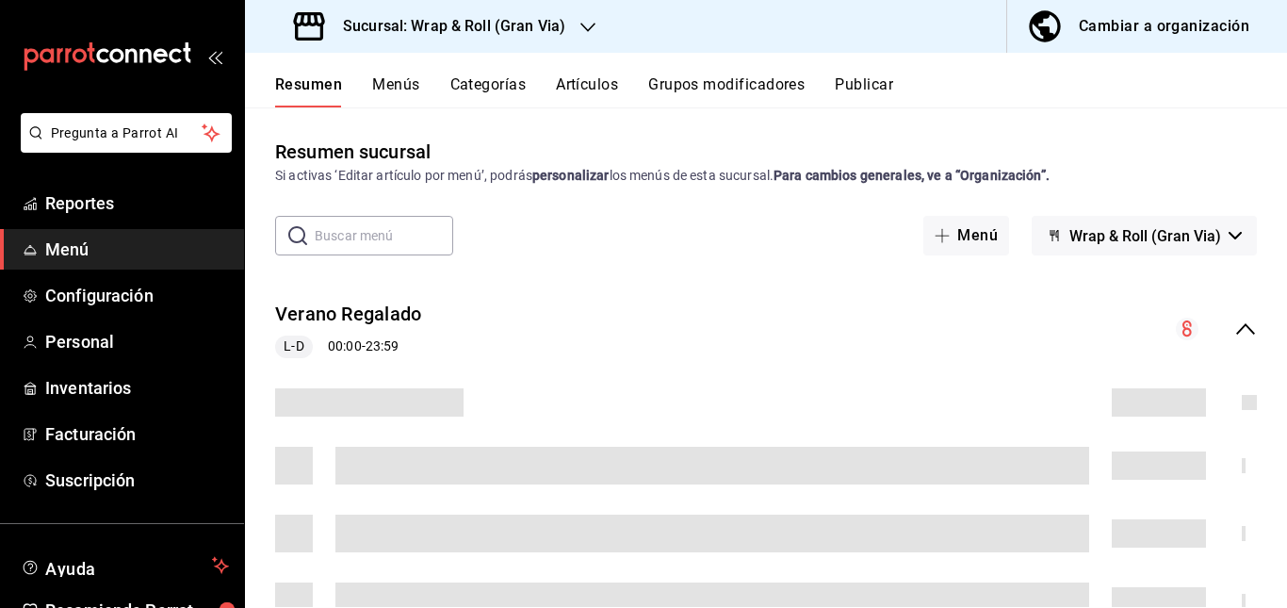
click at [606, 339] on div "Verano Regalado L-D 00:00 - 23:59" at bounding box center [766, 330] width 1042 height 88
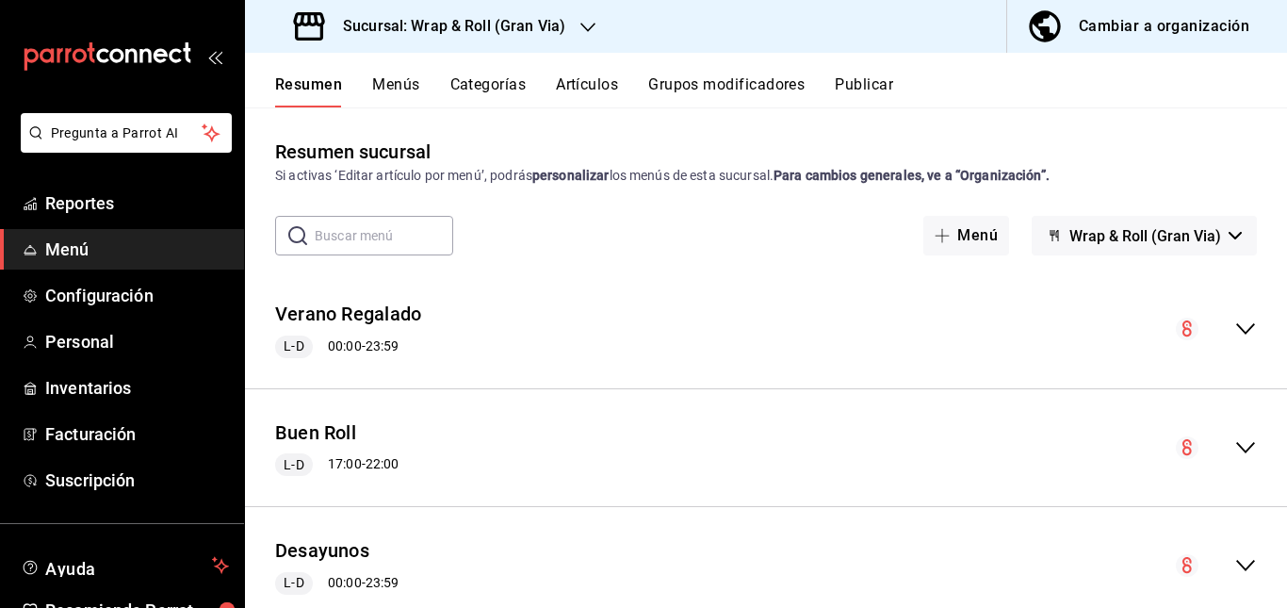
scroll to position [442, 0]
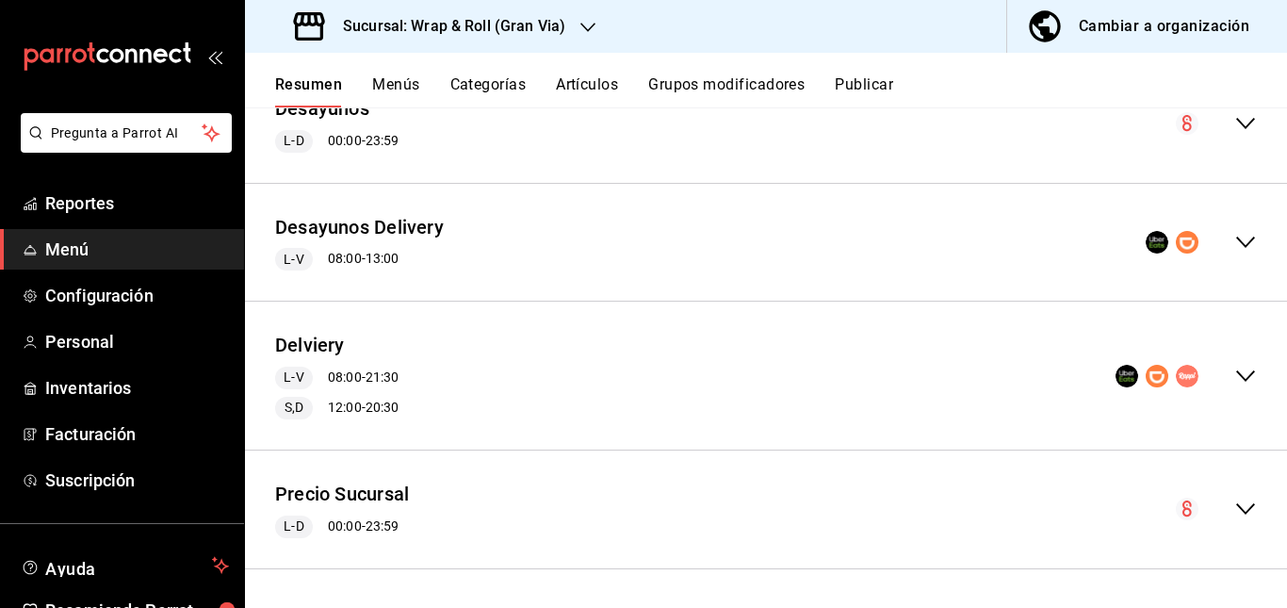
click at [609, 393] on div "Delviery L-V 08:00 - 21:30 S,D 12:00 - 20:30" at bounding box center [766, 376] width 1042 height 118
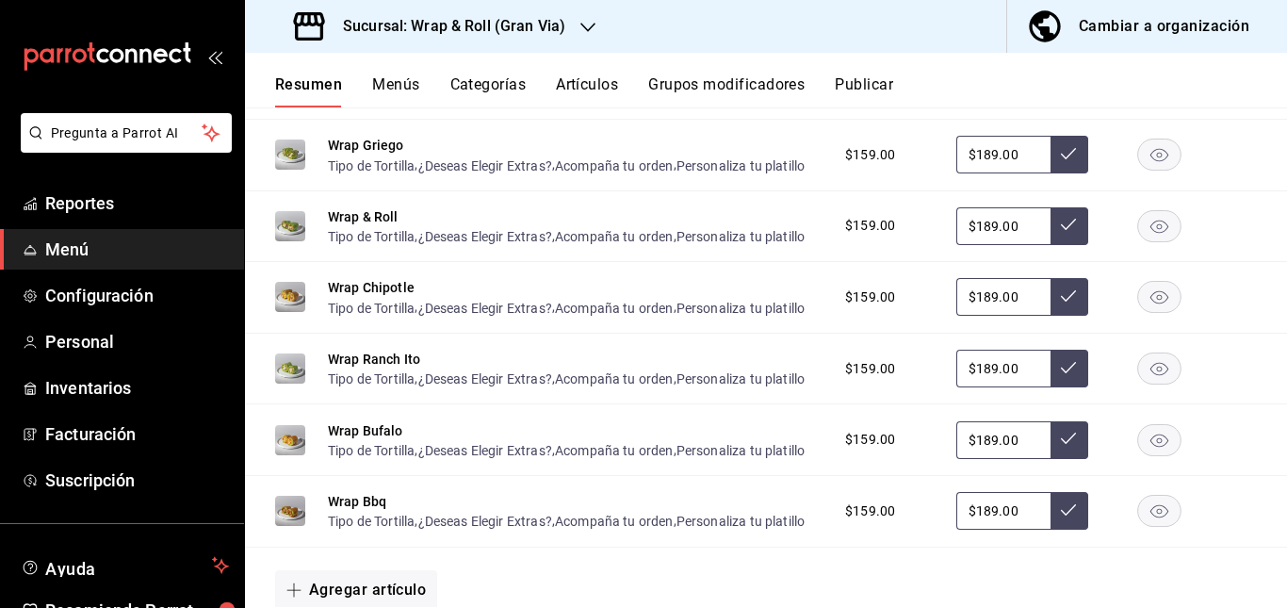
scroll to position [2047, 0]
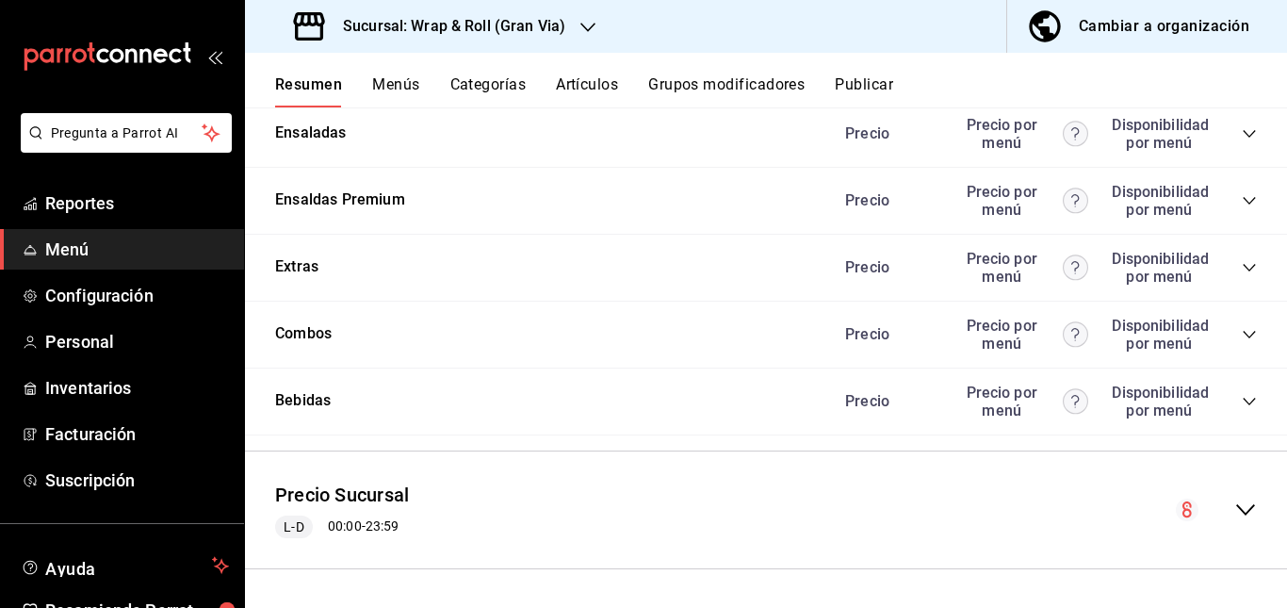
click at [1242, 74] on icon "collapse-category-row" at bounding box center [1249, 66] width 15 height 15
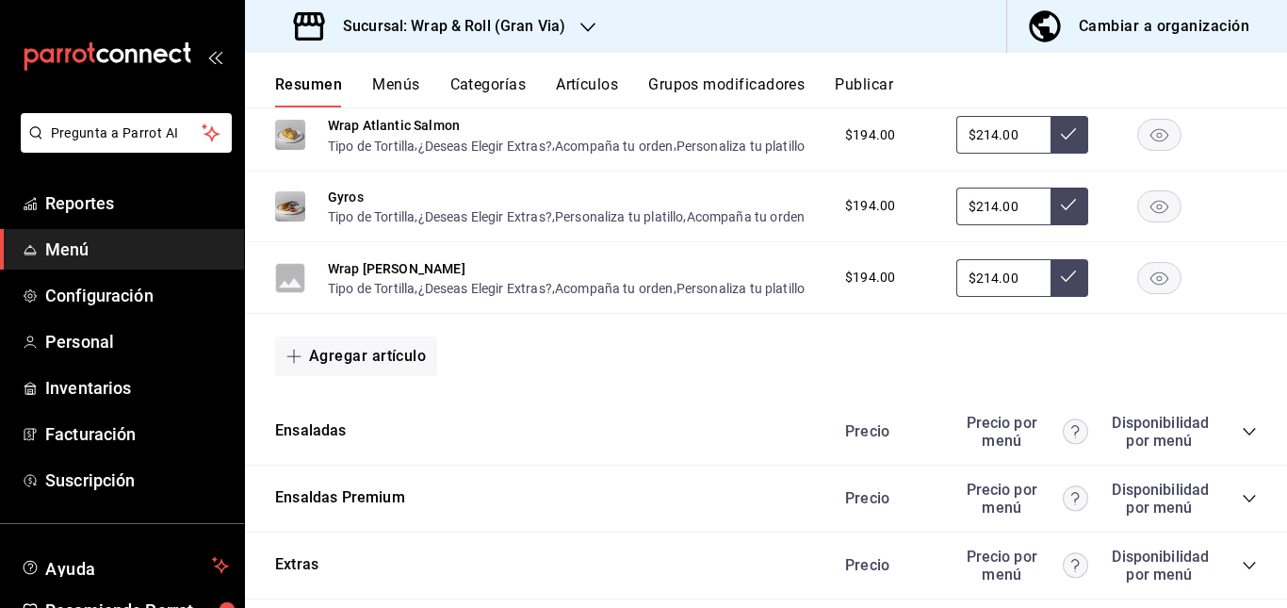
scroll to position [2052, 0]
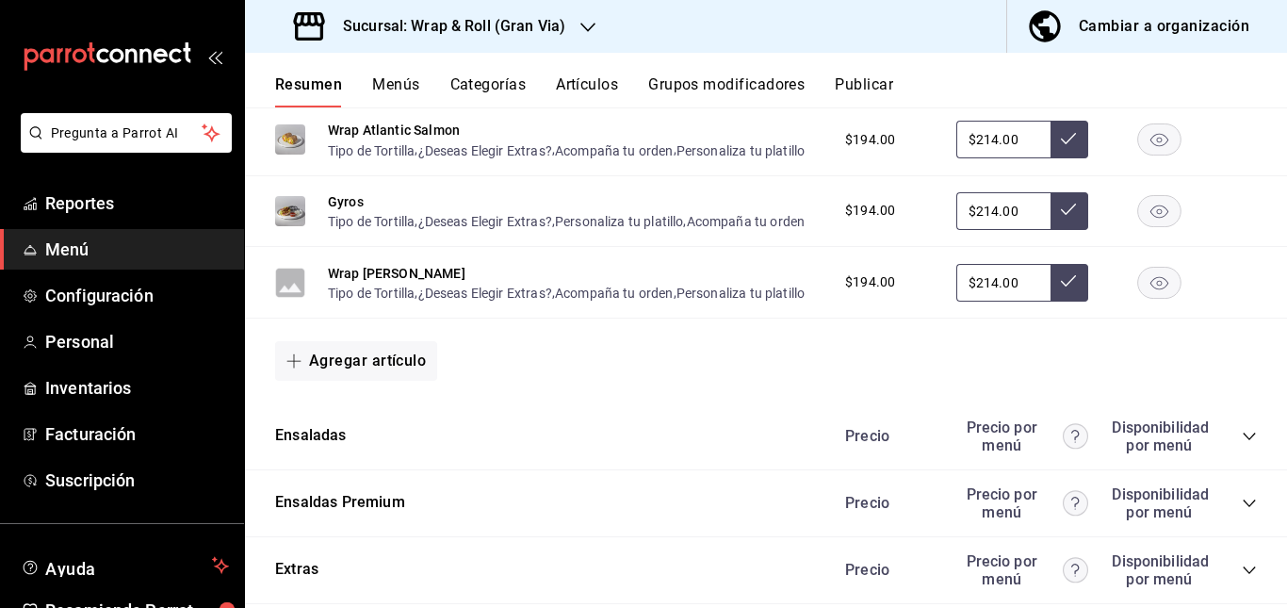
click at [1146, 84] on rect "button" at bounding box center [1159, 68] width 43 height 31
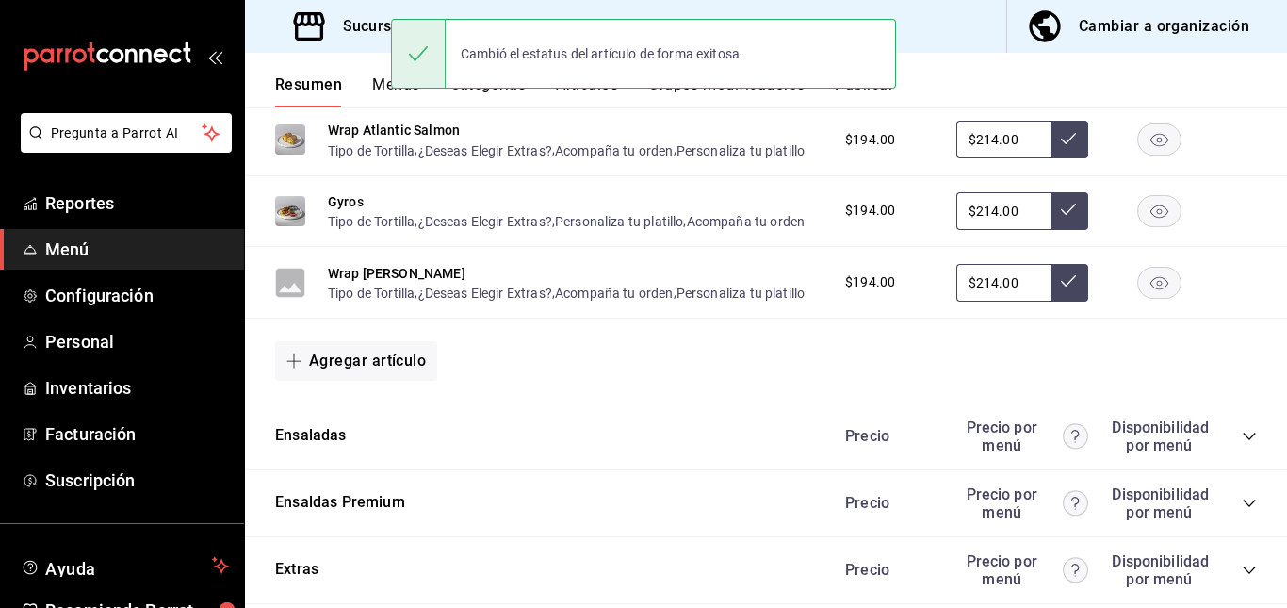
click at [1149, 155] on rect "button" at bounding box center [1159, 139] width 43 height 31
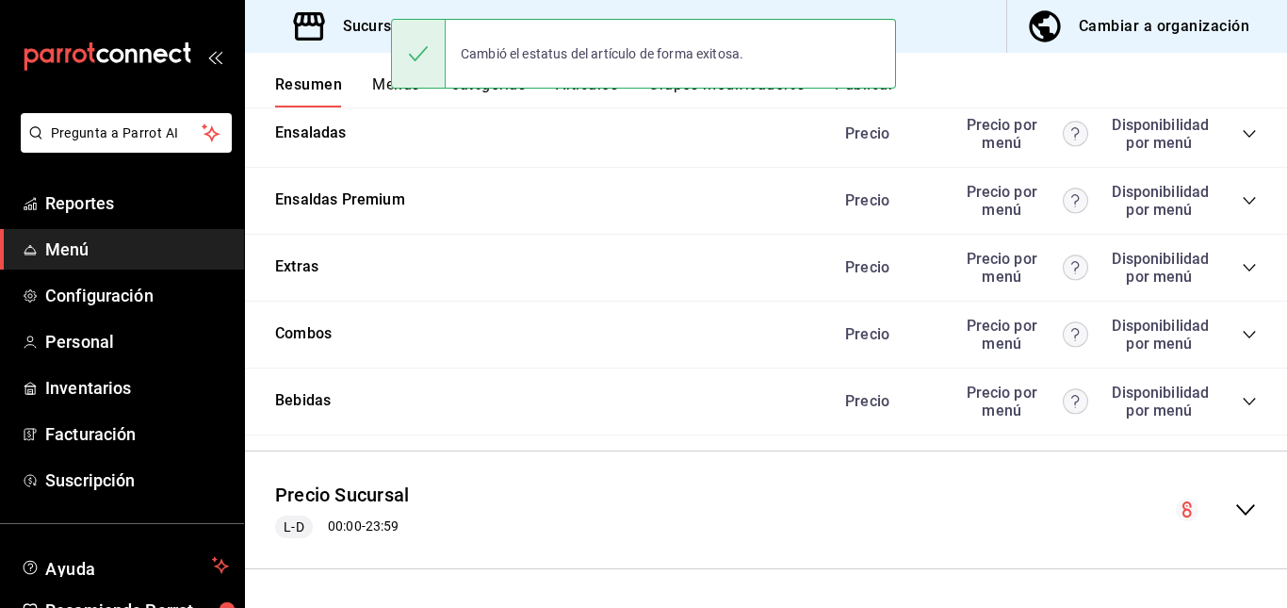
scroll to position [2462, 0]
click at [1242, 208] on icon "collapse-category-row" at bounding box center [1249, 200] width 15 height 15
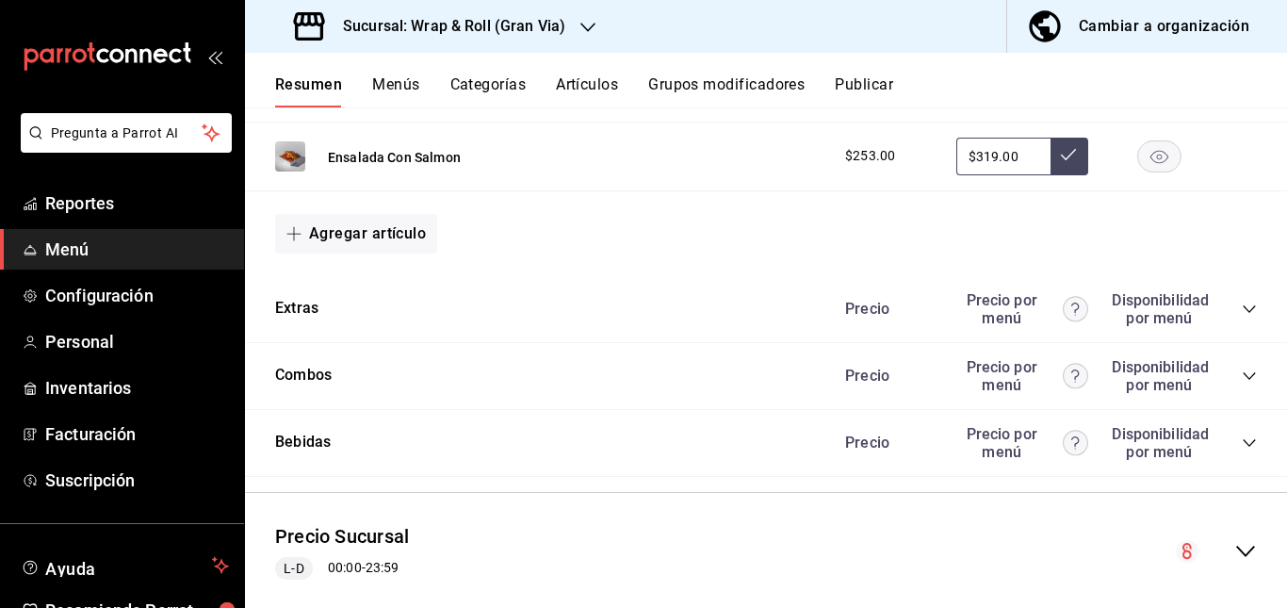
scroll to position [2605, 0]
click at [1138, 33] on rect "button" at bounding box center [1159, 17] width 43 height 31
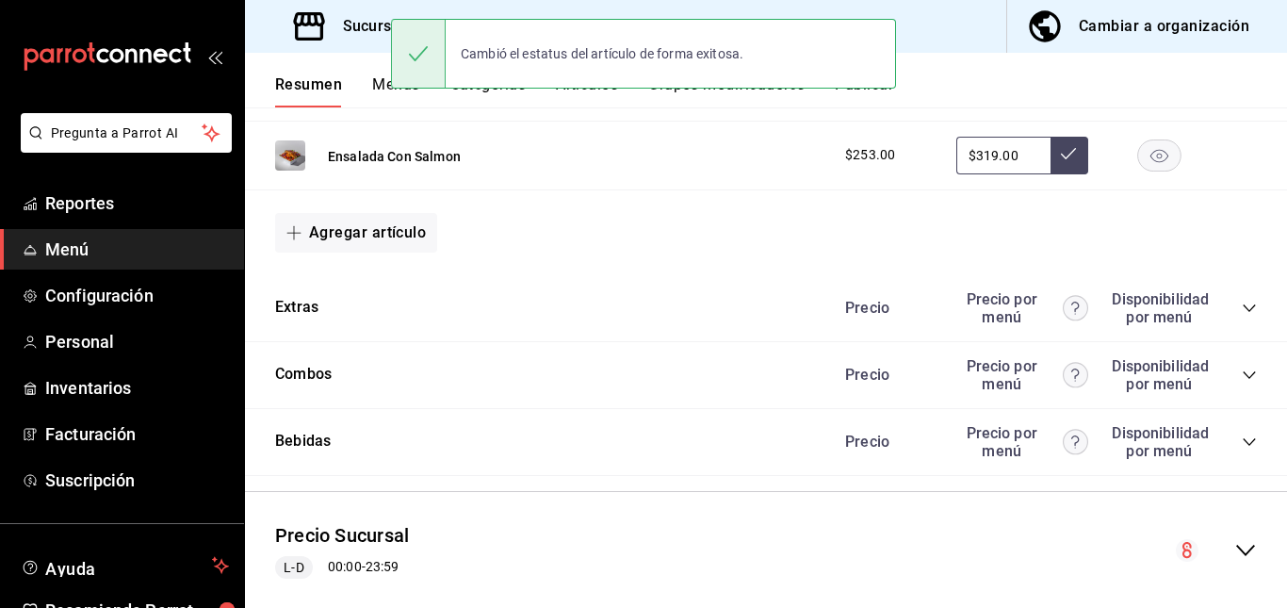
click at [1148, 171] on rect "button" at bounding box center [1159, 154] width 43 height 31
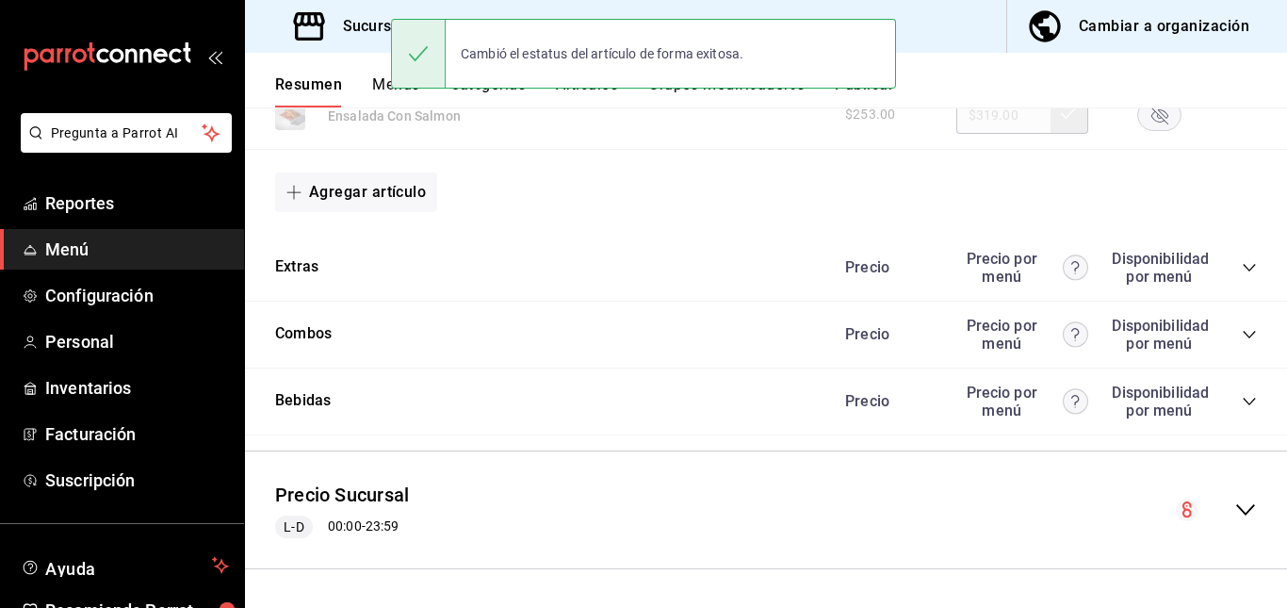
scroll to position [2797, 0]
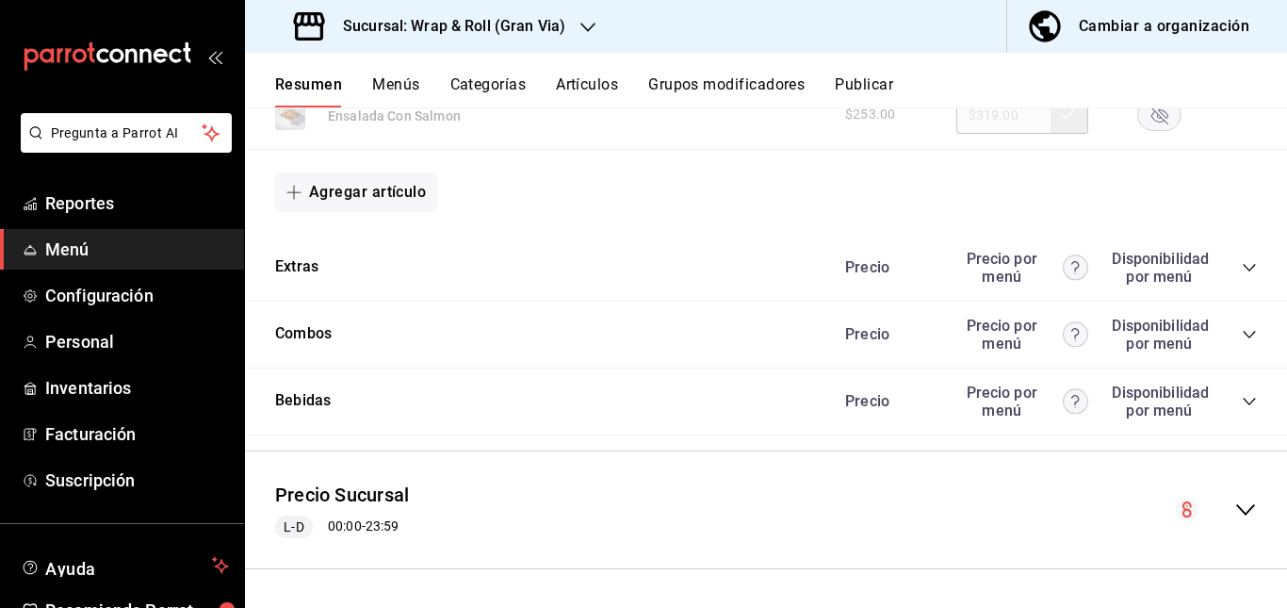
click at [1243, 271] on icon "collapse-category-row" at bounding box center [1249, 268] width 12 height 8
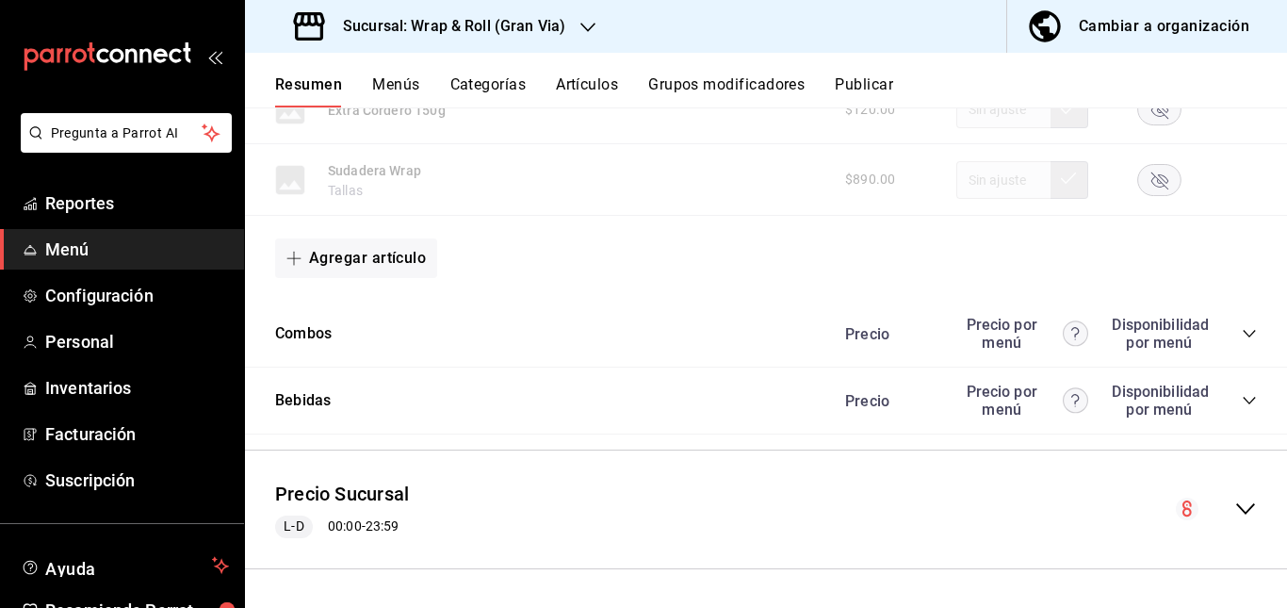
scroll to position [4283, 0]
click at [1242, 328] on icon "collapse-category-row" at bounding box center [1249, 333] width 15 height 15
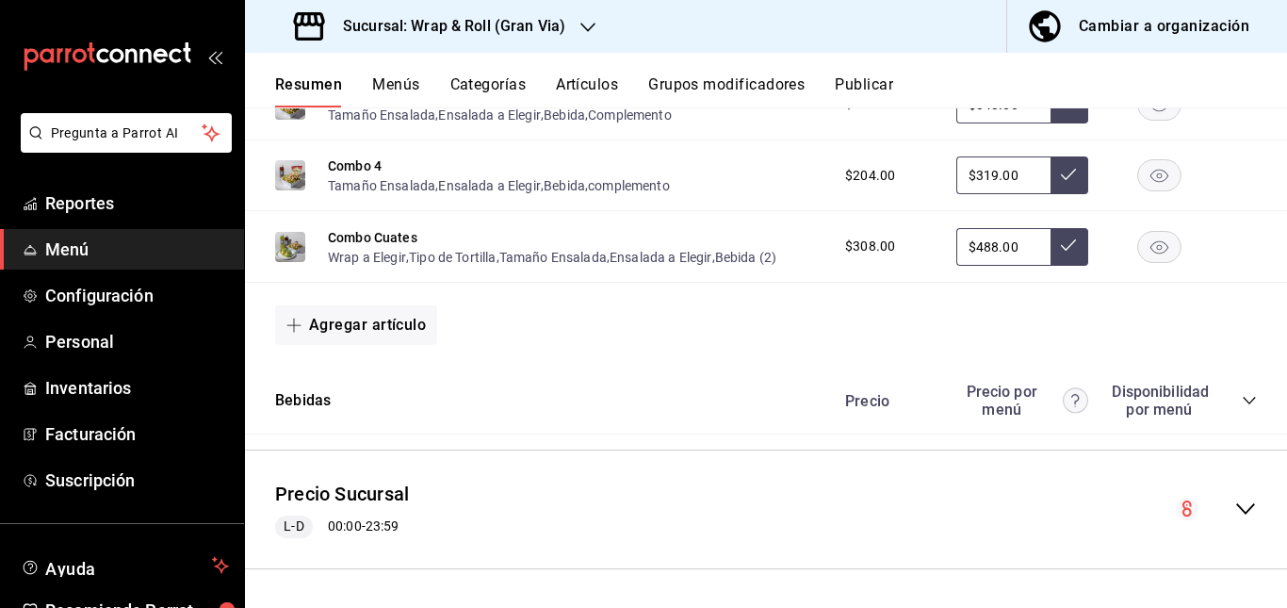
scroll to position [4724, 0]
click at [1242, 393] on icon "collapse-category-row" at bounding box center [1249, 400] width 15 height 15
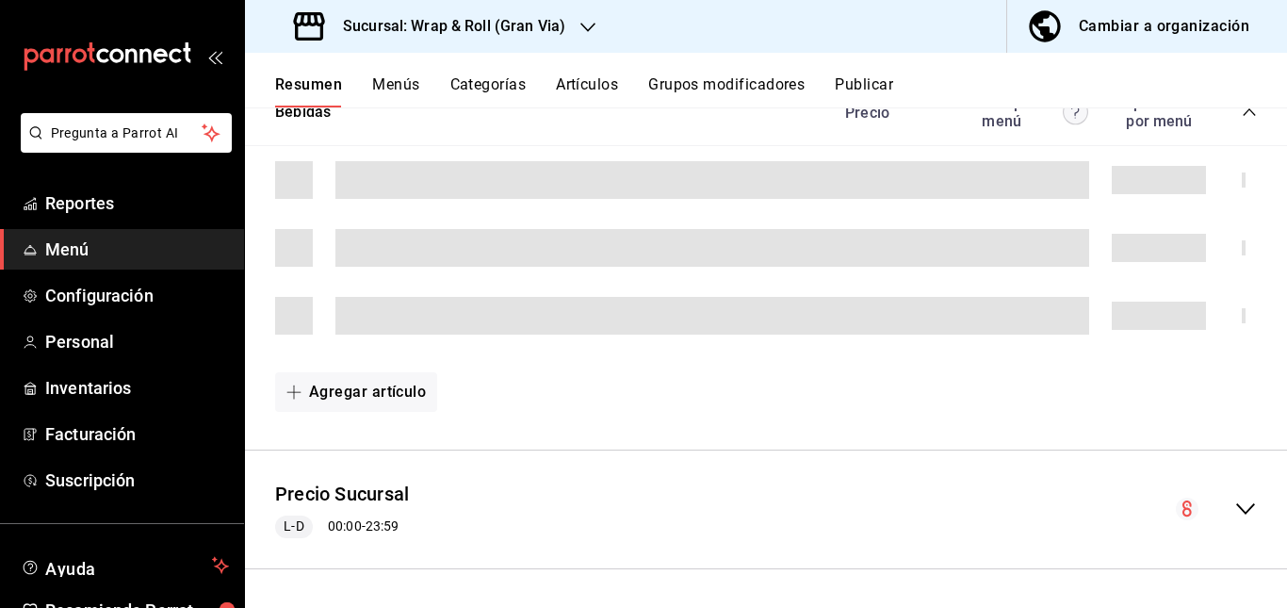
scroll to position [4971, 0]
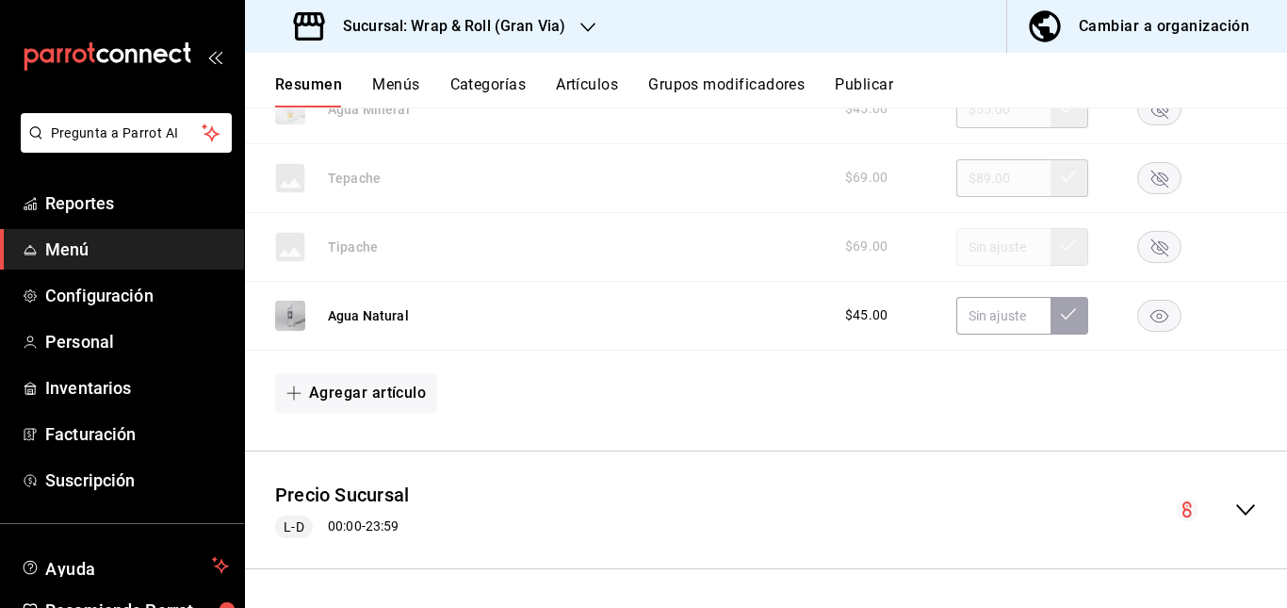
click at [1142, 124] on rect "button" at bounding box center [1159, 108] width 43 height 31
click at [1138, 331] on rect "button" at bounding box center [1159, 315] width 43 height 31
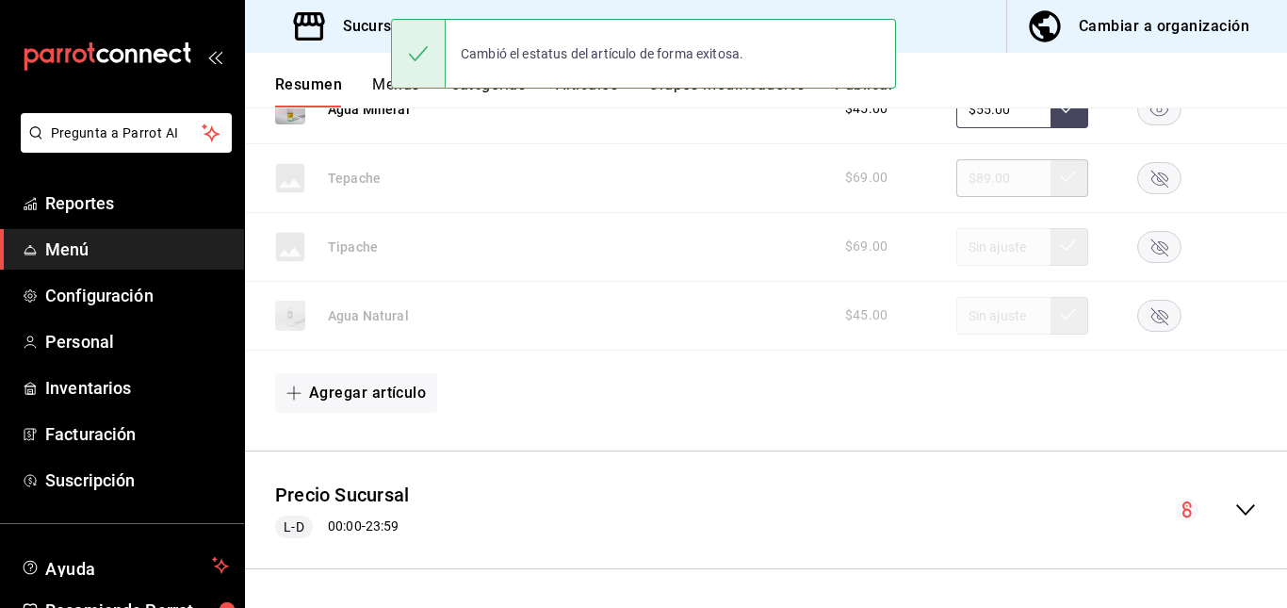
scroll to position [4929, 0]
click at [588, 102] on button "Artículos" at bounding box center [587, 91] width 62 height 32
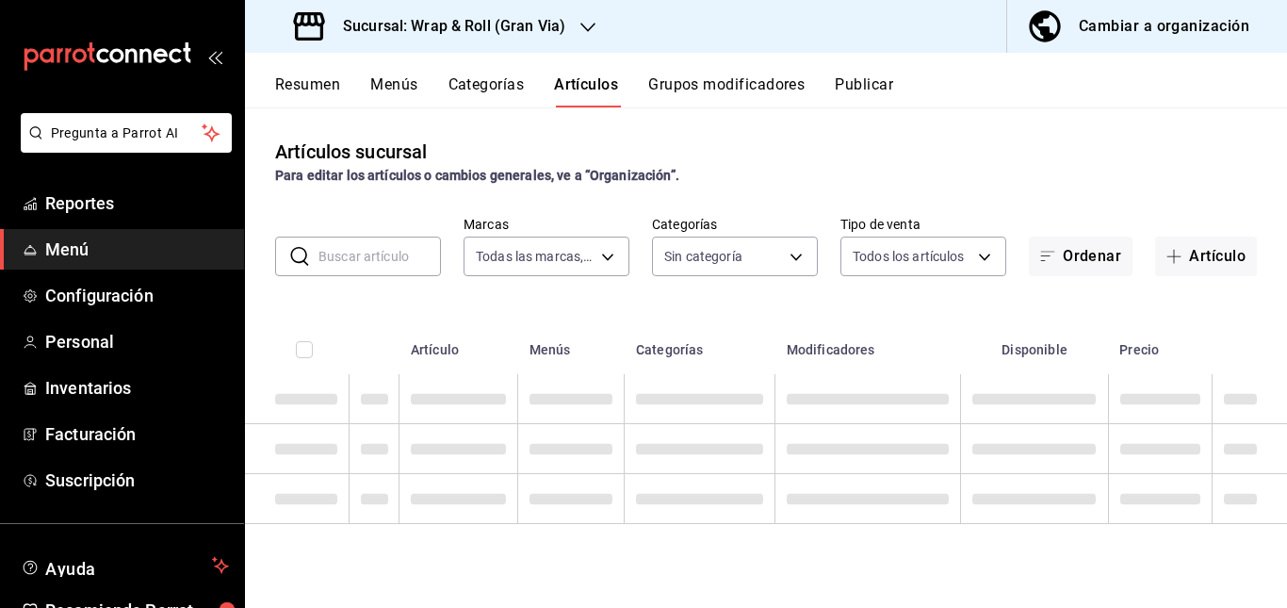
type input "3aa7178a-5c36-4a10-914b-422f32928323"
click at [373, 253] on input "text" at bounding box center [380, 256] width 123 height 38
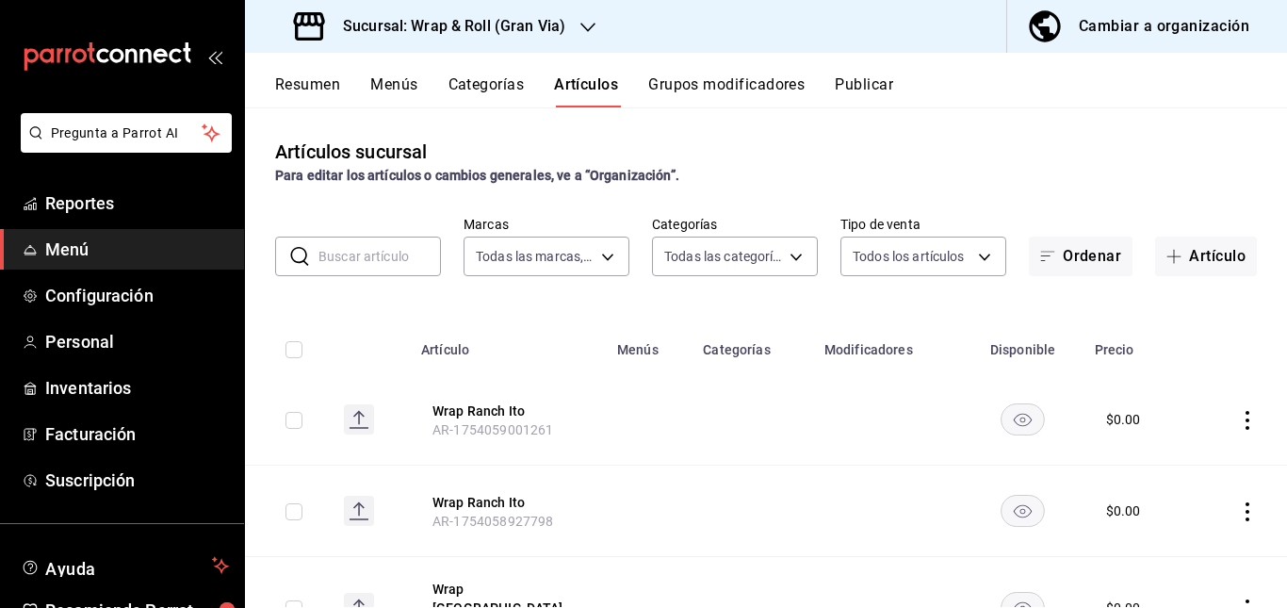
type input "781a389b-cc98-4a88-952c-717bf7d10335,4e032624-1709-4541-9167-c9eae0ea9c79,8f61f…"
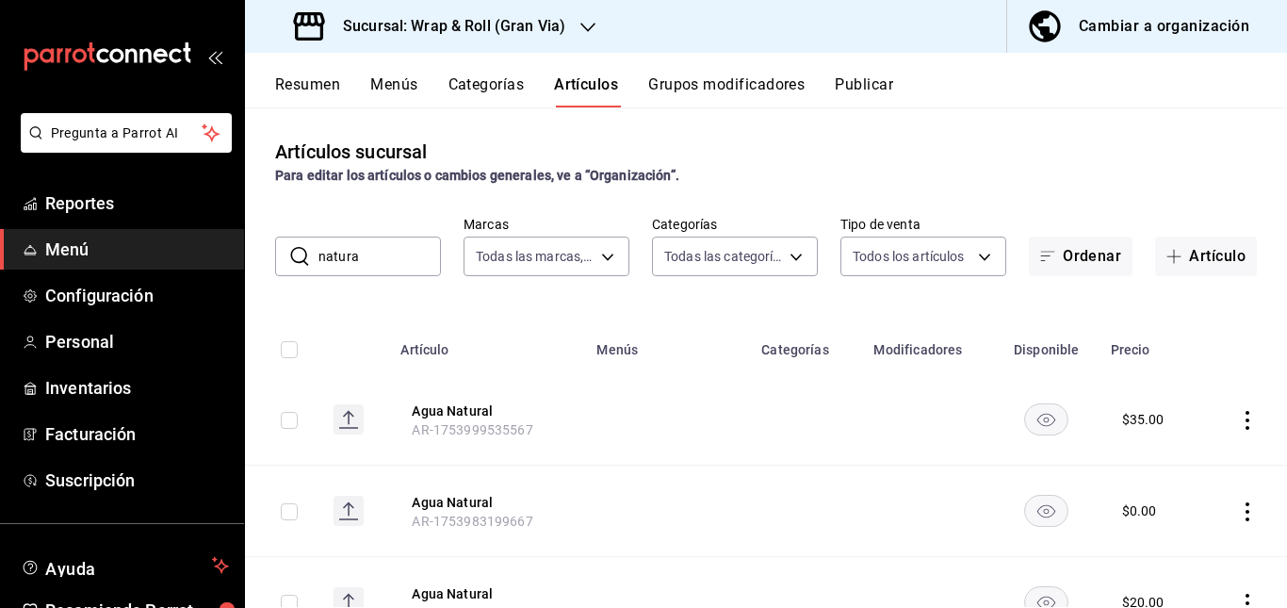
click at [654, 431] on td at bounding box center [667, 419] width 165 height 91
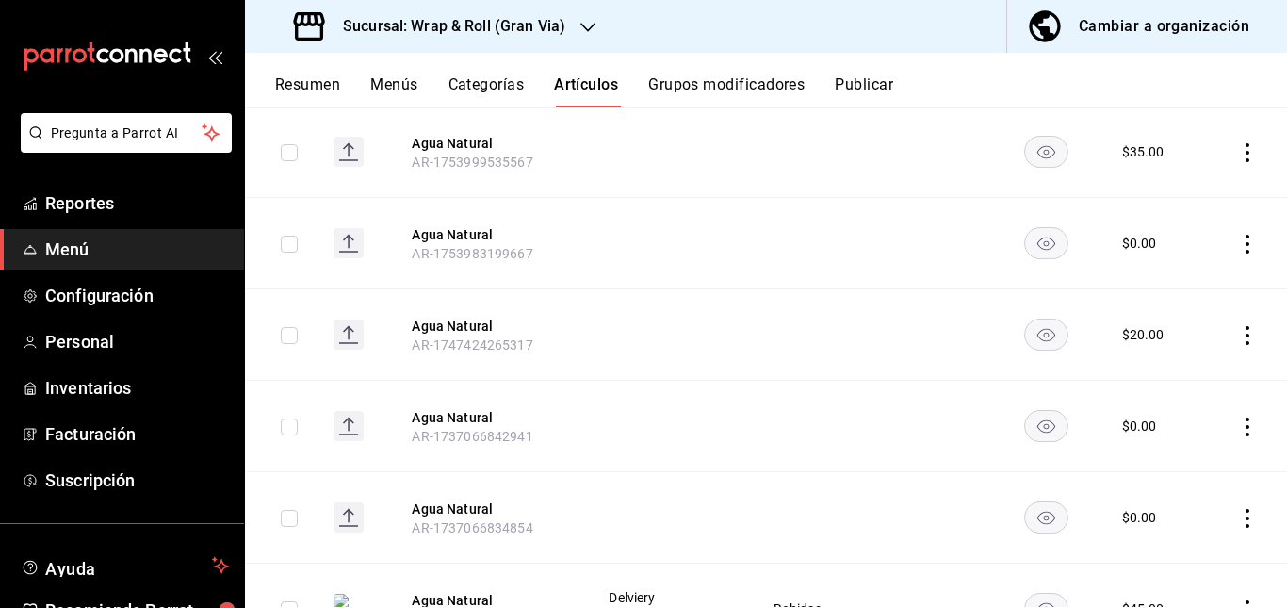
scroll to position [270, 0]
click at [1039, 152] on icon "availability-product" at bounding box center [1047, 150] width 18 height 13
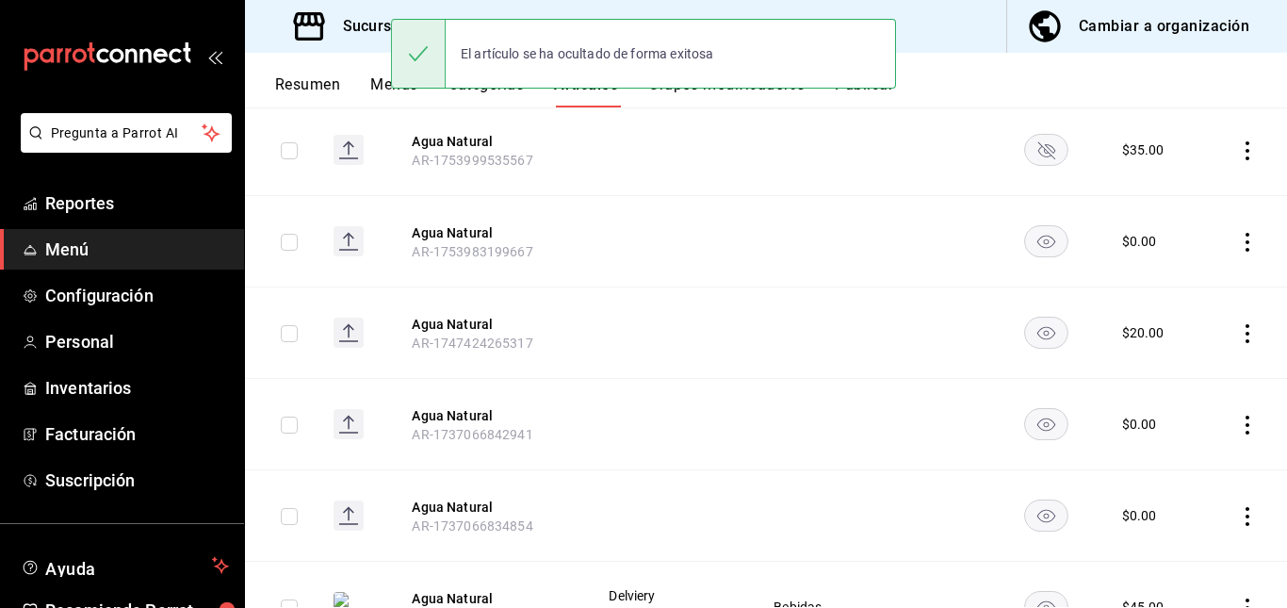
click at [1033, 255] on rect "availability-product" at bounding box center [1046, 240] width 43 height 31
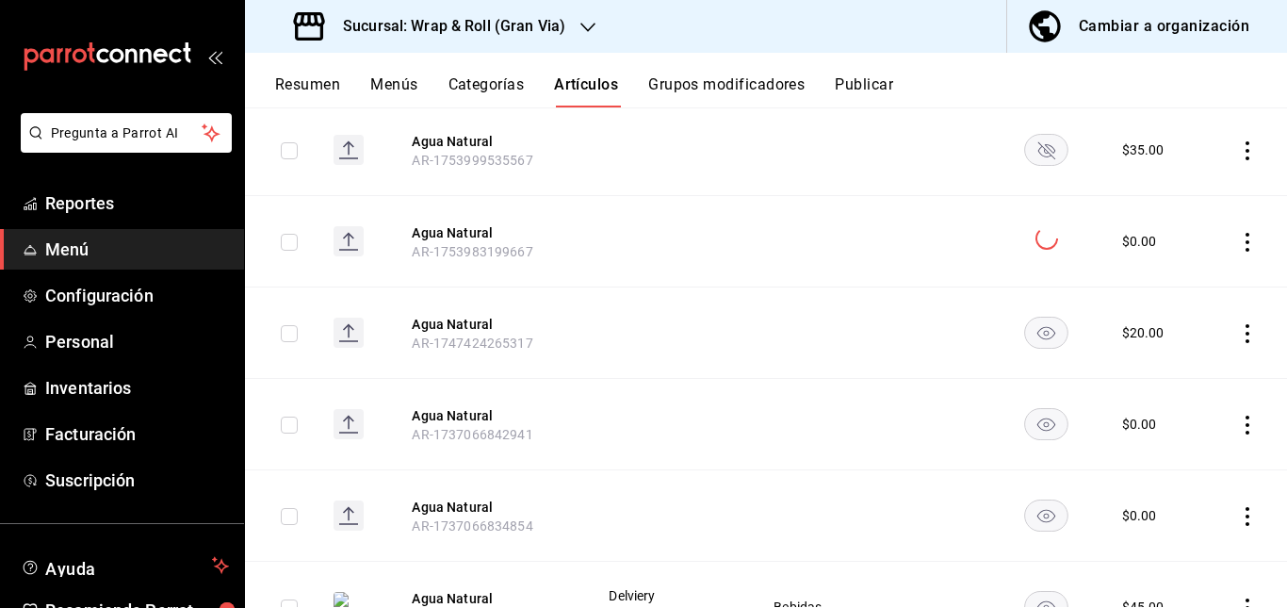
click at [1034, 524] on rect "availability-product" at bounding box center [1046, 514] width 43 height 31
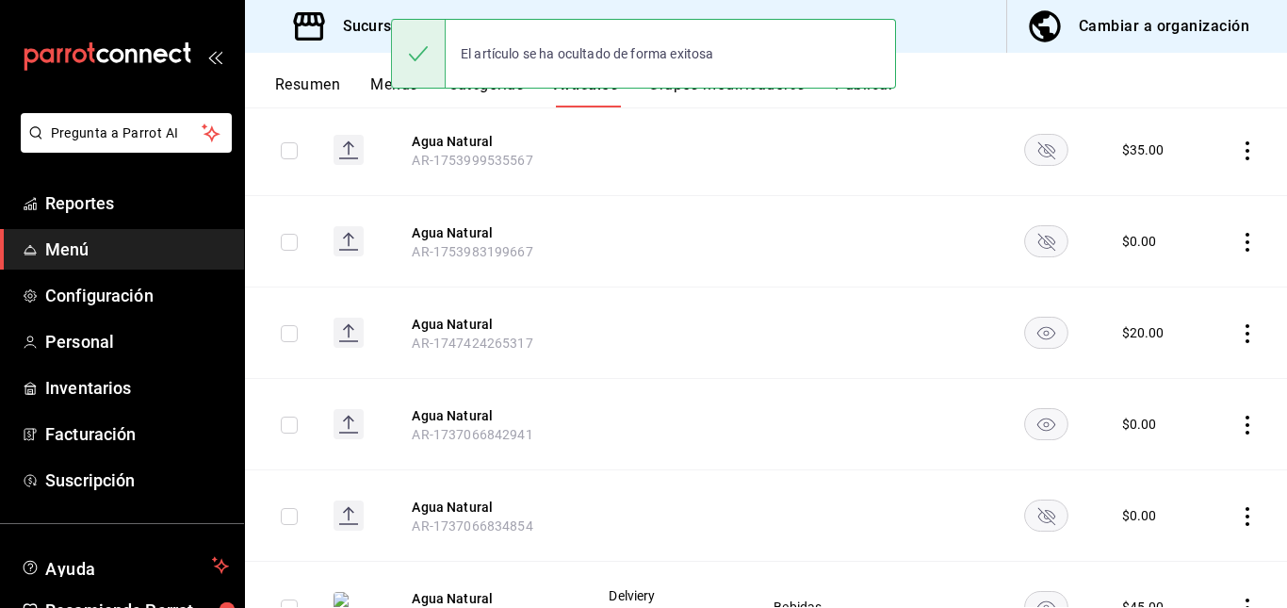
click at [1025, 325] on rect "availability-product" at bounding box center [1046, 332] width 43 height 31
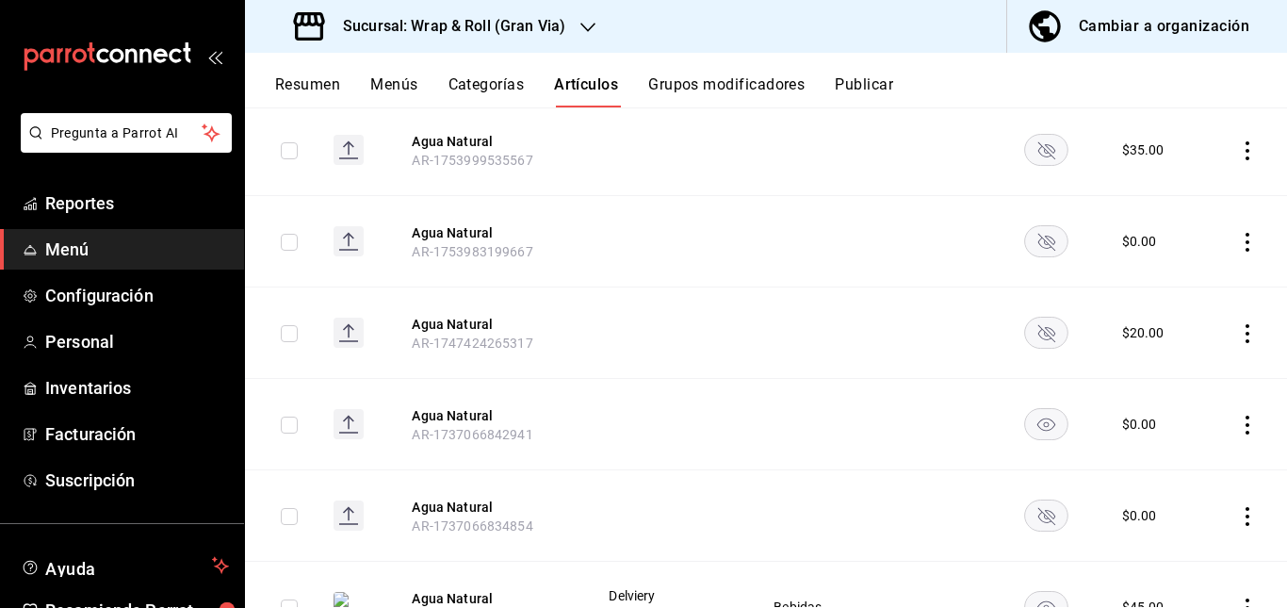
click at [1039, 418] on icon "availability-product" at bounding box center [1047, 424] width 18 height 13
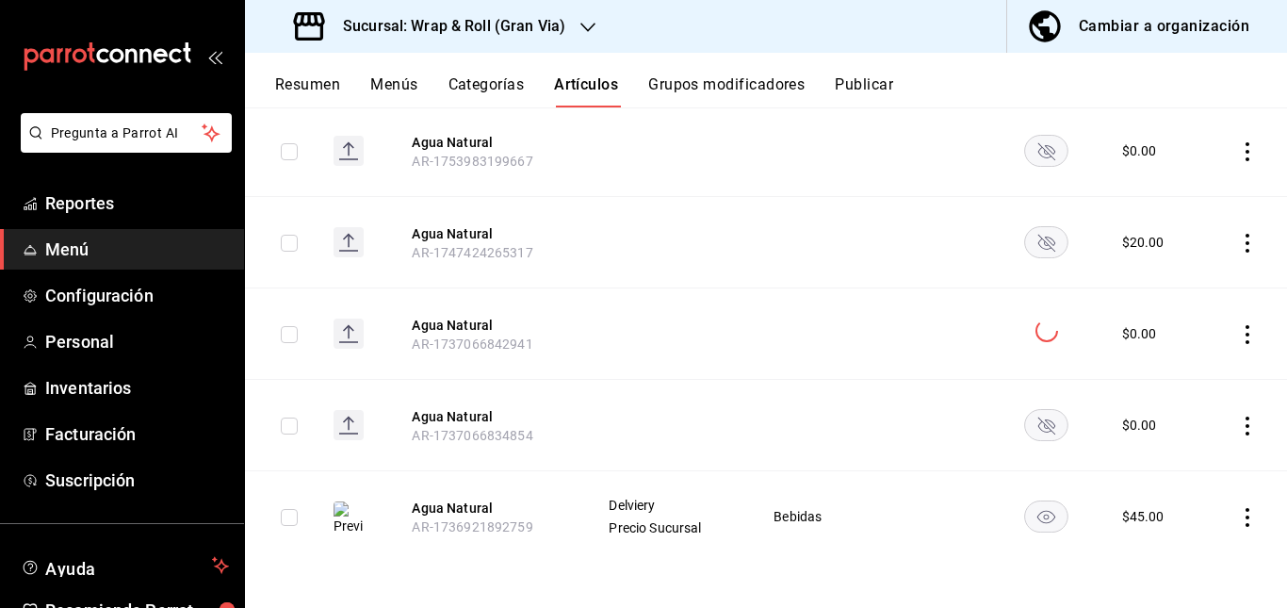
scroll to position [0, 0]
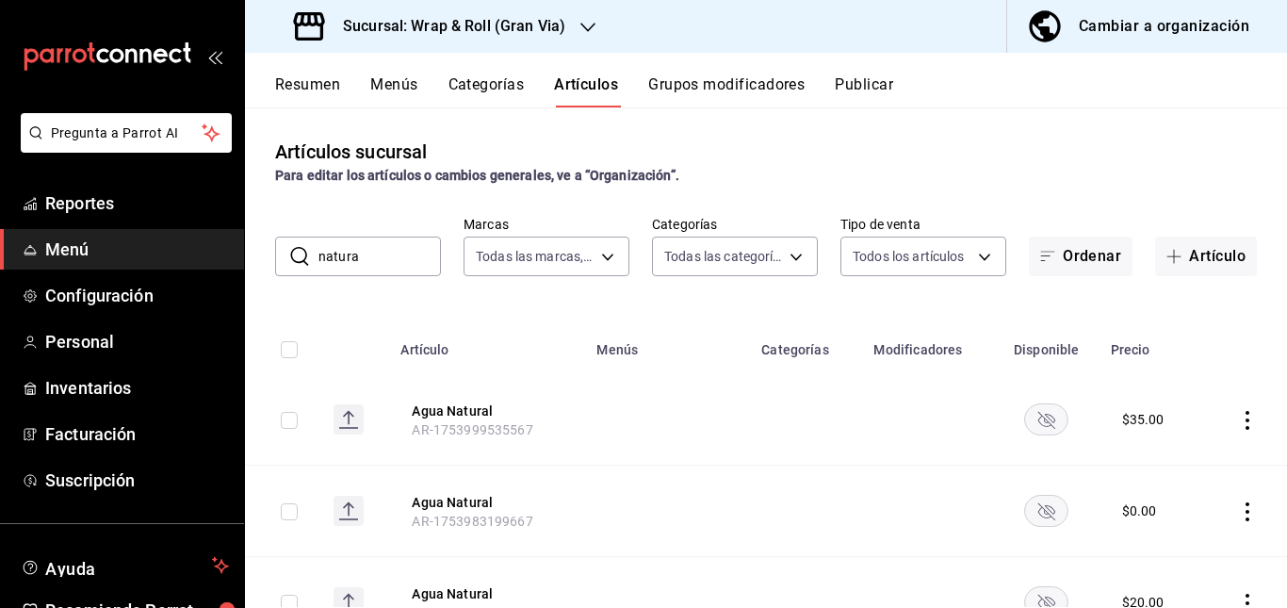
click at [404, 253] on input "natura" at bounding box center [380, 256] width 123 height 38
type input "n"
click at [660, 362] on th "Menús" at bounding box center [667, 344] width 165 height 60
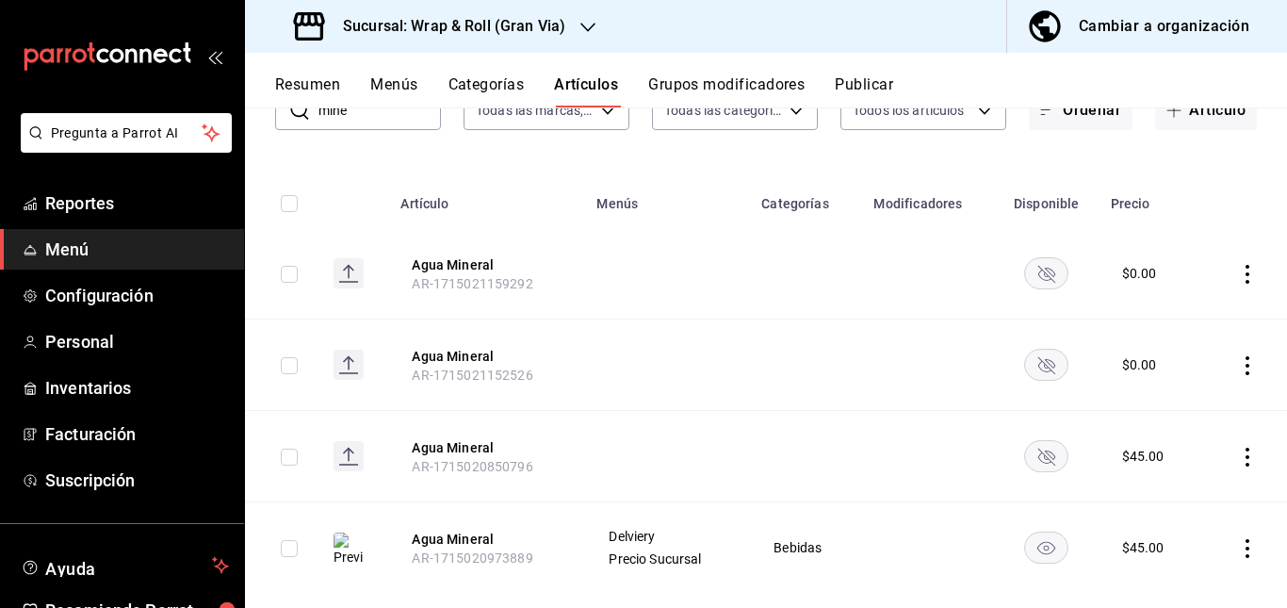
scroll to position [177, 0]
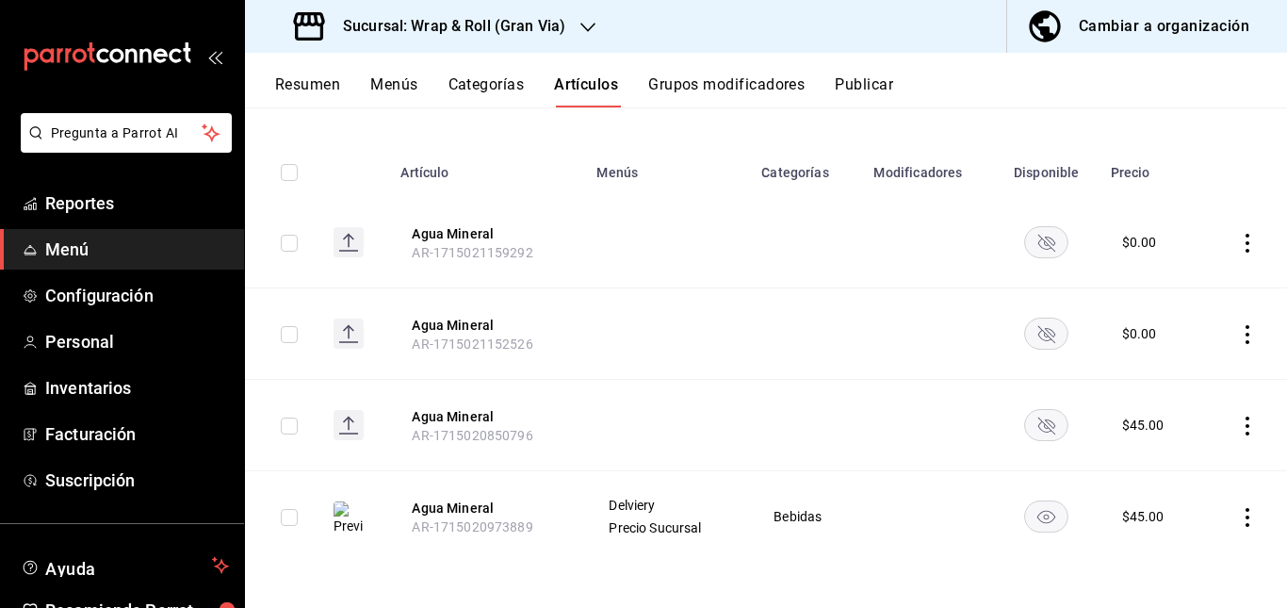
click at [1028, 245] on rect "availability-product" at bounding box center [1046, 241] width 43 height 31
click at [1034, 337] on rect "availability-product" at bounding box center [1046, 333] width 43 height 31
click at [1039, 434] on rect "availability-product" at bounding box center [1046, 424] width 43 height 31
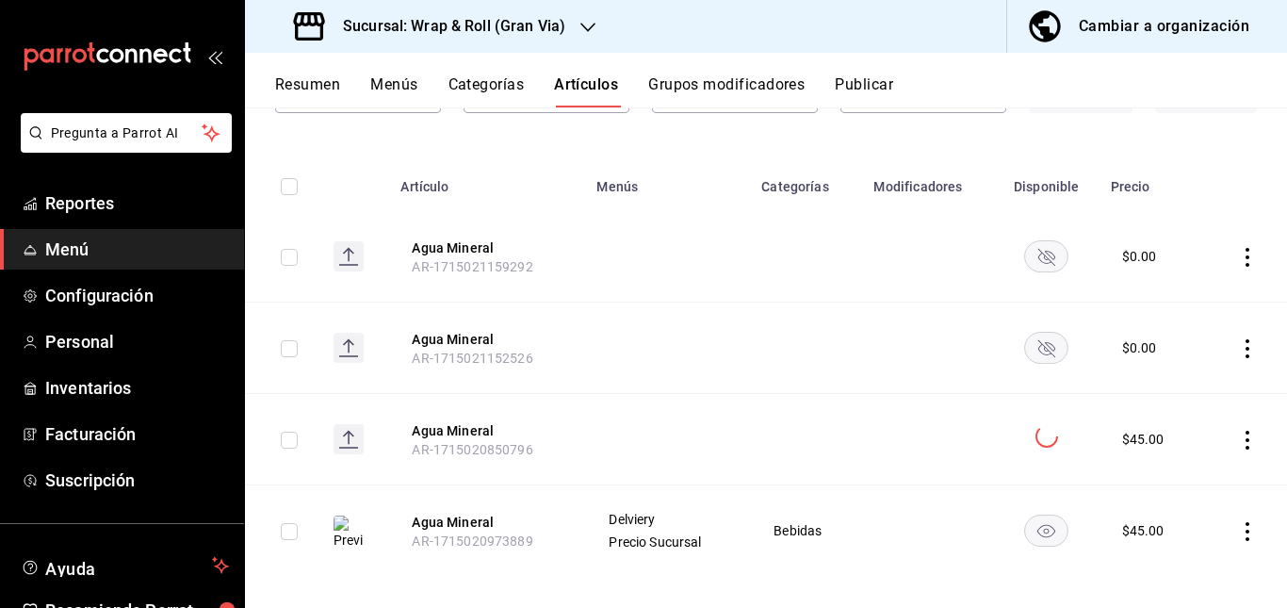
click at [1047, 347] on rect "availability-product" at bounding box center [1046, 347] width 43 height 31
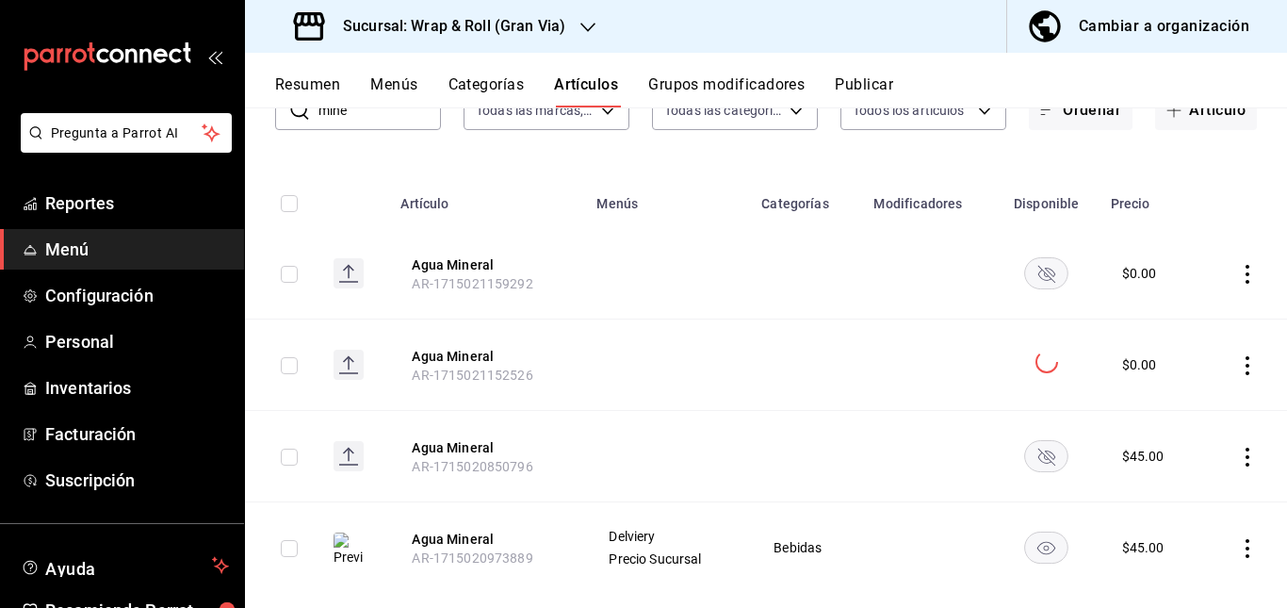
scroll to position [145, 0]
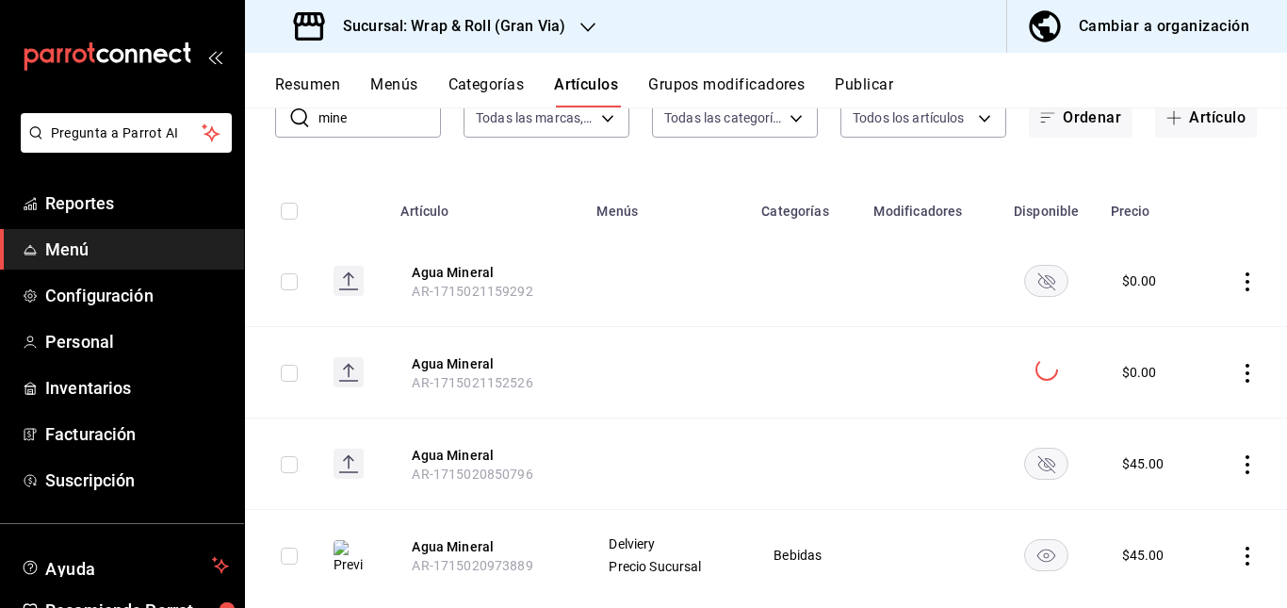
click at [639, 276] on td at bounding box center [667, 281] width 165 height 91
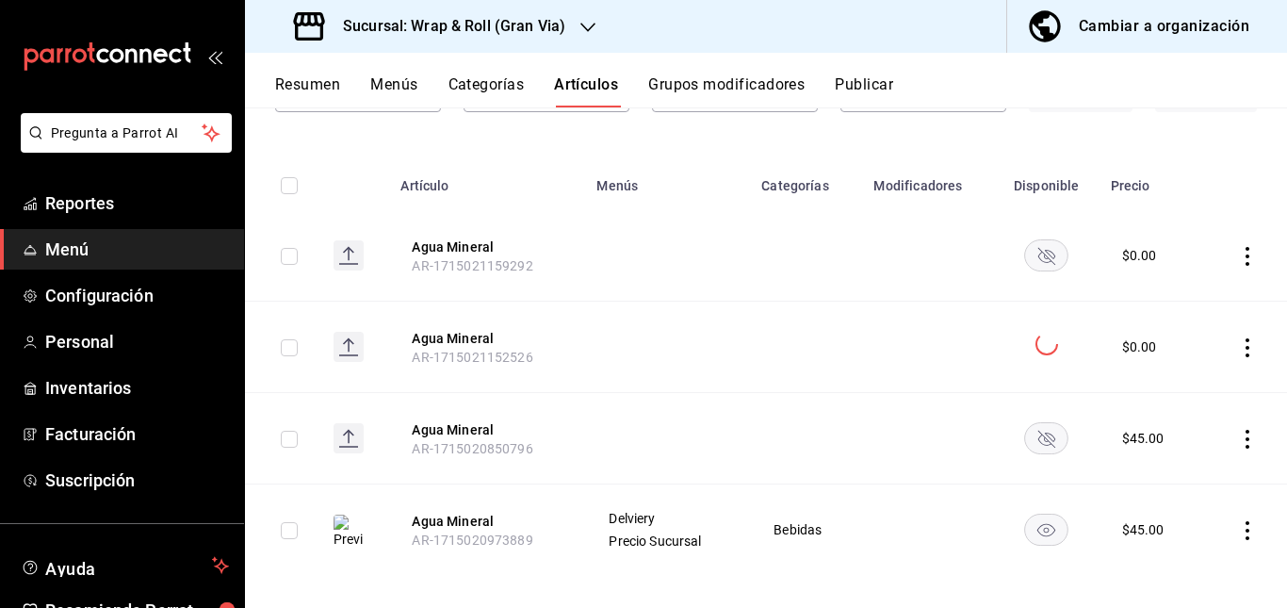
scroll to position [165, 0]
click at [1038, 440] on rect "availability-product" at bounding box center [1046, 436] width 43 height 31
click at [1042, 252] on rect "availability-product" at bounding box center [1046, 253] width 43 height 31
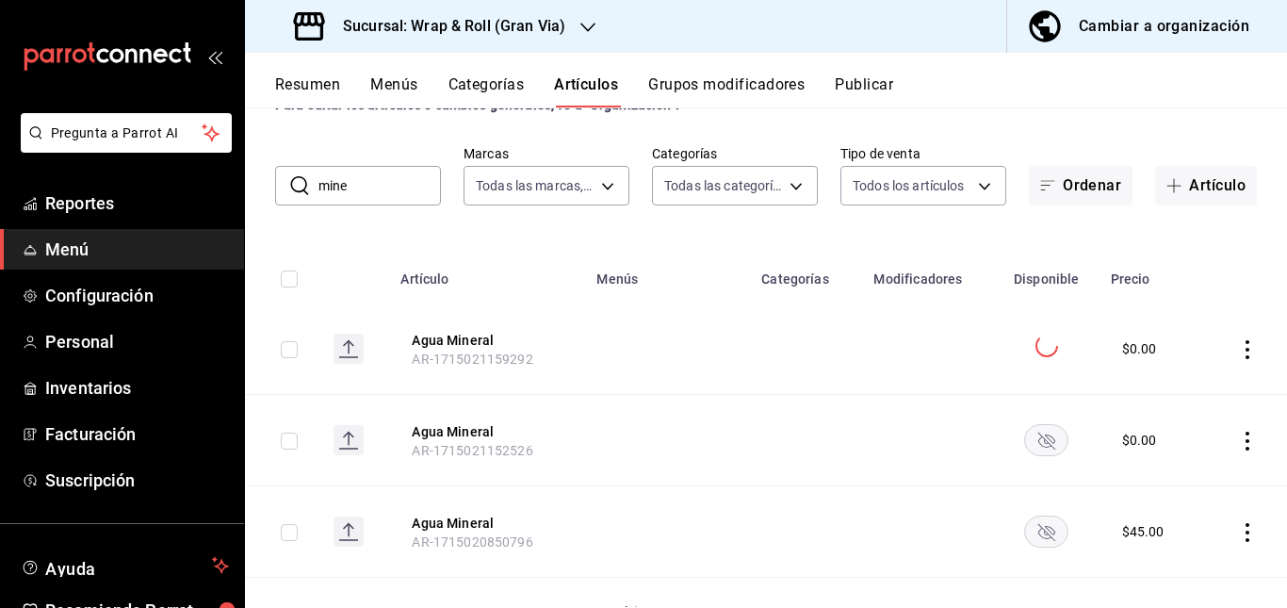
scroll to position [70, 0]
click at [404, 194] on input "mine" at bounding box center [380, 187] width 123 height 38
type input "m"
